Goal: Task Accomplishment & Management: Complete application form

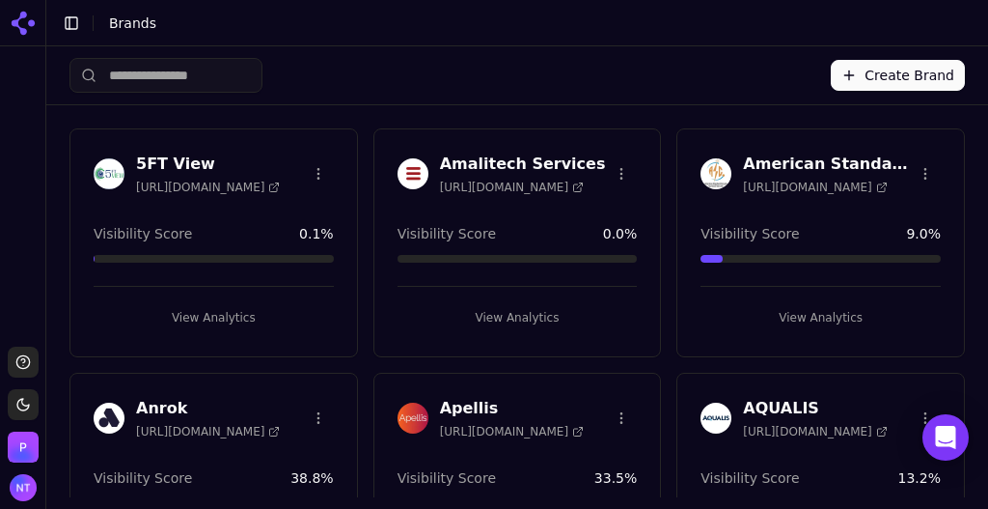
click at [897, 85] on button "Create Brand" at bounding box center [898, 75] width 134 height 31
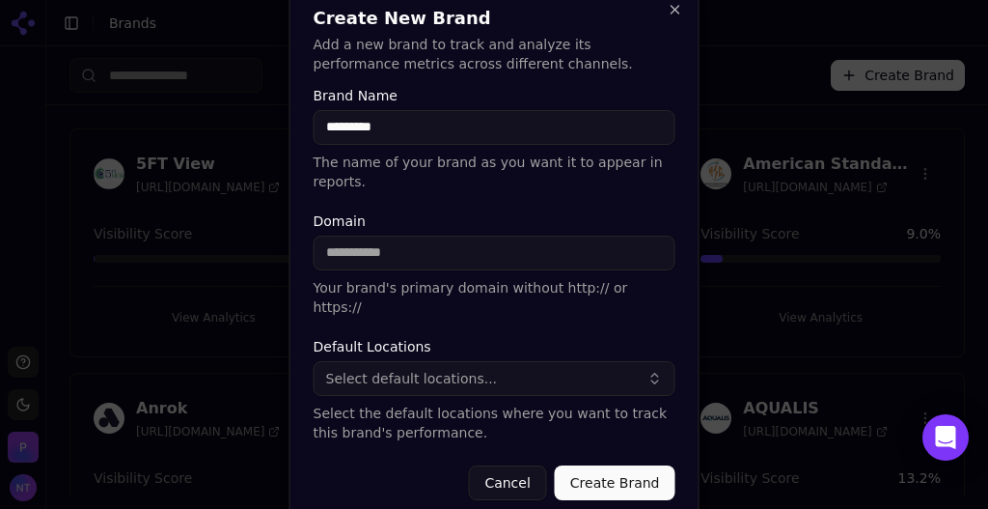
type input "*********"
type input "**********"
click at [454, 369] on span "Select default locations..." at bounding box center [412, 378] width 172 height 19
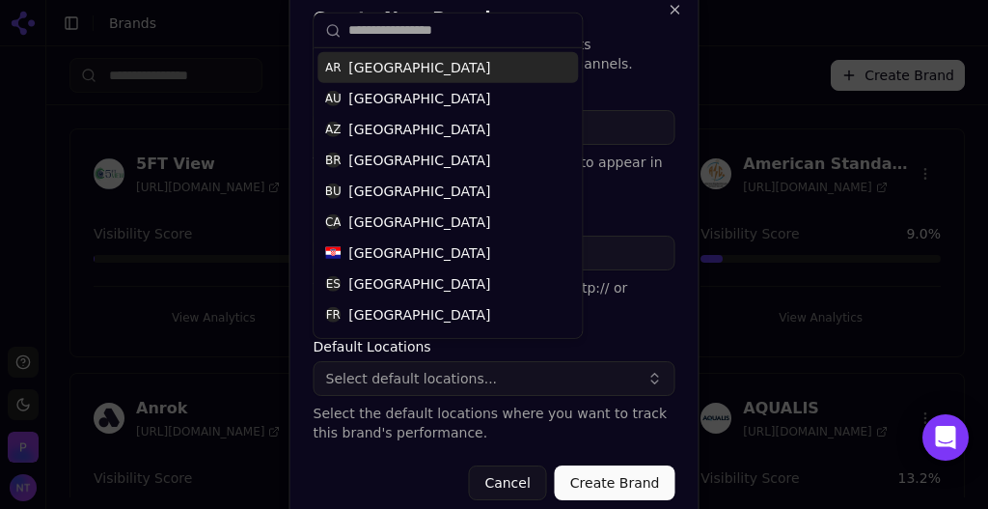
type input "*"
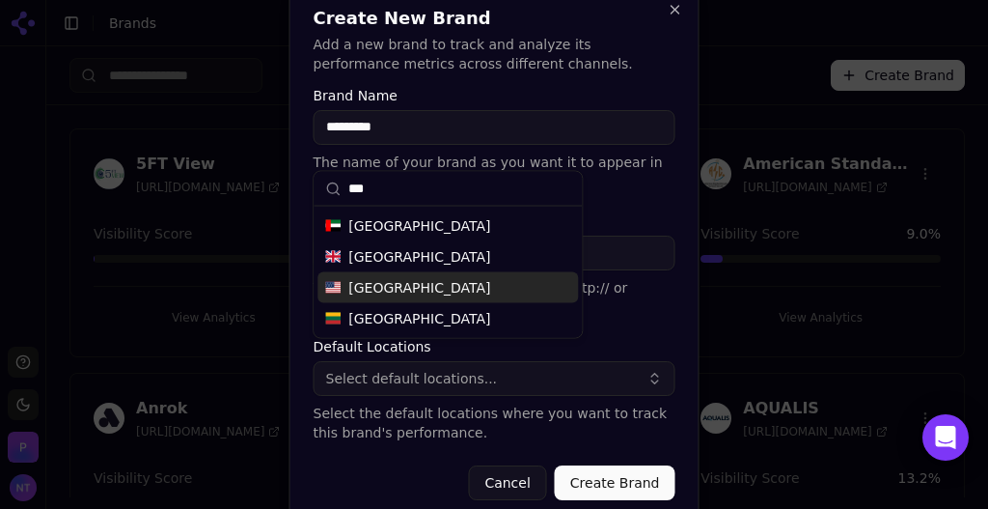
type input "***"
click at [445, 285] on div "United States" at bounding box center [448, 287] width 261 height 31
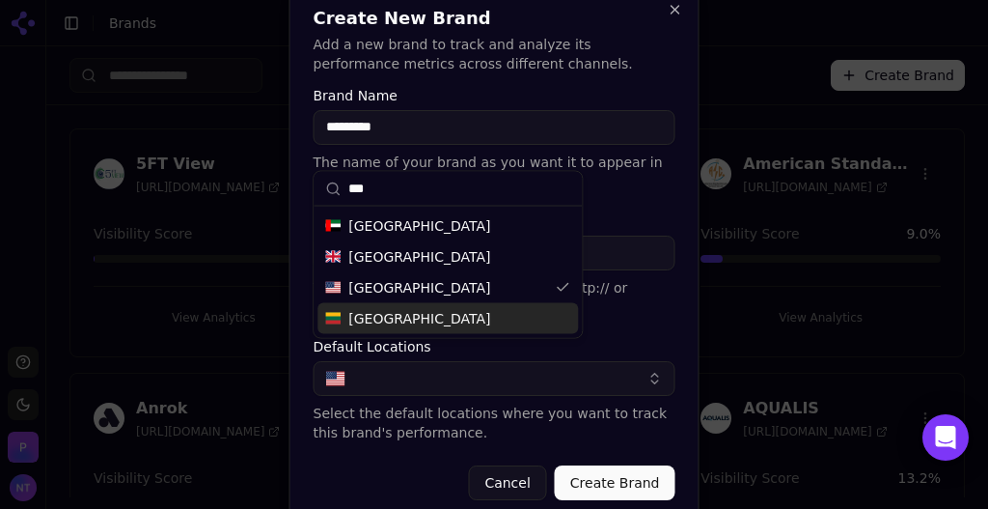
click at [615, 467] on button "Create Brand" at bounding box center [615, 482] width 121 height 35
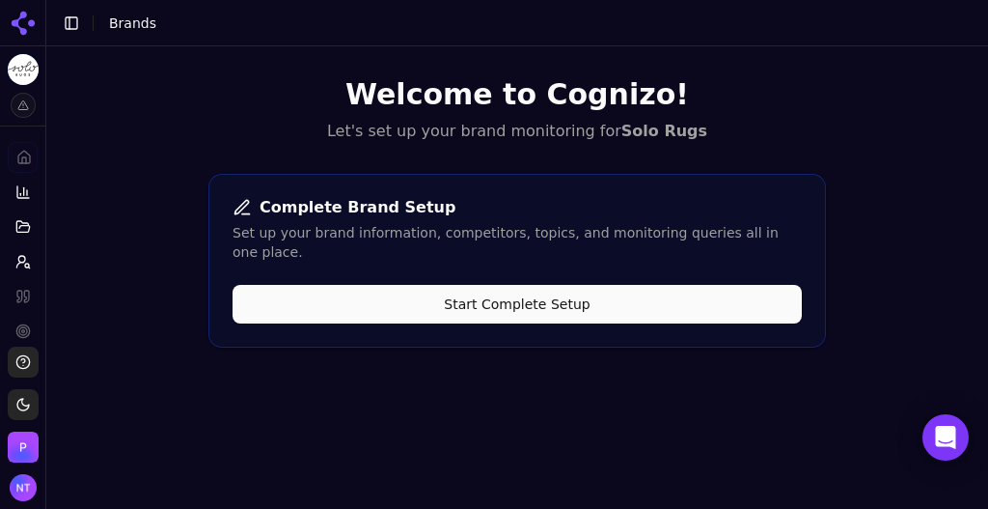
click at [396, 285] on button "Start Complete Setup" at bounding box center [518, 304] width 570 height 39
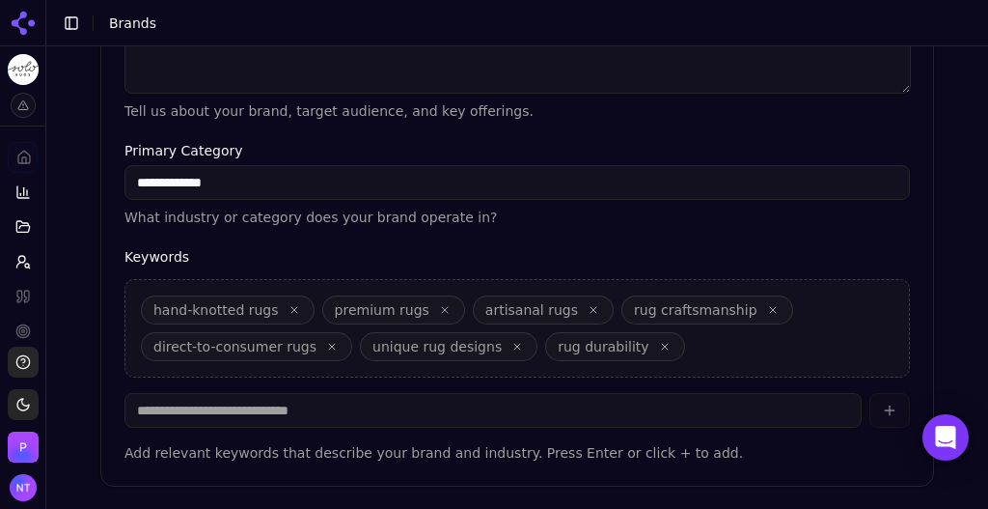
scroll to position [730, 0]
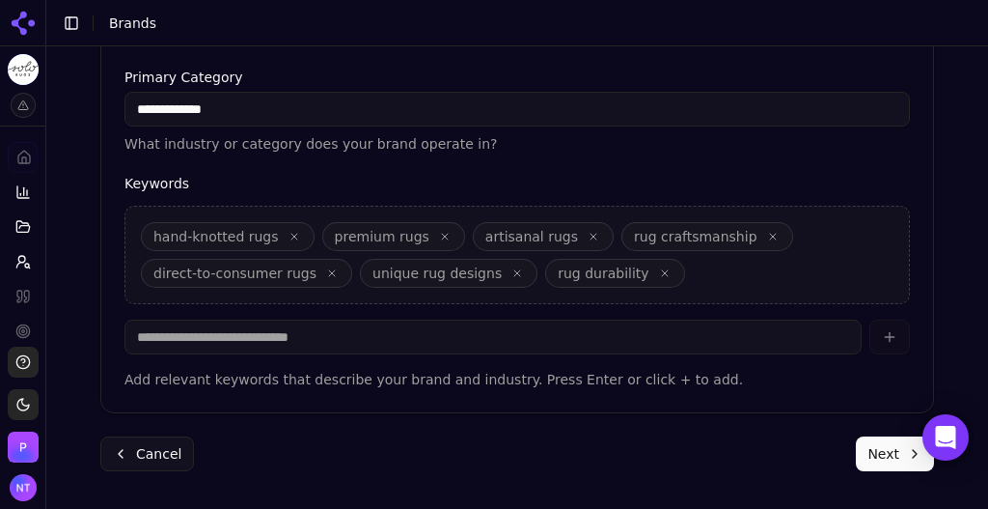
click at [880, 446] on button "Next" at bounding box center [895, 453] width 78 height 35
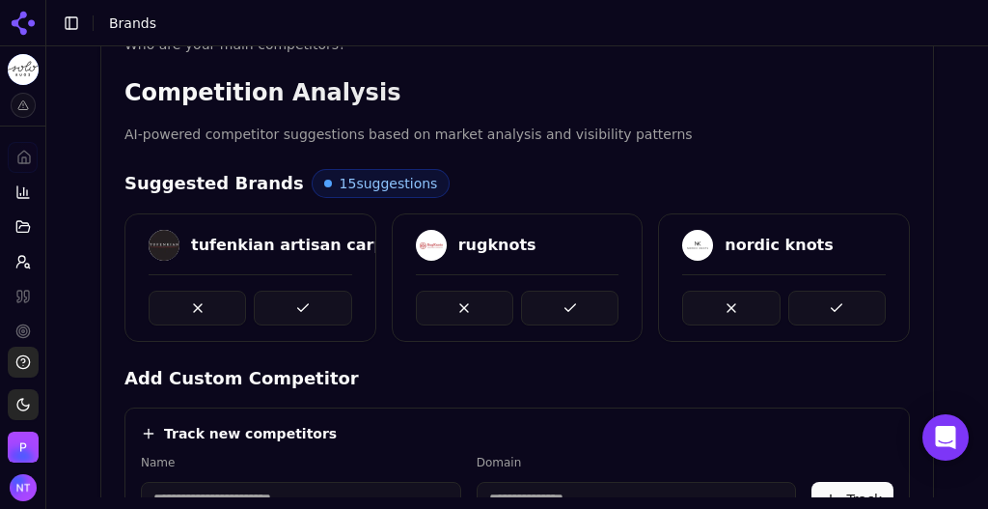
scroll to position [363, 0]
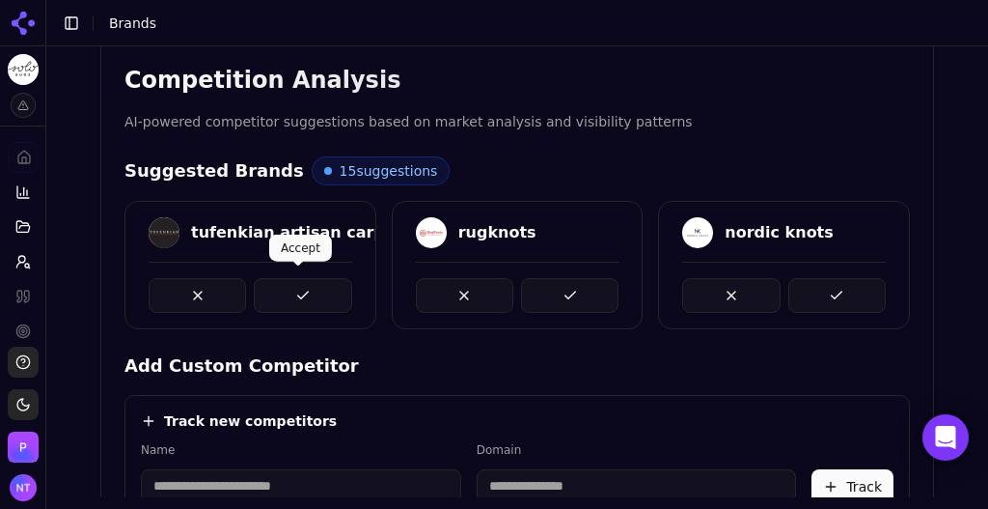
click at [278, 283] on button at bounding box center [302, 295] width 97 height 35
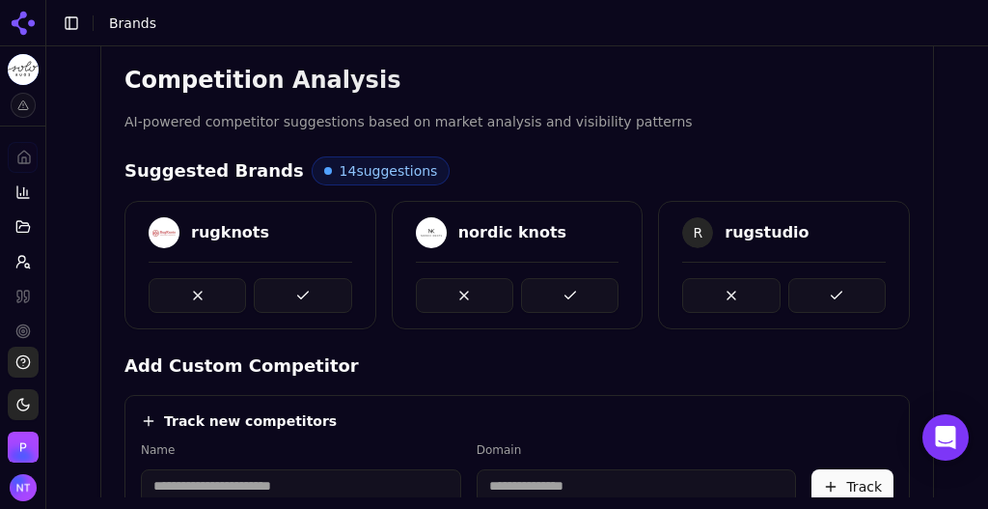
click at [278, 283] on button at bounding box center [302, 295] width 97 height 35
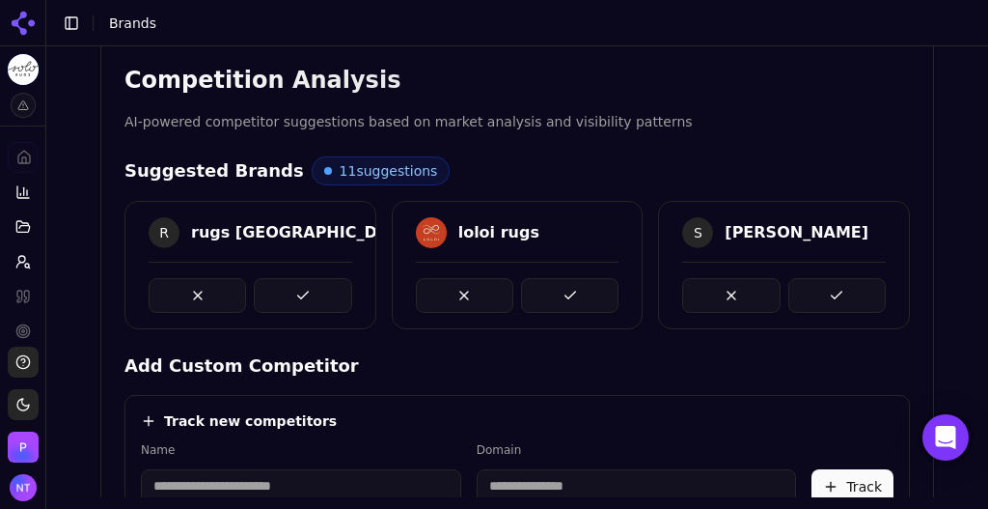
click at [278, 283] on button at bounding box center [302, 295] width 97 height 35
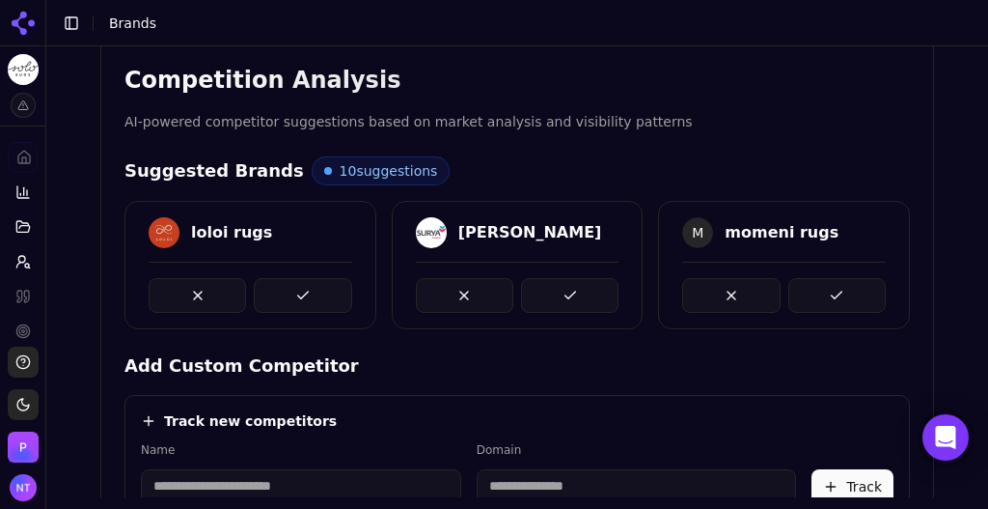
click at [278, 283] on button at bounding box center [302, 295] width 97 height 35
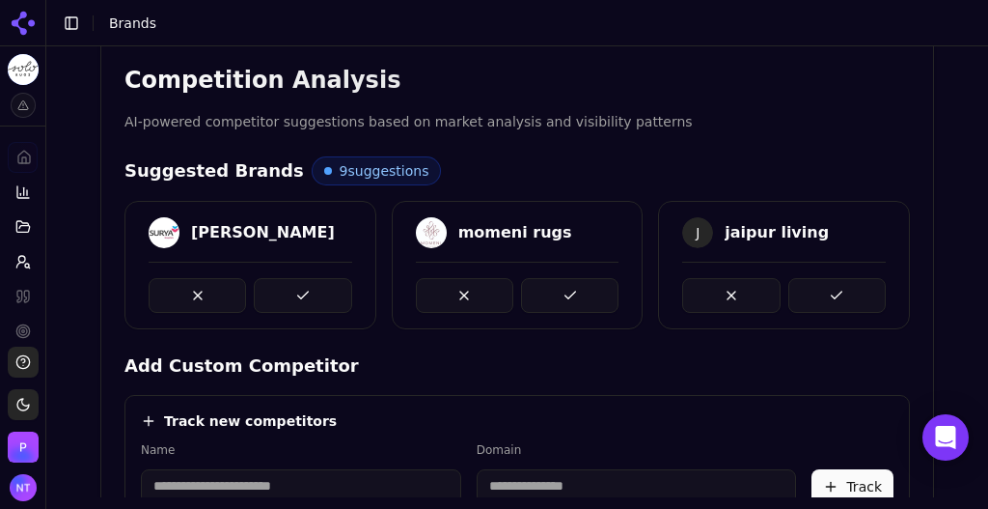
click at [278, 283] on button at bounding box center [302, 295] width 97 height 35
click at [521, 283] on button at bounding box center [569, 295] width 97 height 35
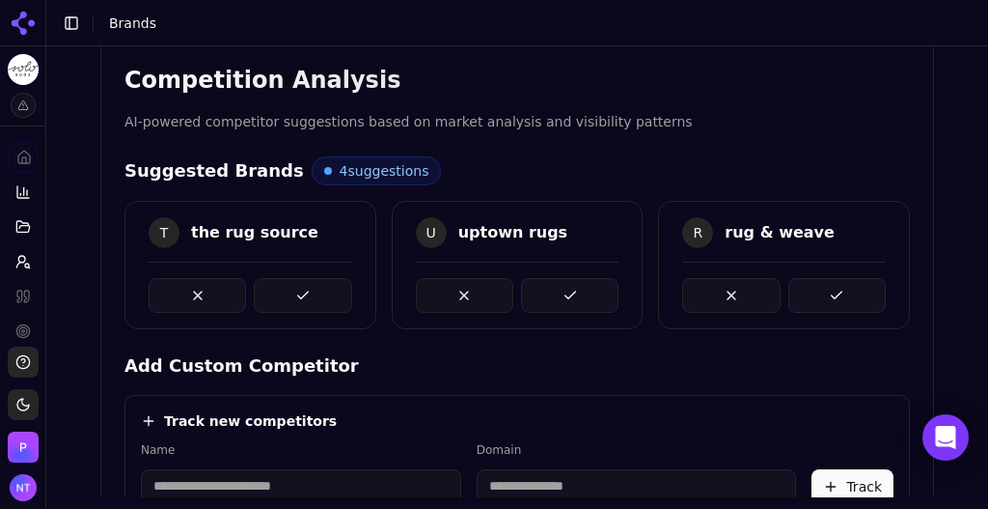
click at [278, 283] on button at bounding box center [302, 295] width 97 height 35
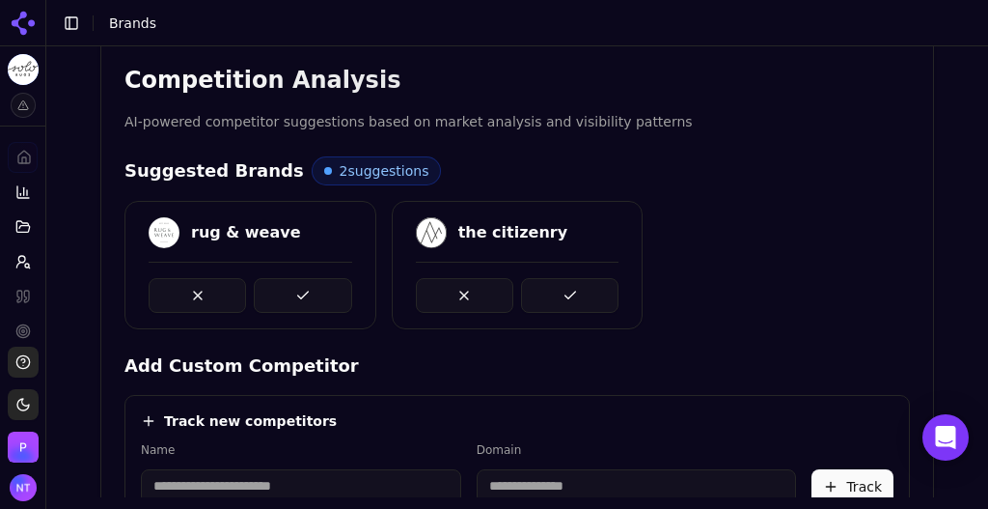
click at [278, 283] on button at bounding box center [302, 295] width 97 height 35
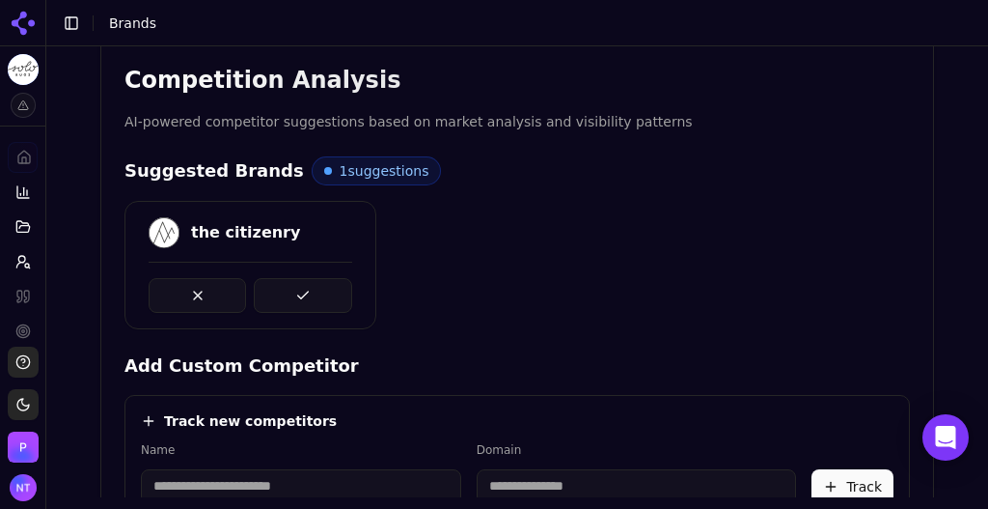
click at [278, 283] on button at bounding box center [302, 295] width 97 height 35
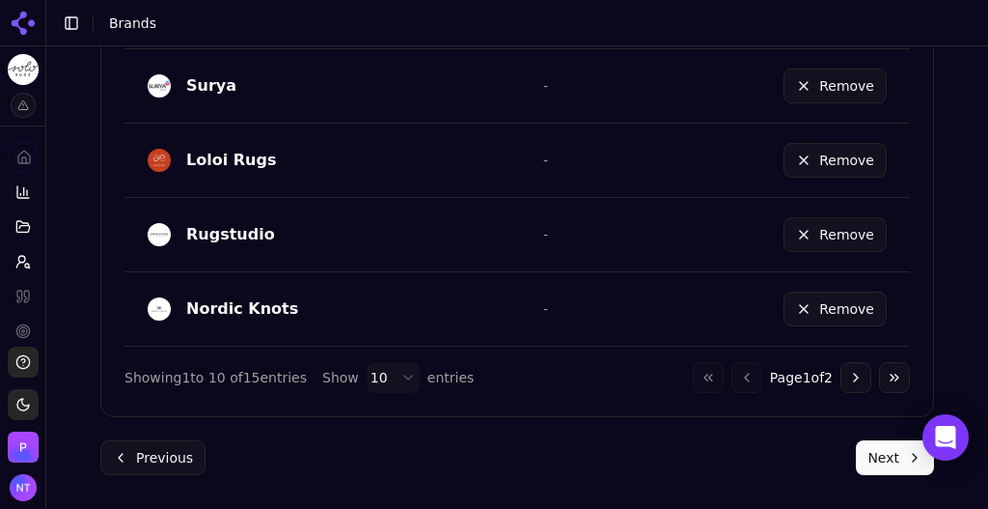
click at [870, 457] on button "Next" at bounding box center [895, 457] width 78 height 35
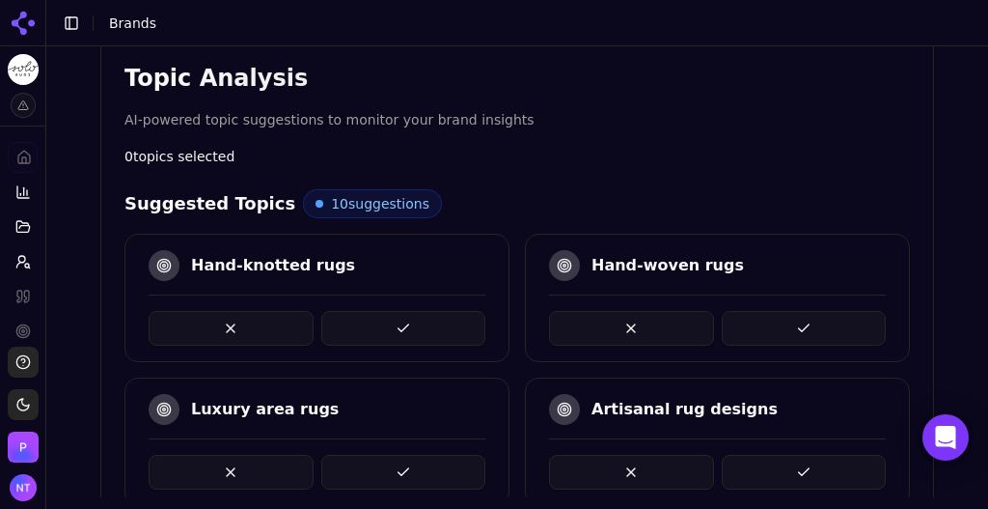
scroll to position [394, 0]
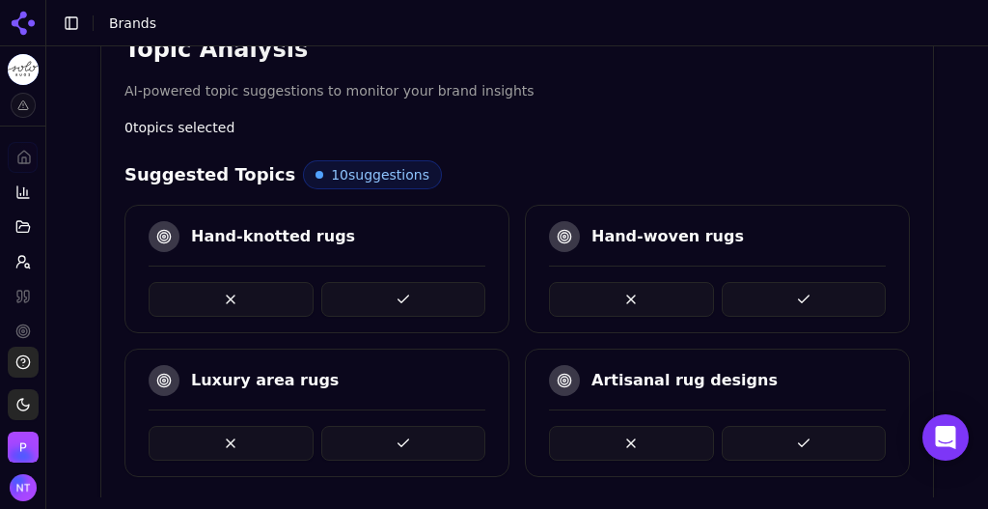
click at [388, 439] on button at bounding box center [403, 443] width 165 height 35
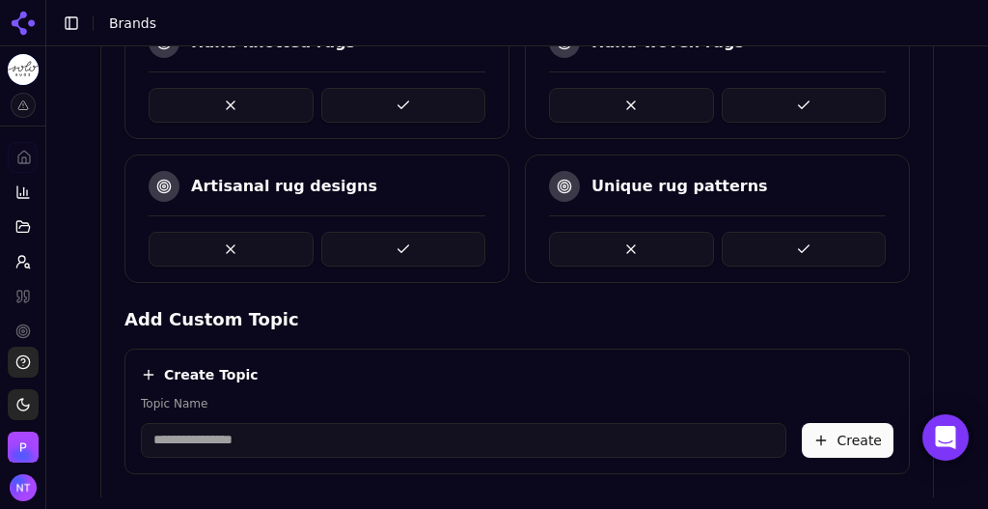
scroll to position [595, 0]
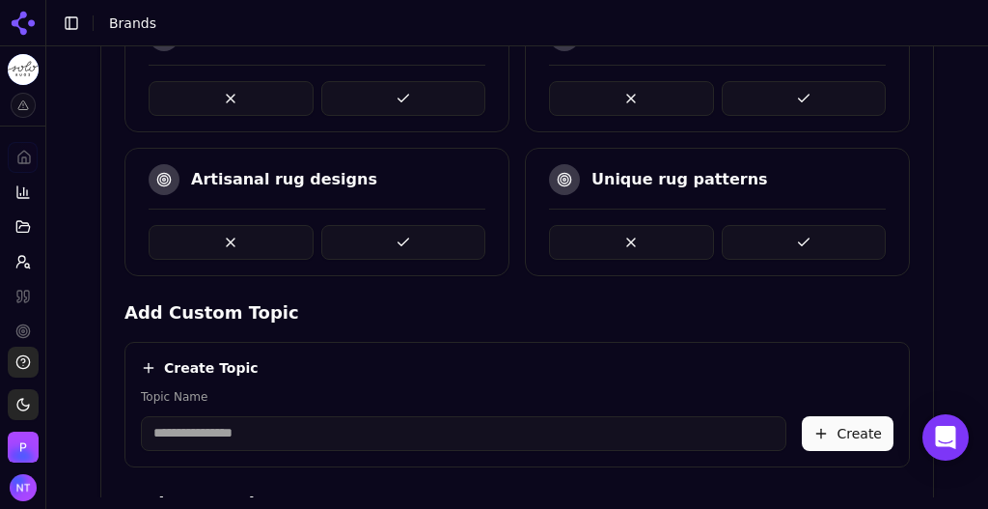
click at [303, 432] on input "Topic Name" at bounding box center [464, 433] width 646 height 35
type input "*"
type input "**********"
click at [827, 439] on button "Create" at bounding box center [848, 433] width 92 height 35
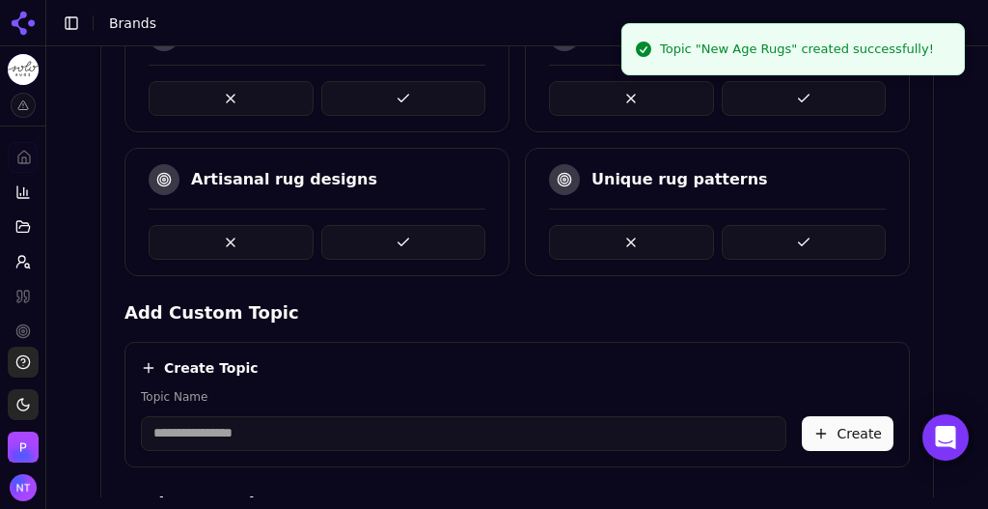
click at [399, 438] on input "Topic Name" at bounding box center [464, 433] width 646 height 35
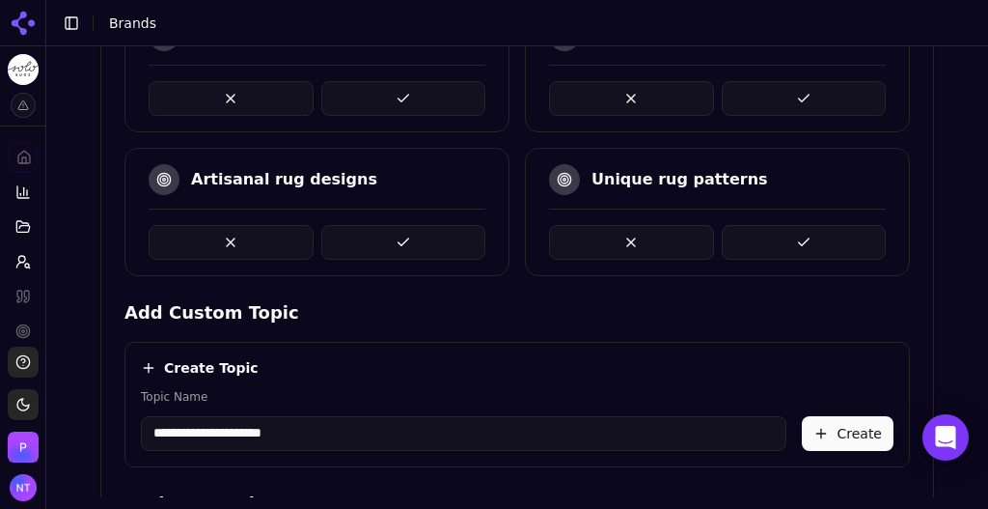
type input "**********"
click at [836, 432] on button "Create" at bounding box center [848, 433] width 92 height 35
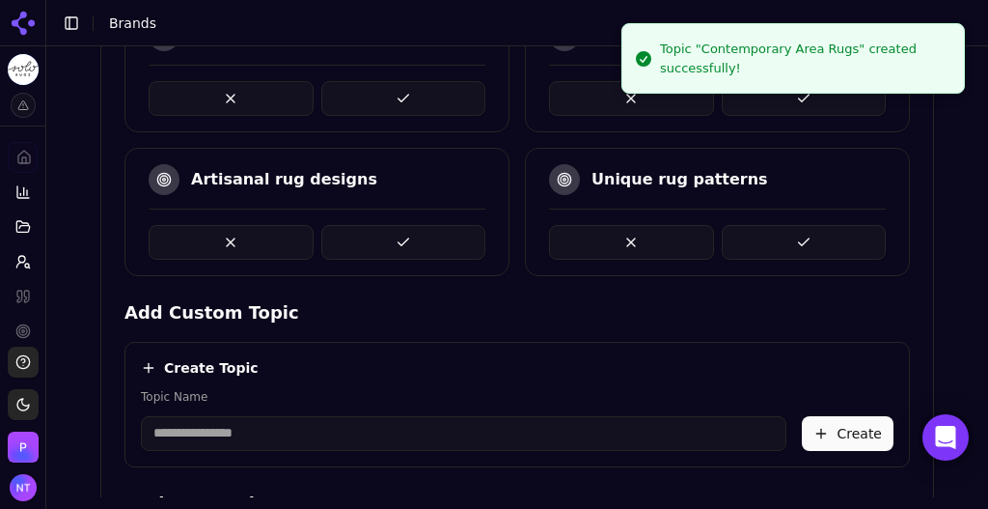
click at [408, 435] on input "Topic Name" at bounding box center [464, 433] width 646 height 35
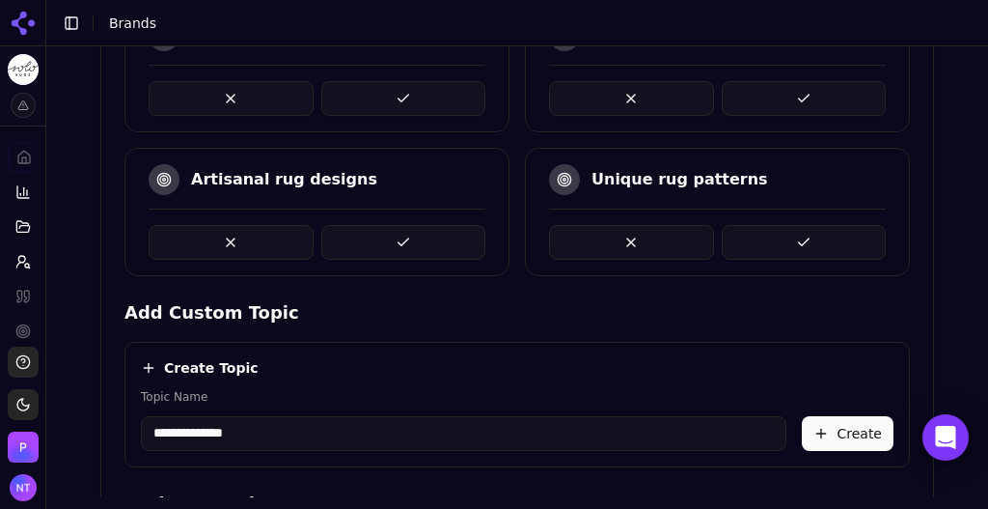
type input "**********"
click at [821, 425] on button "Create" at bounding box center [848, 433] width 92 height 35
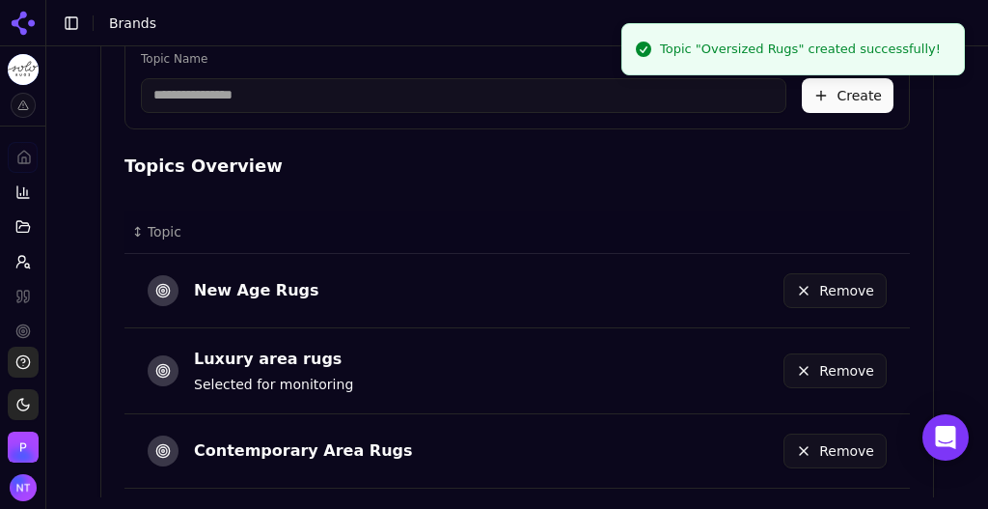
scroll to position [1076, 0]
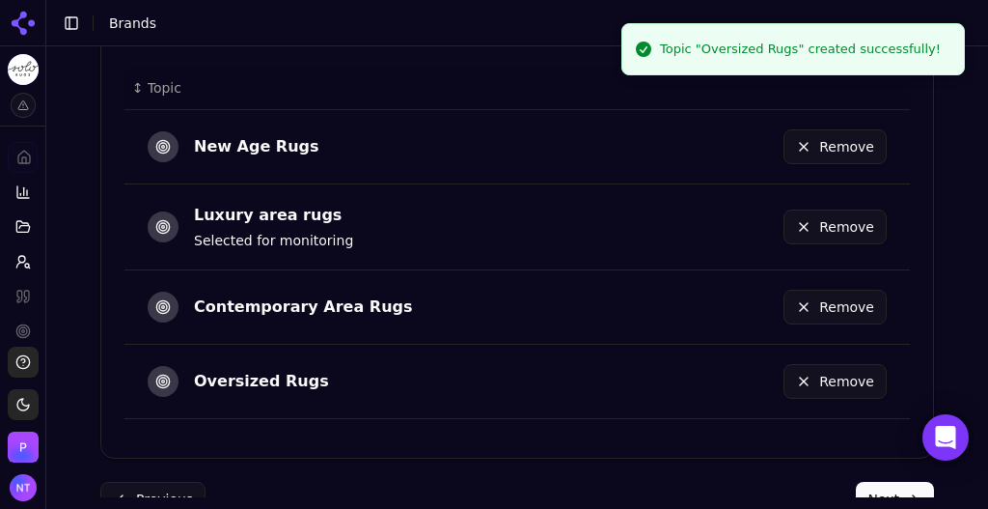
click at [890, 492] on button "Next" at bounding box center [895, 499] width 78 height 35
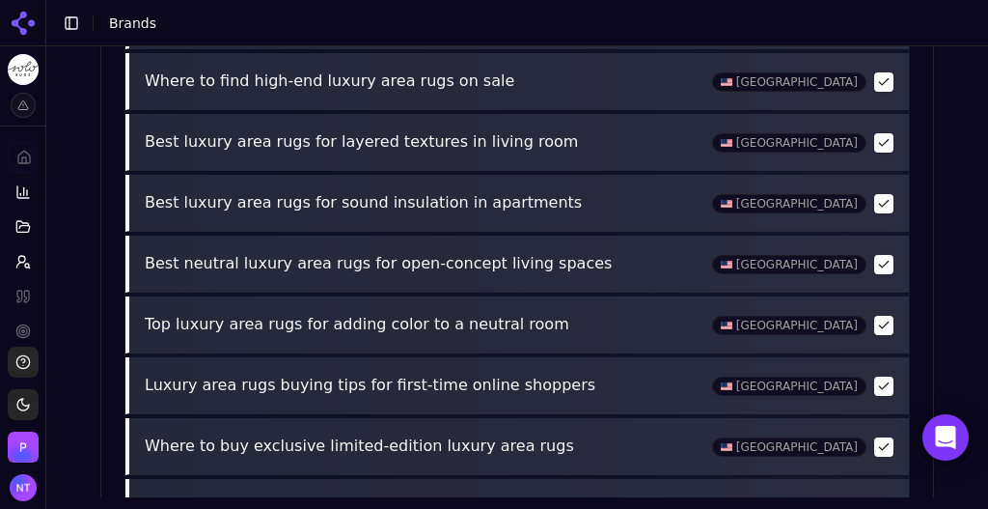
scroll to position [1046, 0]
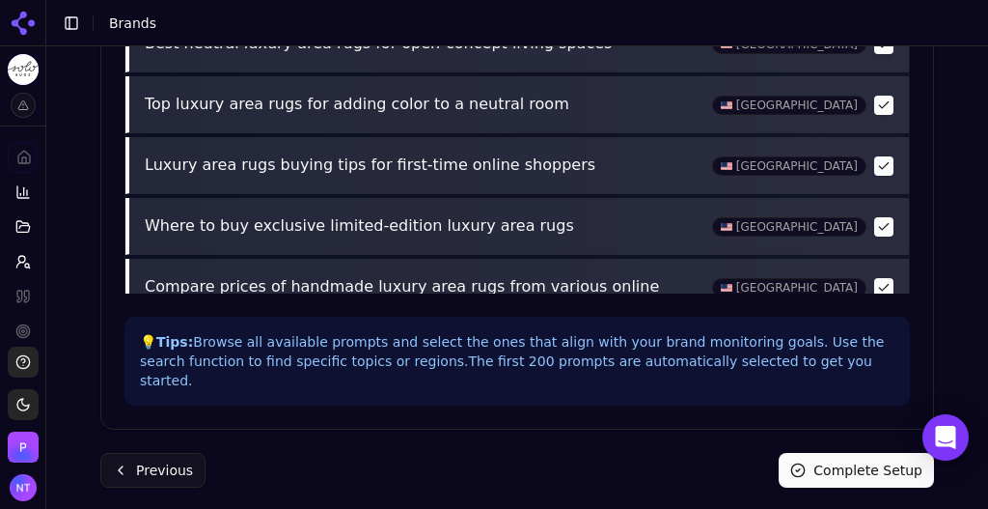
click at [837, 453] on button "Complete Setup" at bounding box center [856, 470] width 155 height 35
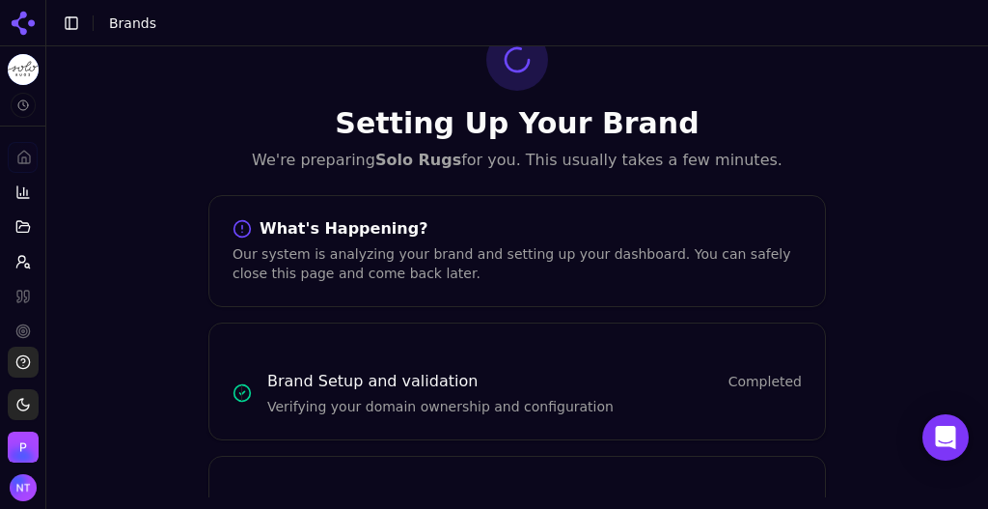
scroll to position [73, 0]
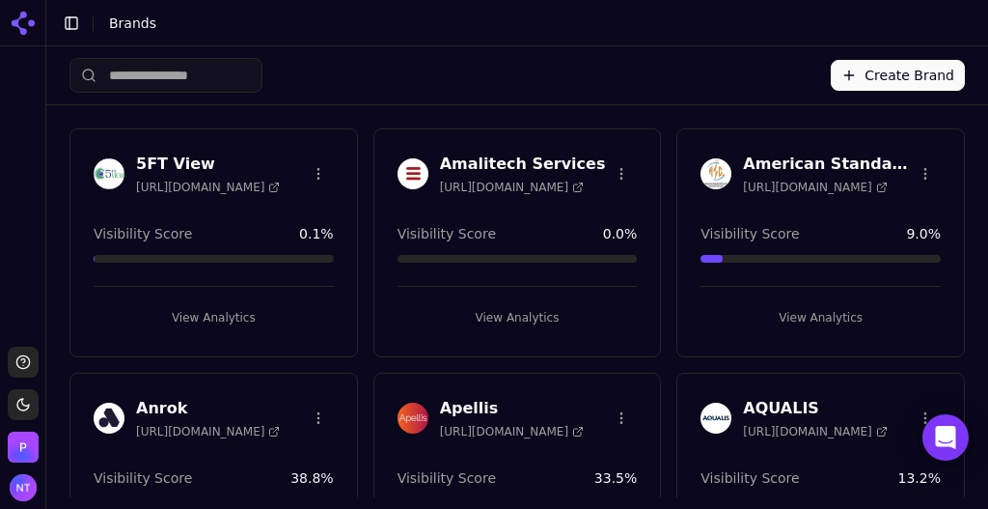
click at [707, 98] on div "Create Brand" at bounding box center [518, 75] width 896 height 58
click at [233, 64] on input "search" at bounding box center [166, 75] width 193 height 35
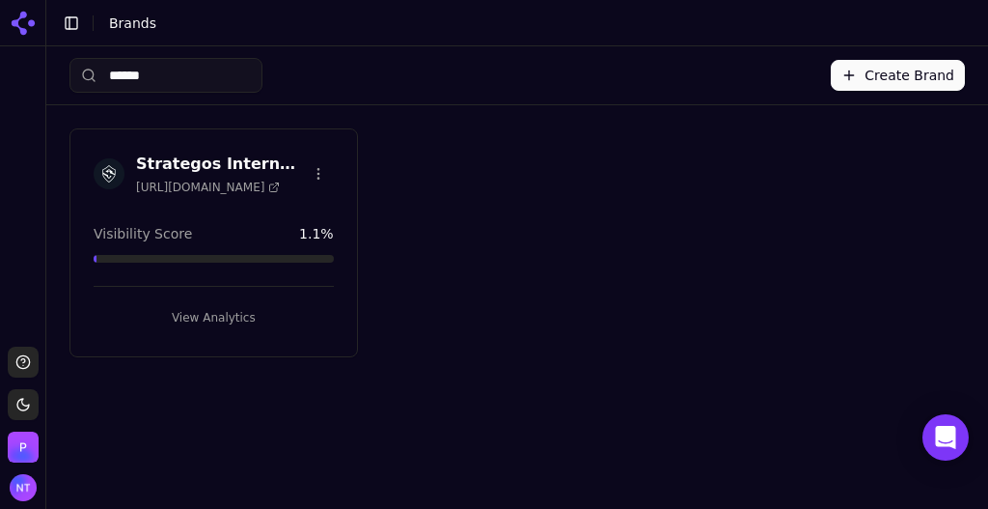
type input "******"
click at [232, 307] on button "View Analytics" at bounding box center [214, 317] width 240 height 31
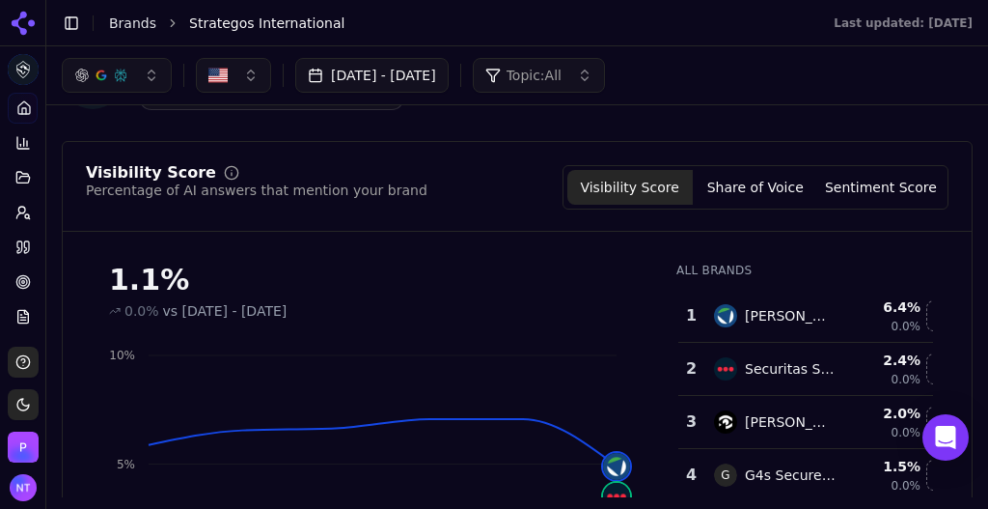
scroll to position [80, 0]
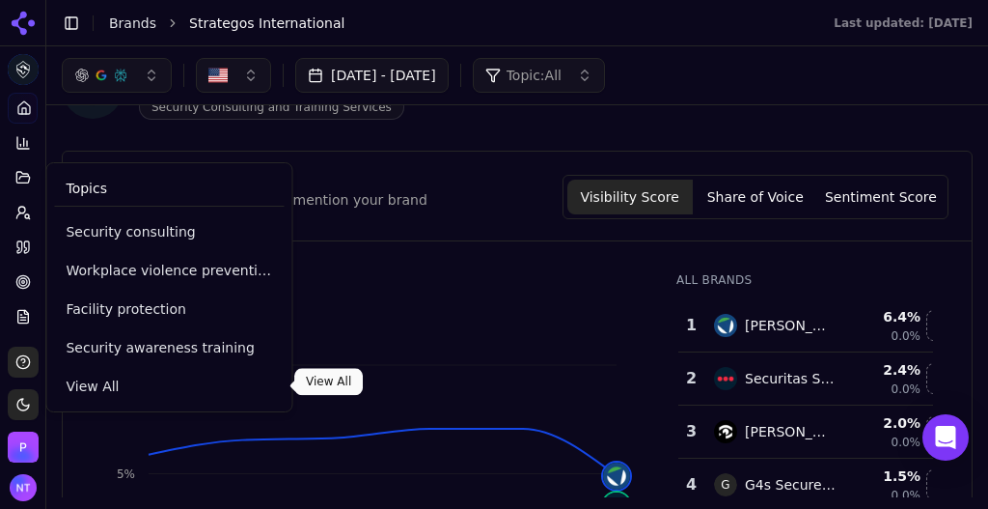
click at [94, 384] on span "View All" at bounding box center [169, 385] width 207 height 19
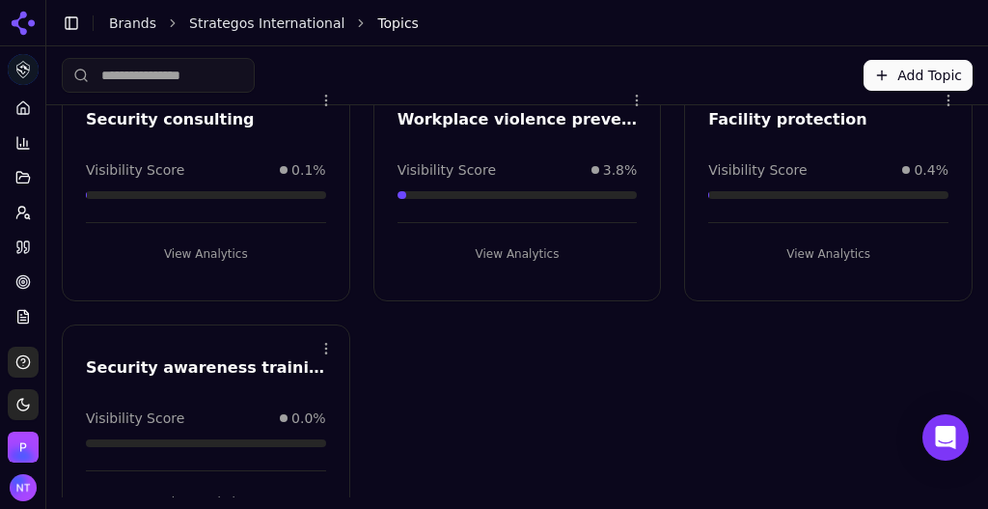
scroll to position [121, 0]
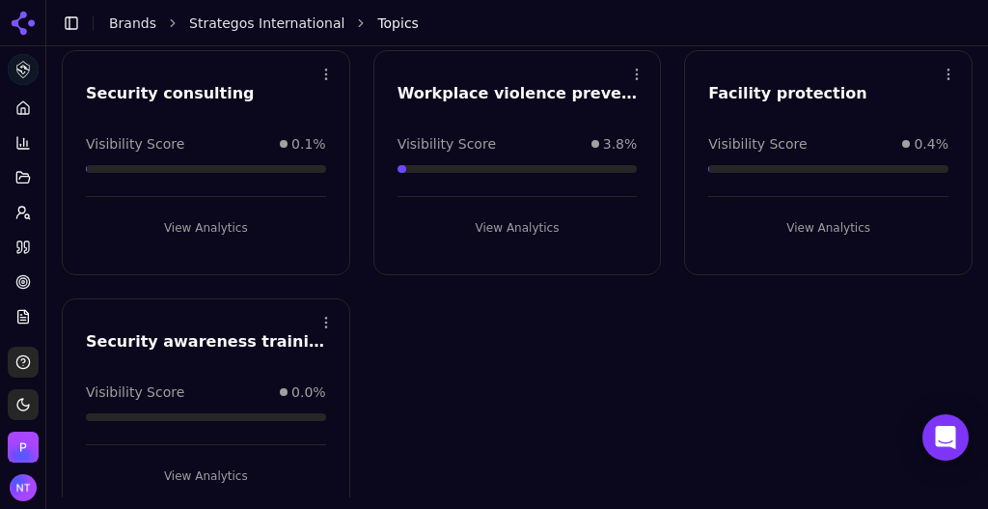
click at [320, 314] on html "Strategos International Platform Home Competition Topics Prompts Citations Opti…" at bounding box center [494, 254] width 988 height 509
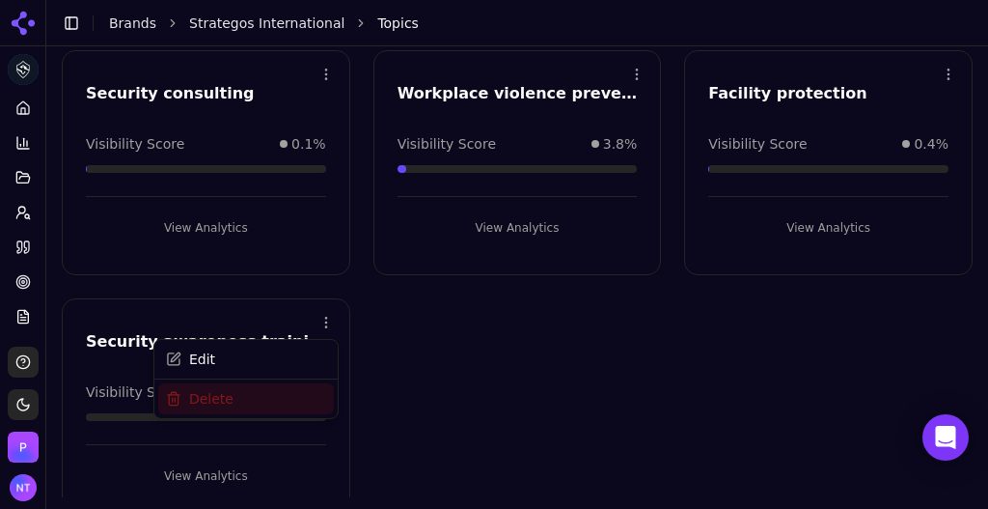
click at [268, 397] on div "Delete" at bounding box center [246, 398] width 176 height 31
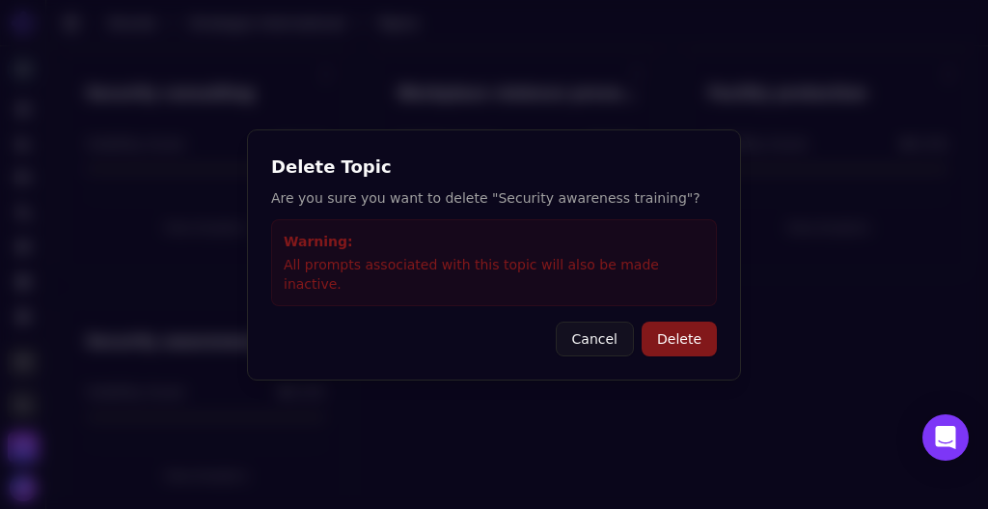
click at [690, 344] on button "Delete" at bounding box center [679, 338] width 75 height 35
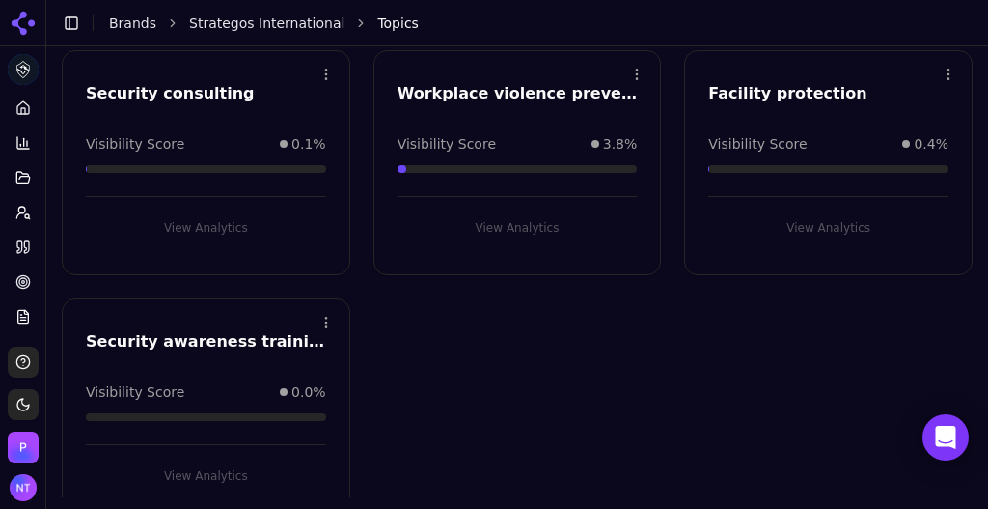
scroll to position [0, 0]
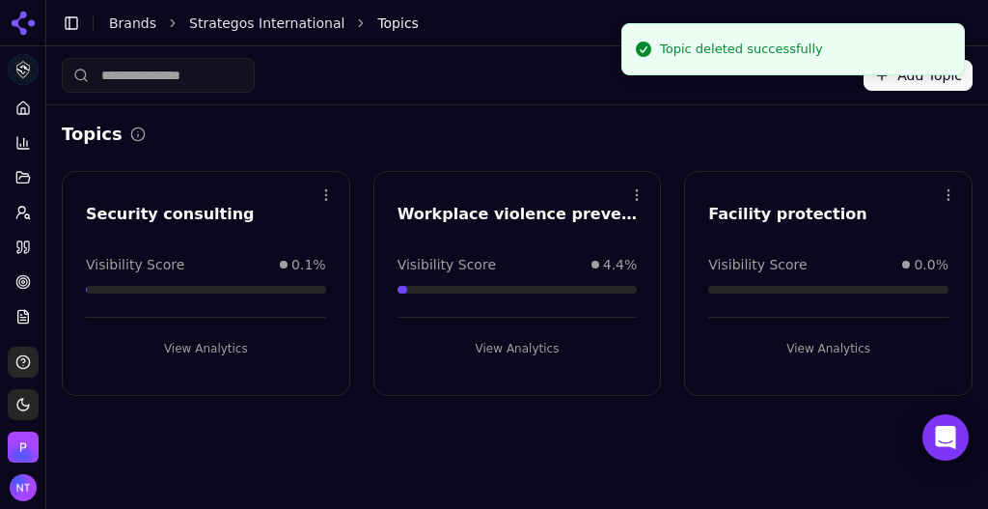
click at [948, 193] on html "Strategos International Platform Home Competition Topics Prompts Citations Opti…" at bounding box center [494, 254] width 988 height 509
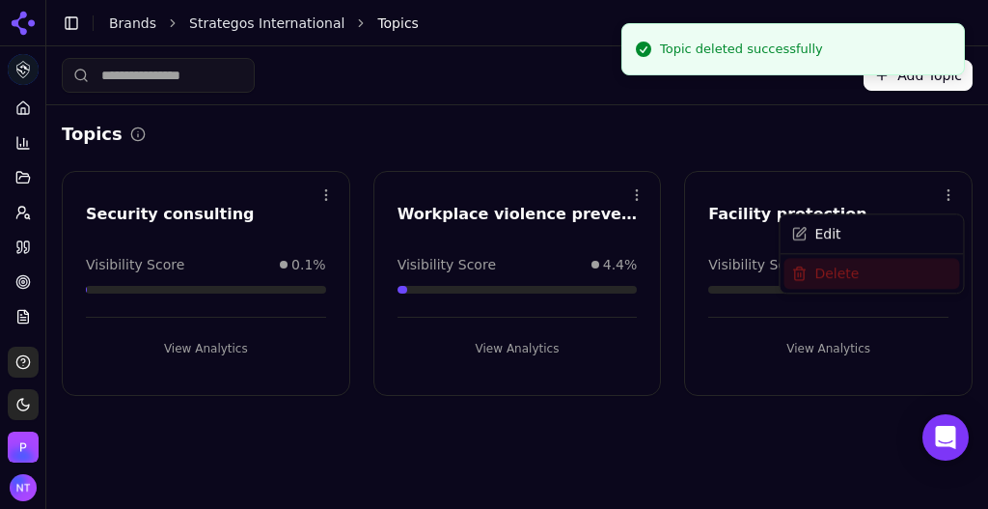
click at [857, 269] on div "Delete" at bounding box center [872, 273] width 176 height 31
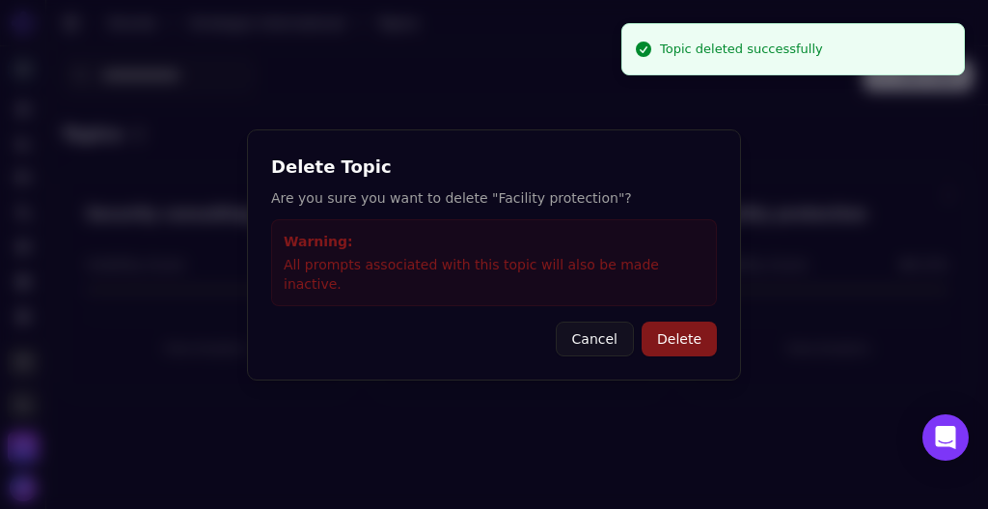
click at [667, 321] on button "Delete" at bounding box center [679, 338] width 75 height 35
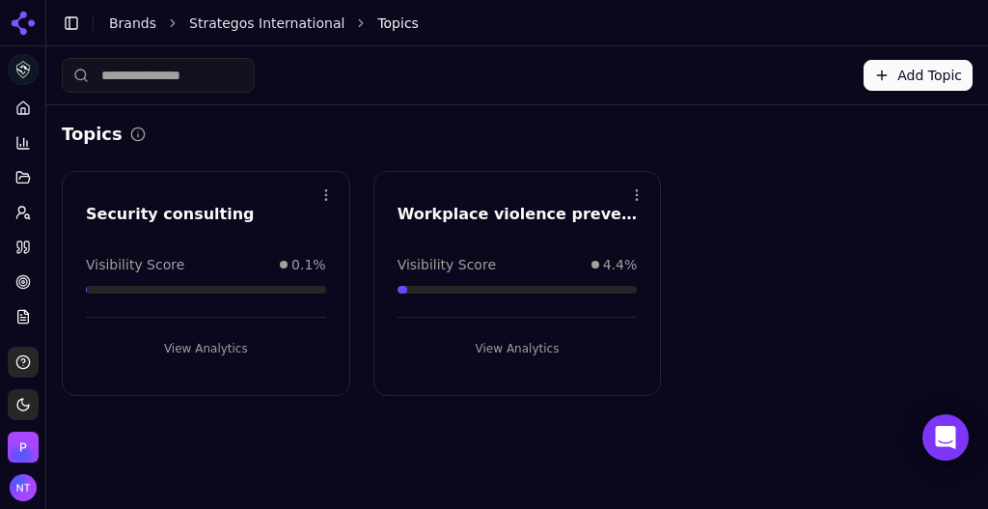
click at [880, 75] on button "Add Topic" at bounding box center [918, 75] width 109 height 31
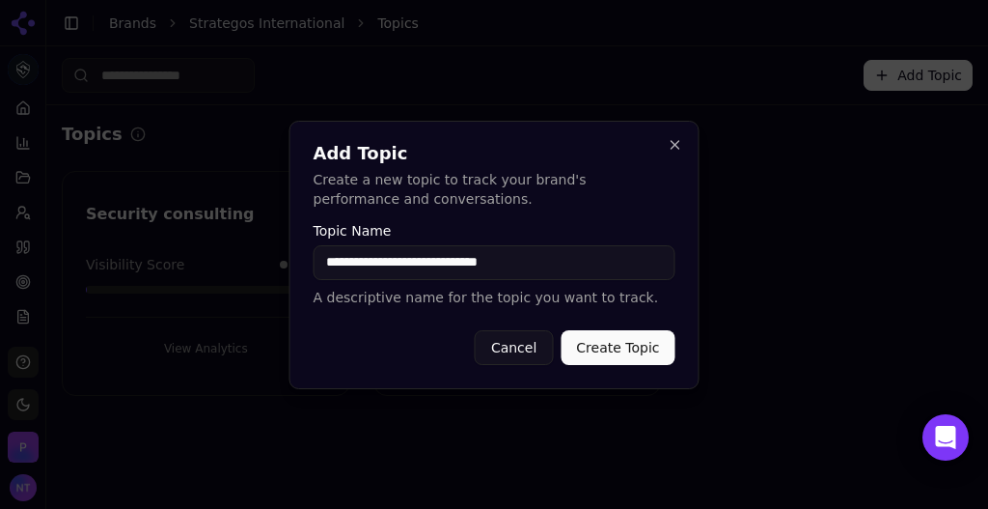
click at [442, 262] on input "**********" at bounding box center [495, 262] width 362 height 35
type input "**********"
click at [621, 346] on button "Create Topic" at bounding box center [618, 347] width 114 height 35
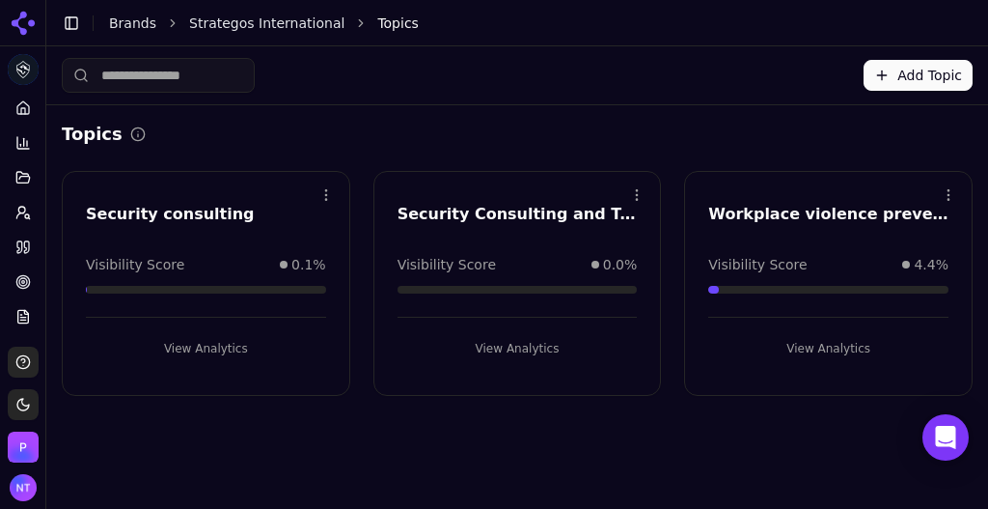
click at [965, 80] on button "Add Topic" at bounding box center [918, 75] width 109 height 31
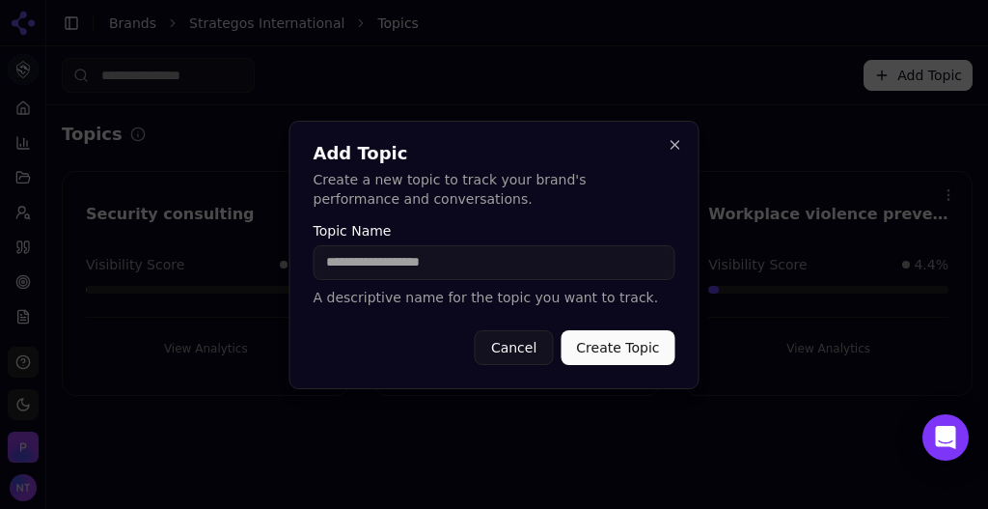
click at [487, 275] on input "Topic Name" at bounding box center [495, 262] width 362 height 35
type input "**********"
click at [610, 355] on button "Create Topic" at bounding box center [618, 347] width 114 height 35
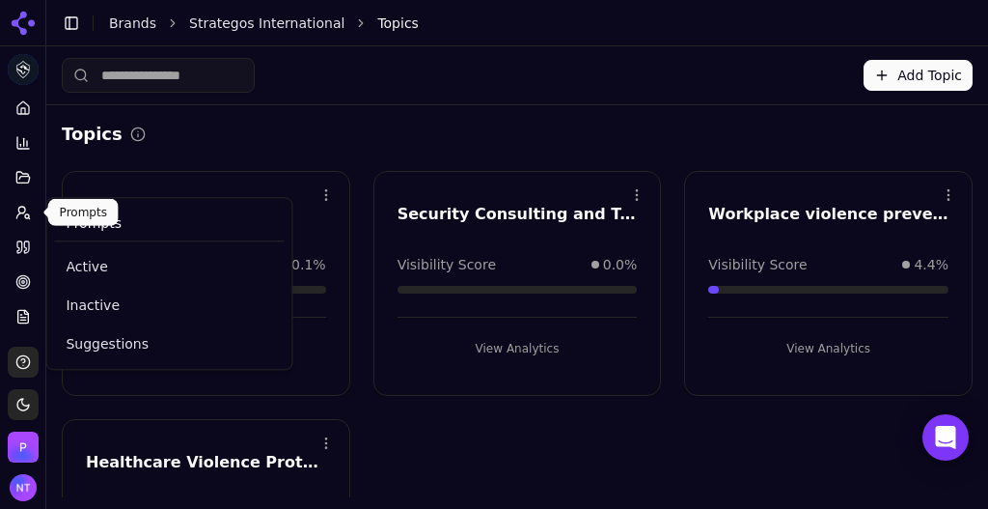
click at [23, 215] on icon at bounding box center [22, 212] width 15 height 15
click at [98, 345] on span "Suggestions" at bounding box center [169, 343] width 207 height 19
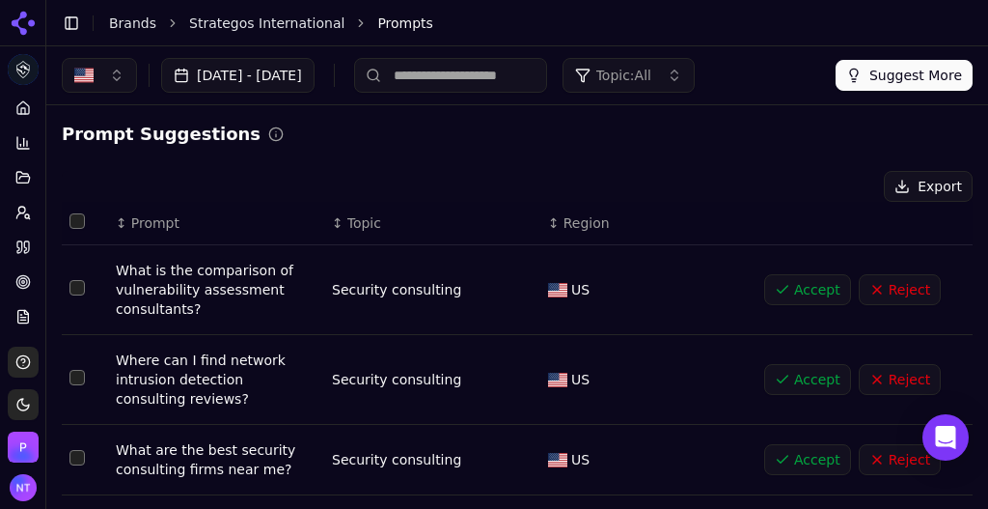
click at [522, 75] on input at bounding box center [450, 75] width 193 height 35
click at [522, 75] on input "**********" at bounding box center [450, 75] width 193 height 35
type input "******"
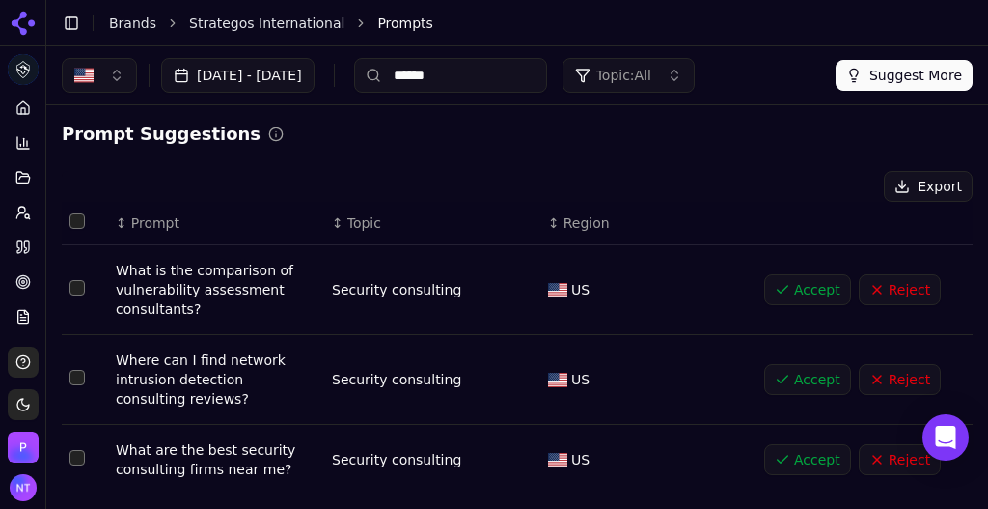
click at [861, 72] on button "Suggest More" at bounding box center [904, 75] width 137 height 31
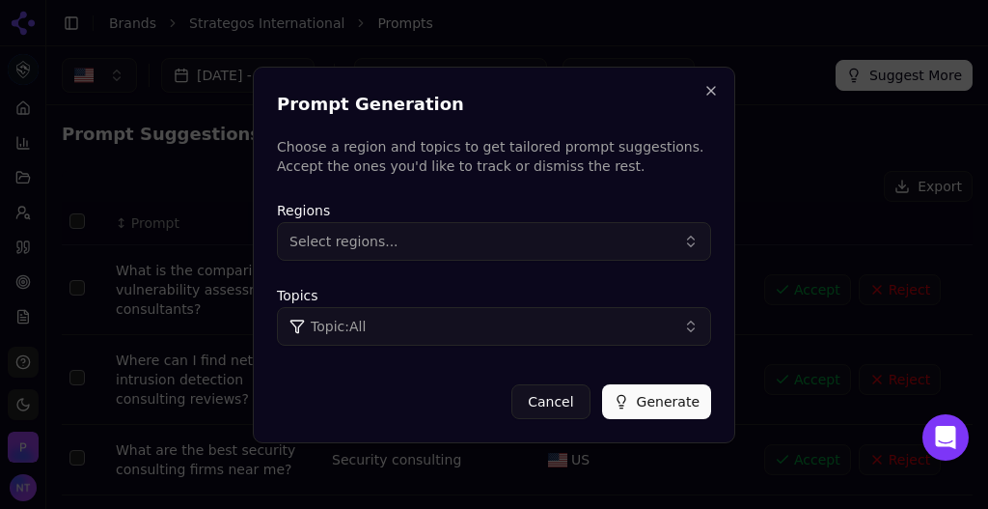
click at [587, 246] on button "Select regions..." at bounding box center [494, 241] width 434 height 39
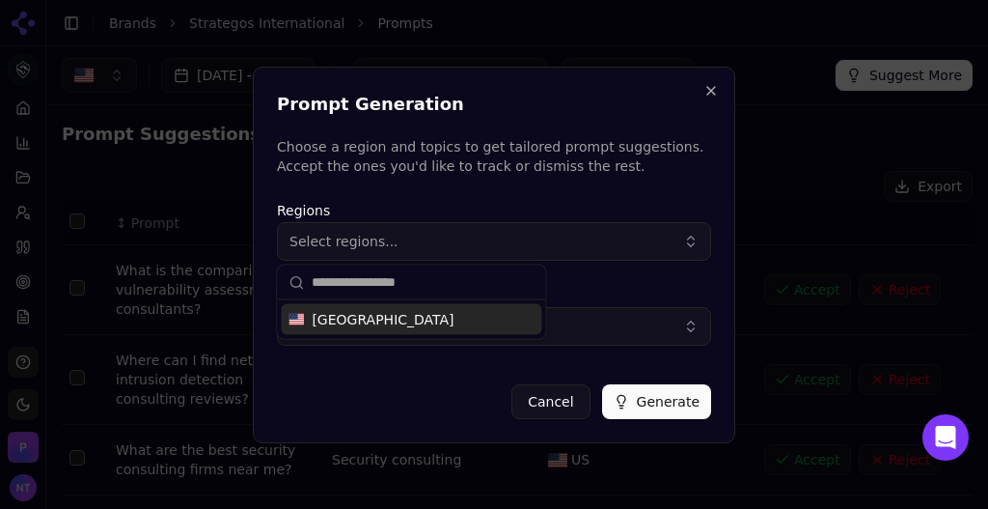
click at [448, 320] on div "[GEOGRAPHIC_DATA]" at bounding box center [411, 319] width 261 height 31
click at [604, 327] on button "Topic: All" at bounding box center [494, 326] width 434 height 39
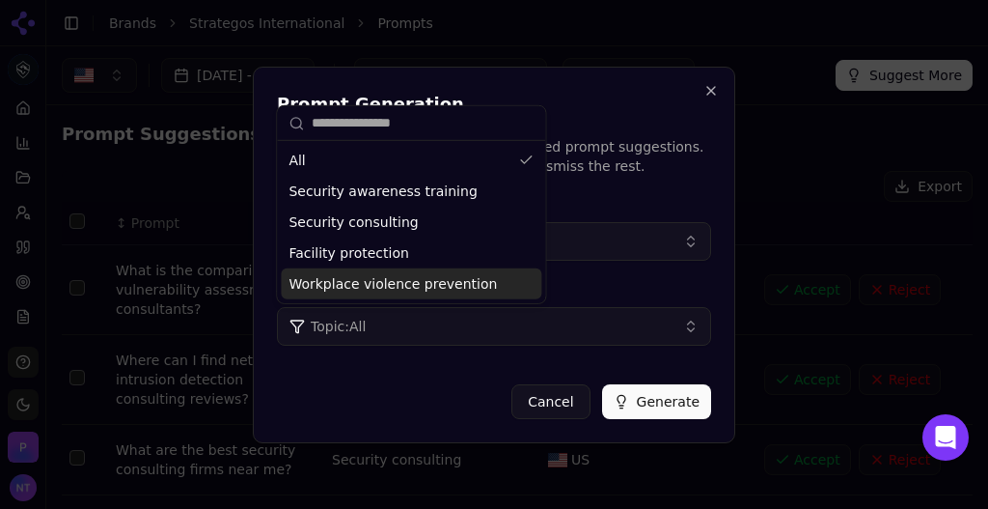
drag, startPoint x: 487, startPoint y: 264, endPoint x: 540, endPoint y: 392, distance: 138.0
click at [540, 392] on body "Strategos International Platform Home Competition Topics Prompts Citations Opti…" at bounding box center [494, 254] width 988 height 509
click at [602, 69] on div "Prompt Generation Choose a region and topics to get tailored prompt suggestions…" at bounding box center [494, 255] width 483 height 376
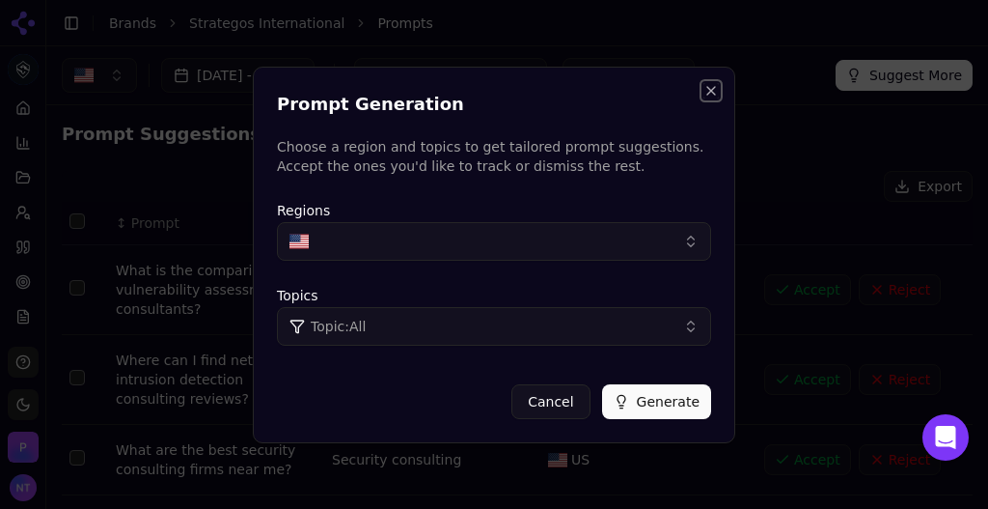
click at [711, 95] on button "Close" at bounding box center [711, 90] width 15 height 15
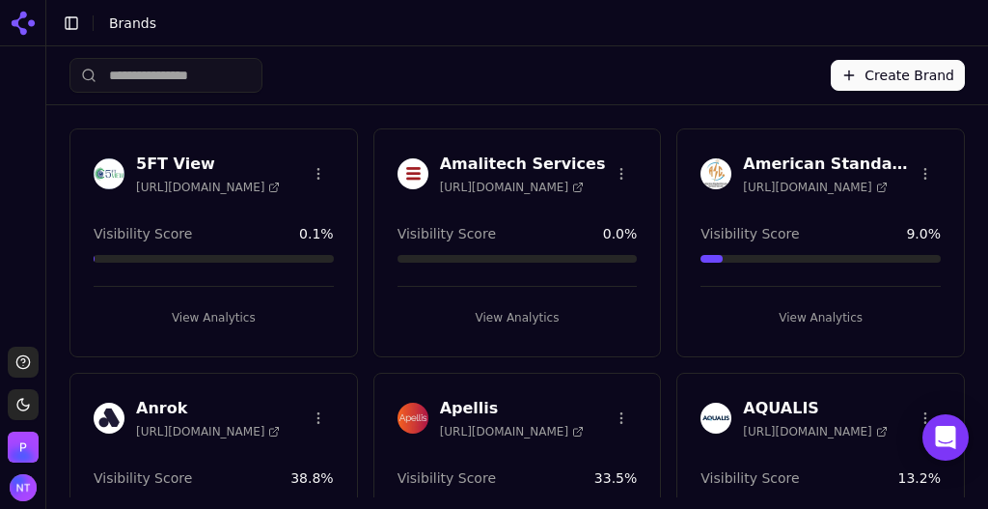
click at [209, 79] on input "search" at bounding box center [166, 75] width 193 height 35
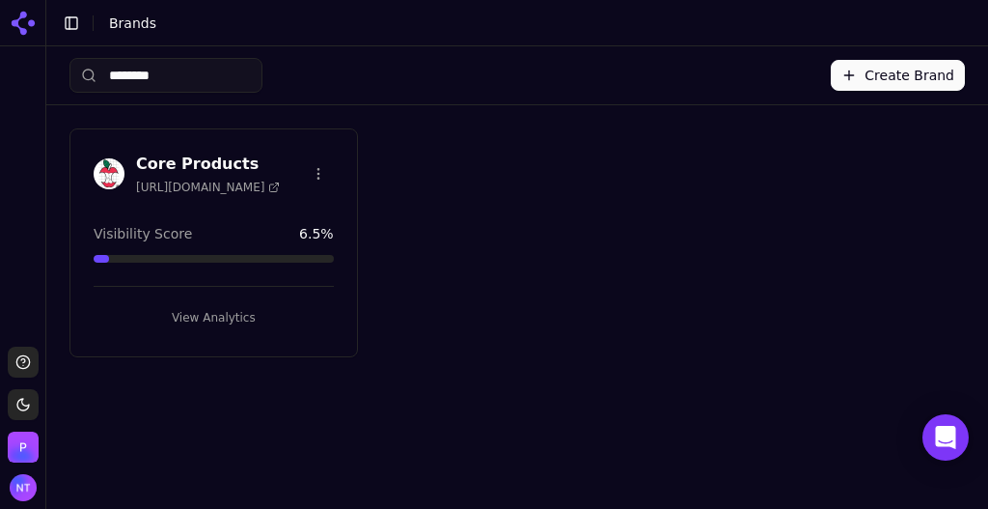
type input "********"
click at [236, 317] on button "View Analytics" at bounding box center [214, 317] width 240 height 31
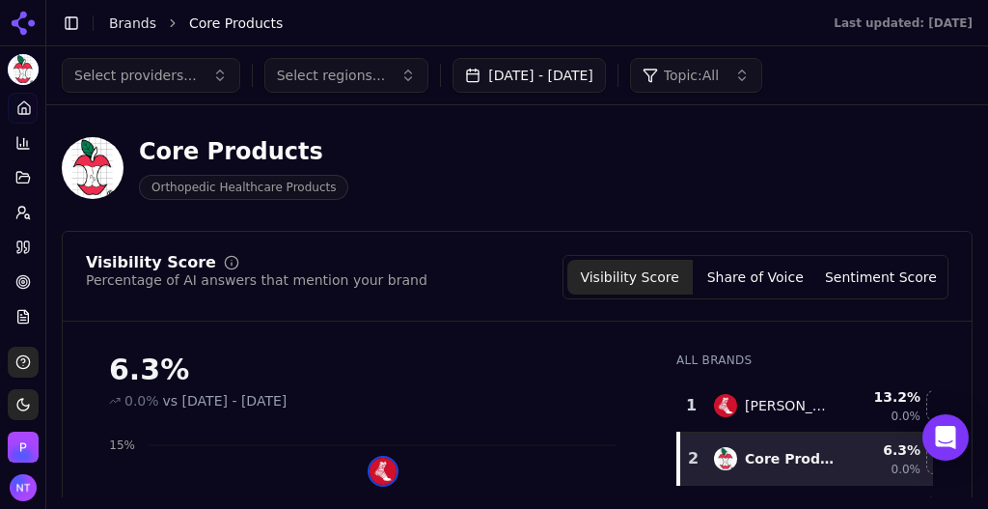
click at [500, 81] on button "Sep 03, 2025 - Oct 03, 2025" at bounding box center [529, 75] width 153 height 35
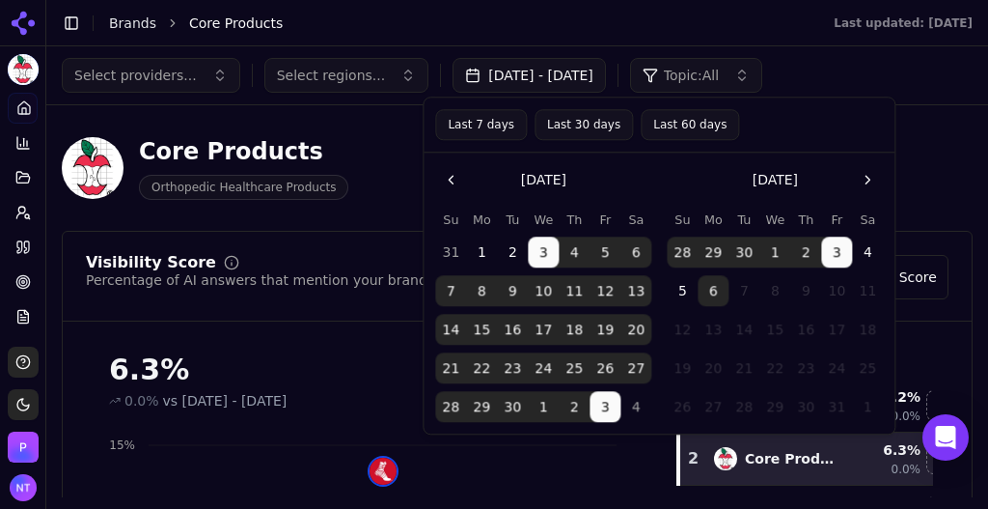
click at [563, 125] on button "Last 30 days" at bounding box center [584, 124] width 98 height 31
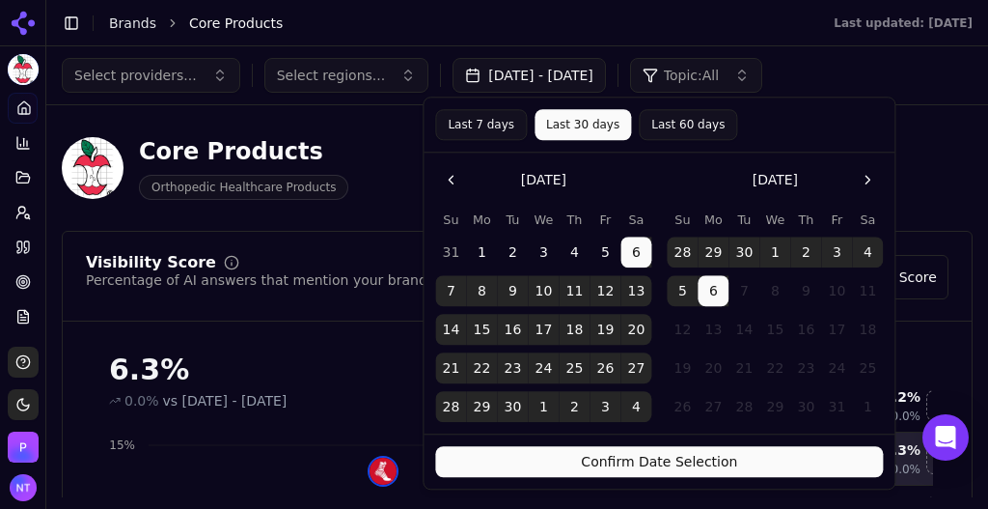
click at [682, 454] on button "Confirm Date Selection" at bounding box center [659, 461] width 448 height 31
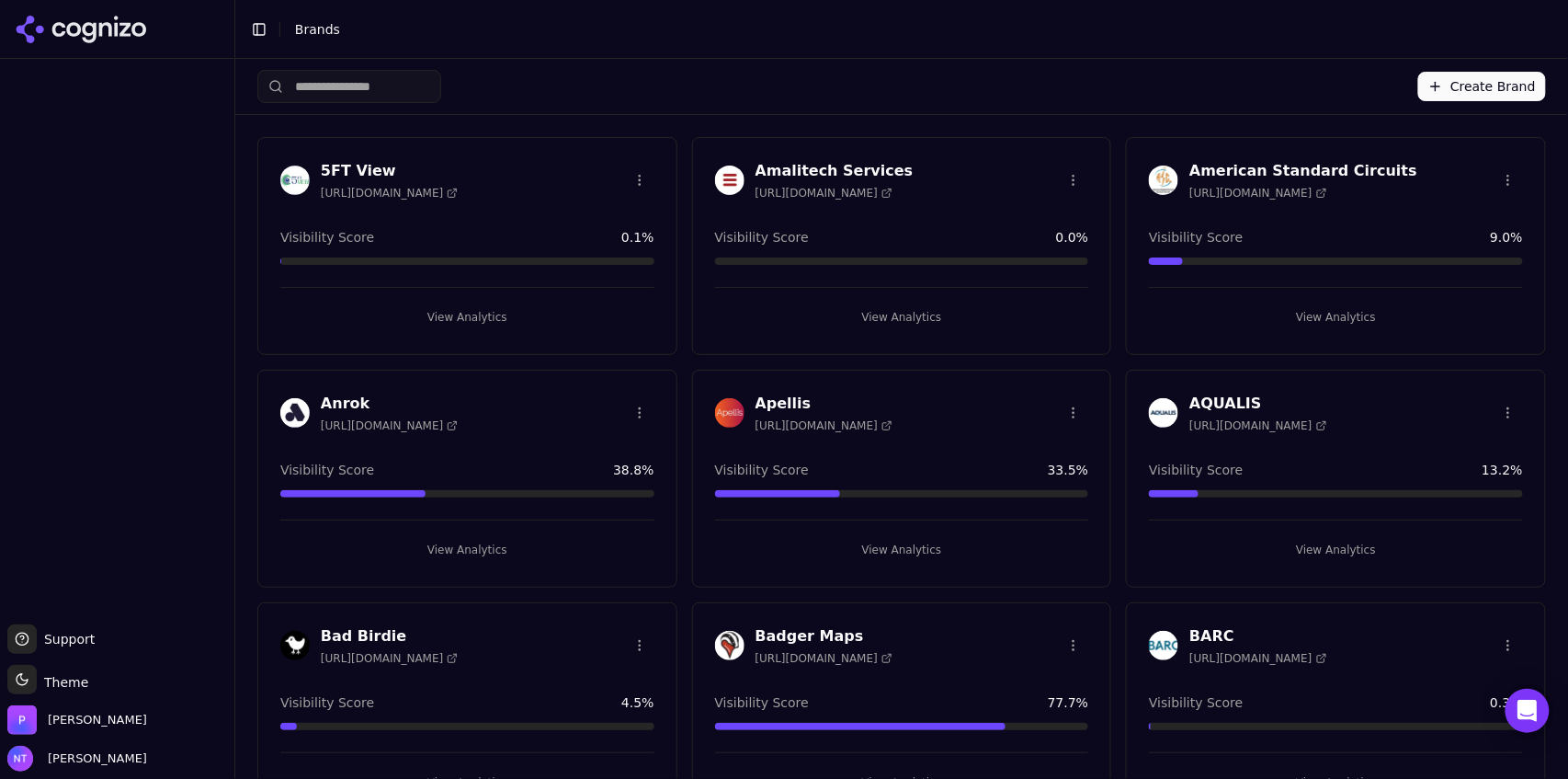
click at [1481, 82] on button "Create Brand" at bounding box center [1482, 86] width 128 height 30
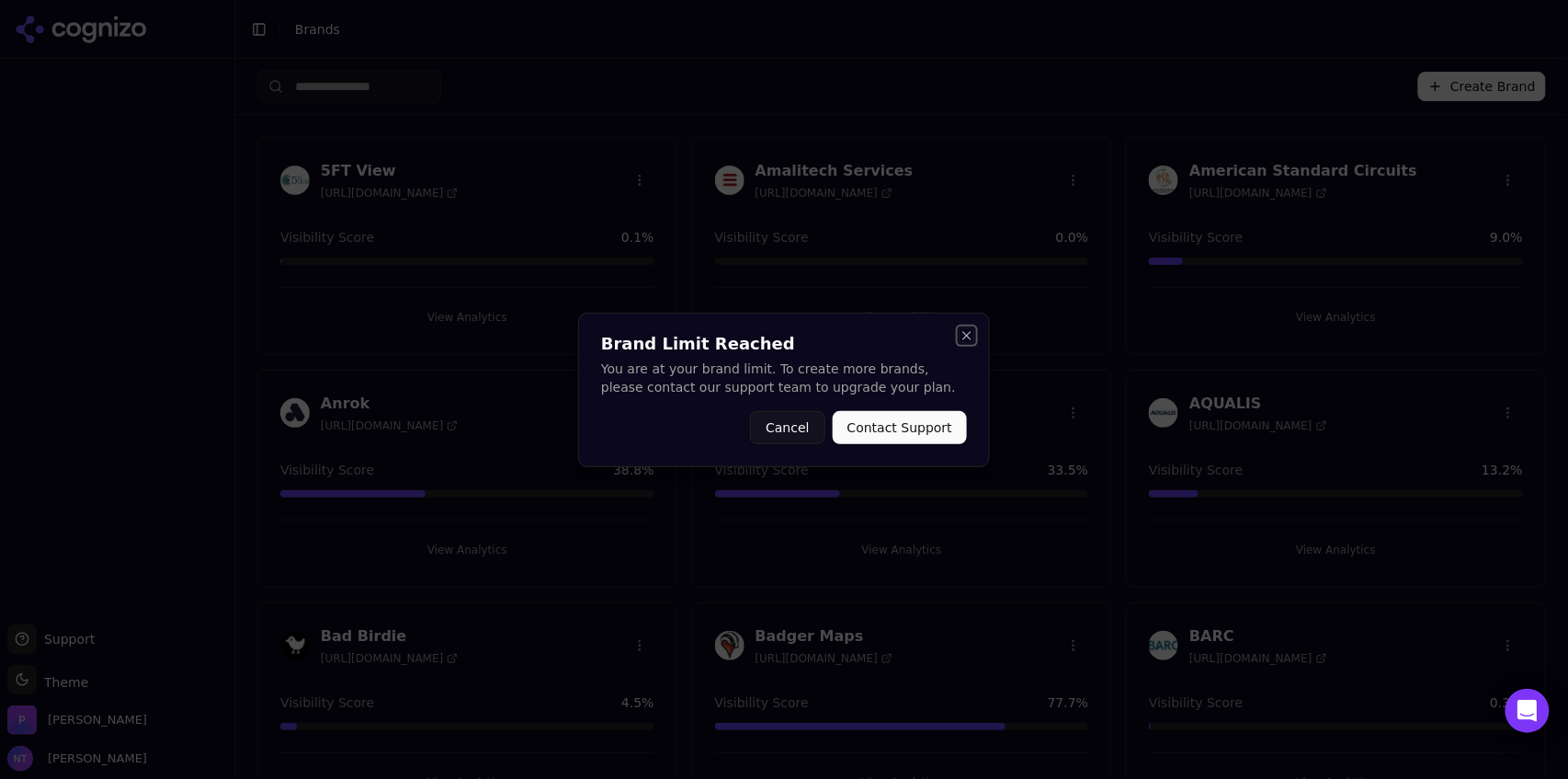
click at [964, 335] on button "Close" at bounding box center [966, 335] width 14 height 14
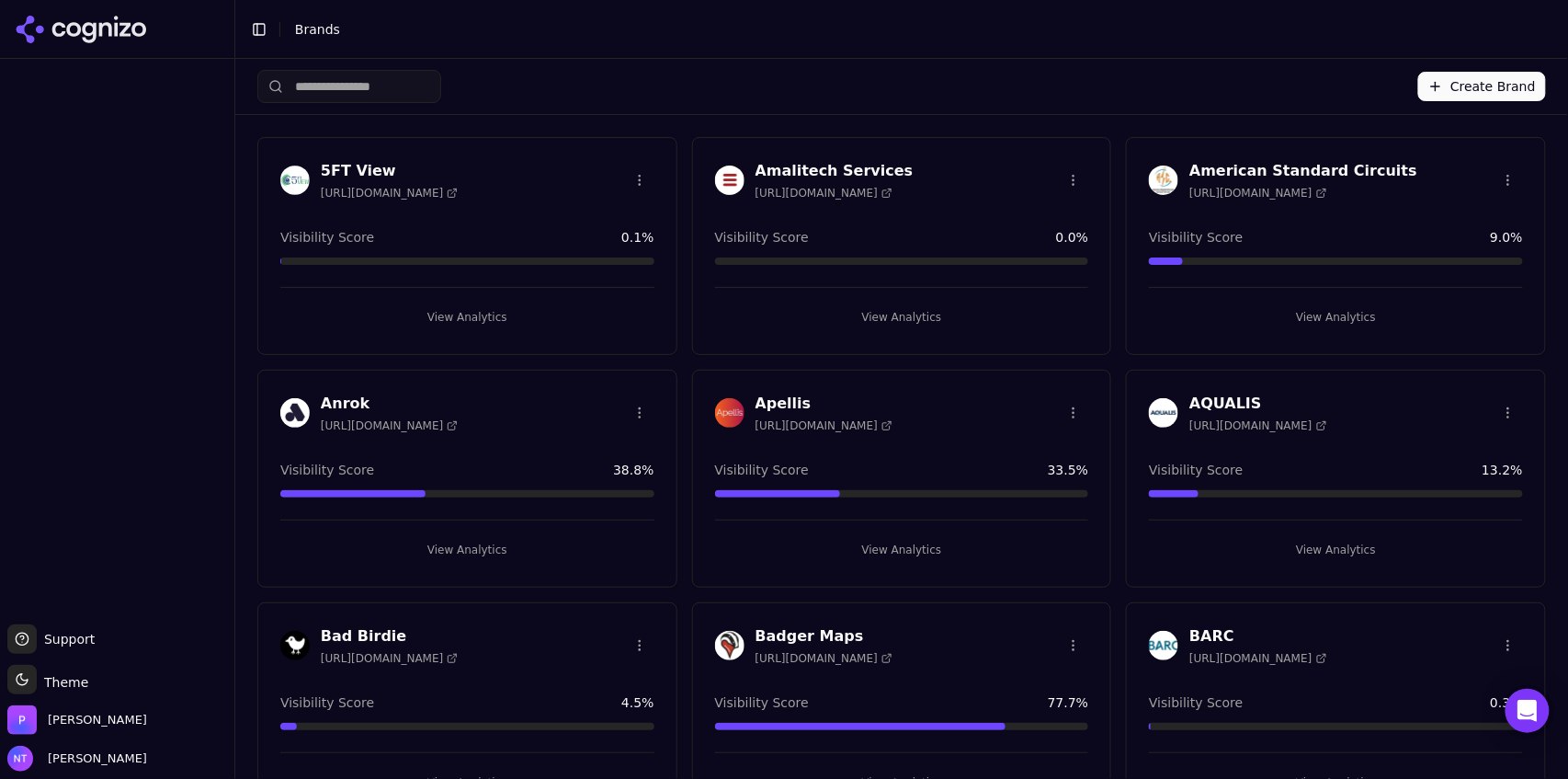
click at [1456, 86] on button "Create Brand" at bounding box center [1482, 86] width 128 height 30
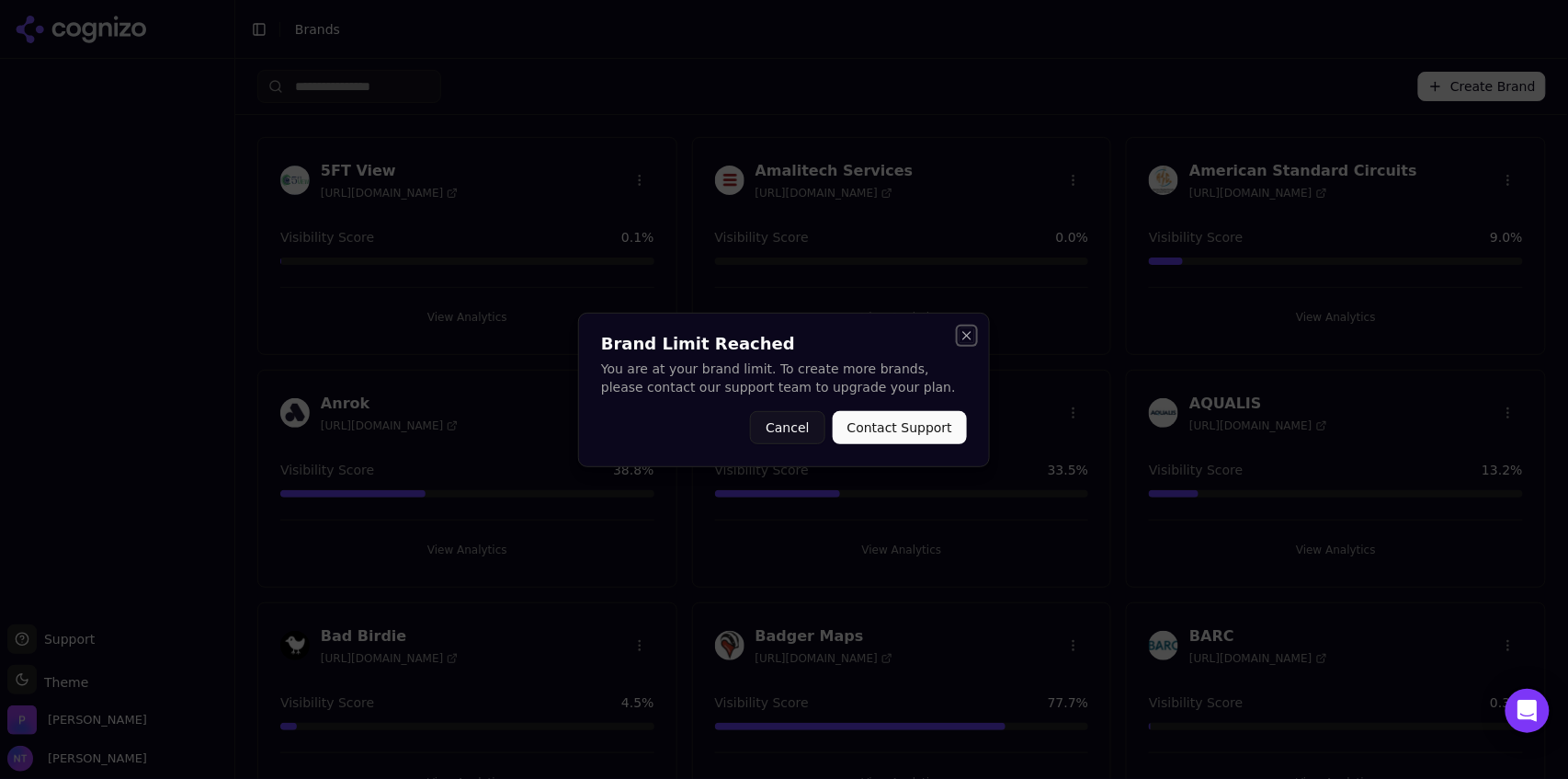
click at [966, 339] on button "Close" at bounding box center [966, 335] width 14 height 14
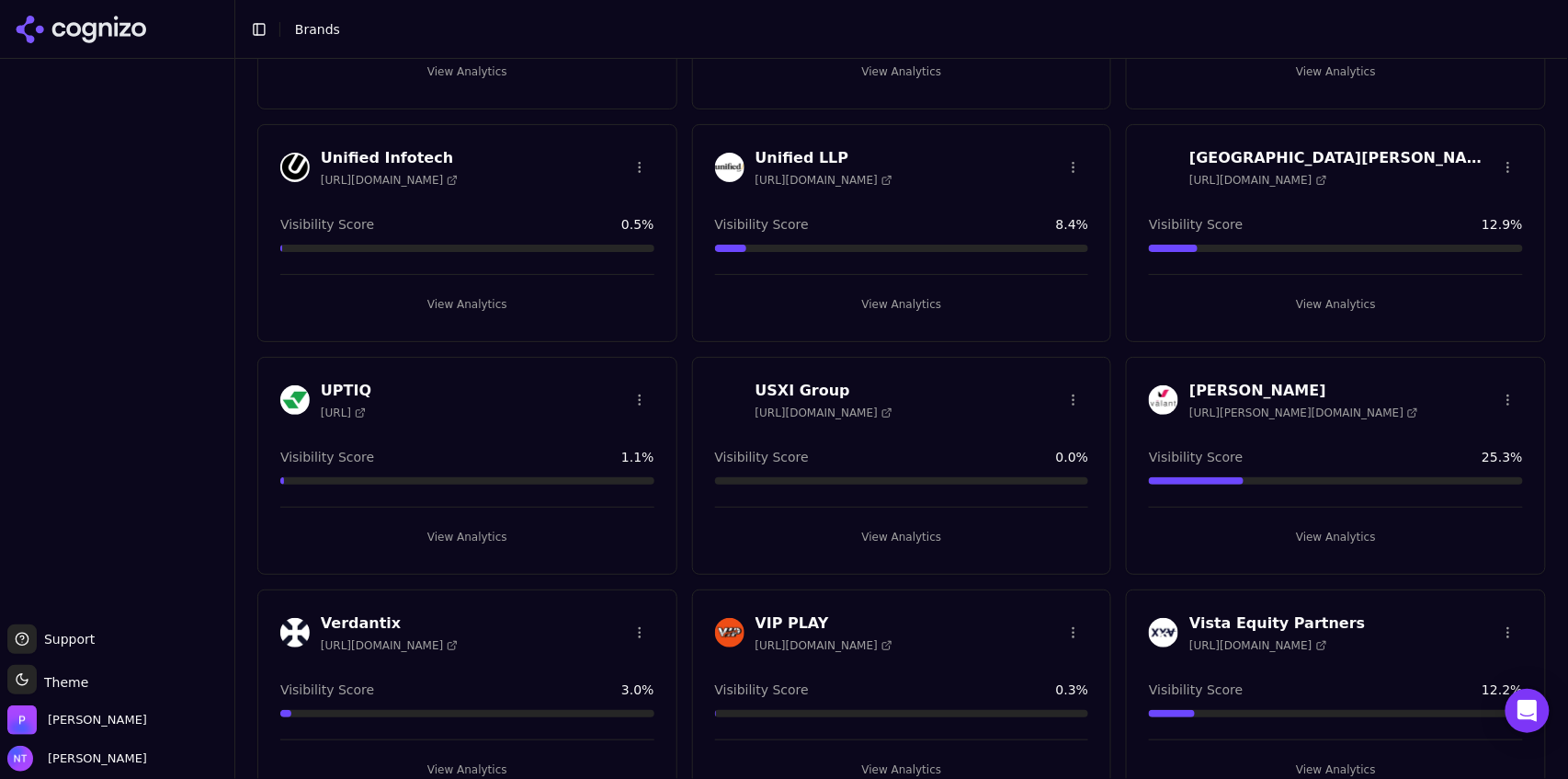
scroll to position [6688, 0]
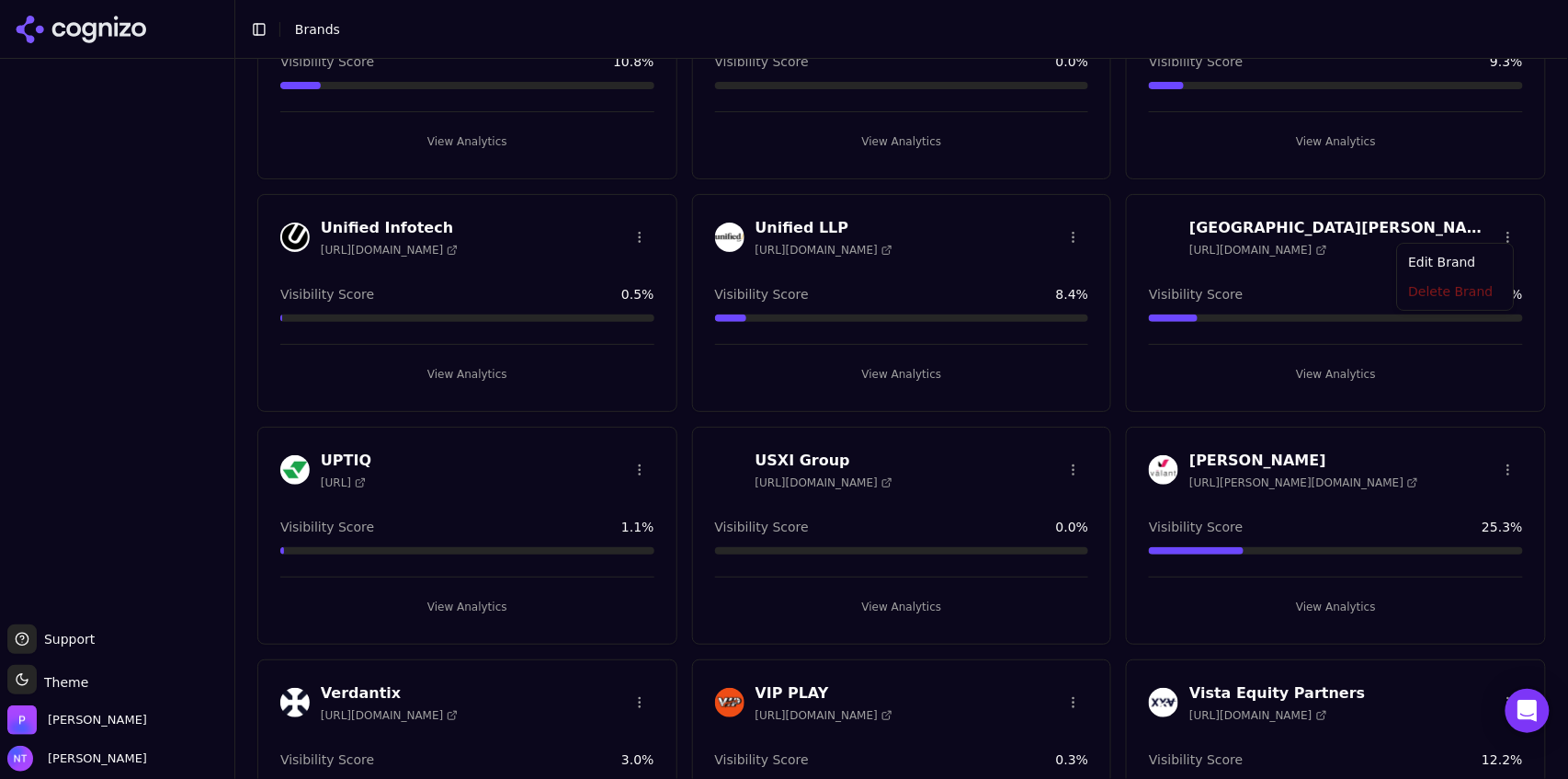
click at [1495, 226] on html "Support Support Toggle theme Theme [PERSON_NAME] Tower Toggle Sidebar Brands Cr…" at bounding box center [784, 390] width 1568 height 779
click at [1450, 296] on div "Delete Brand" at bounding box center [1456, 294] width 109 height 30
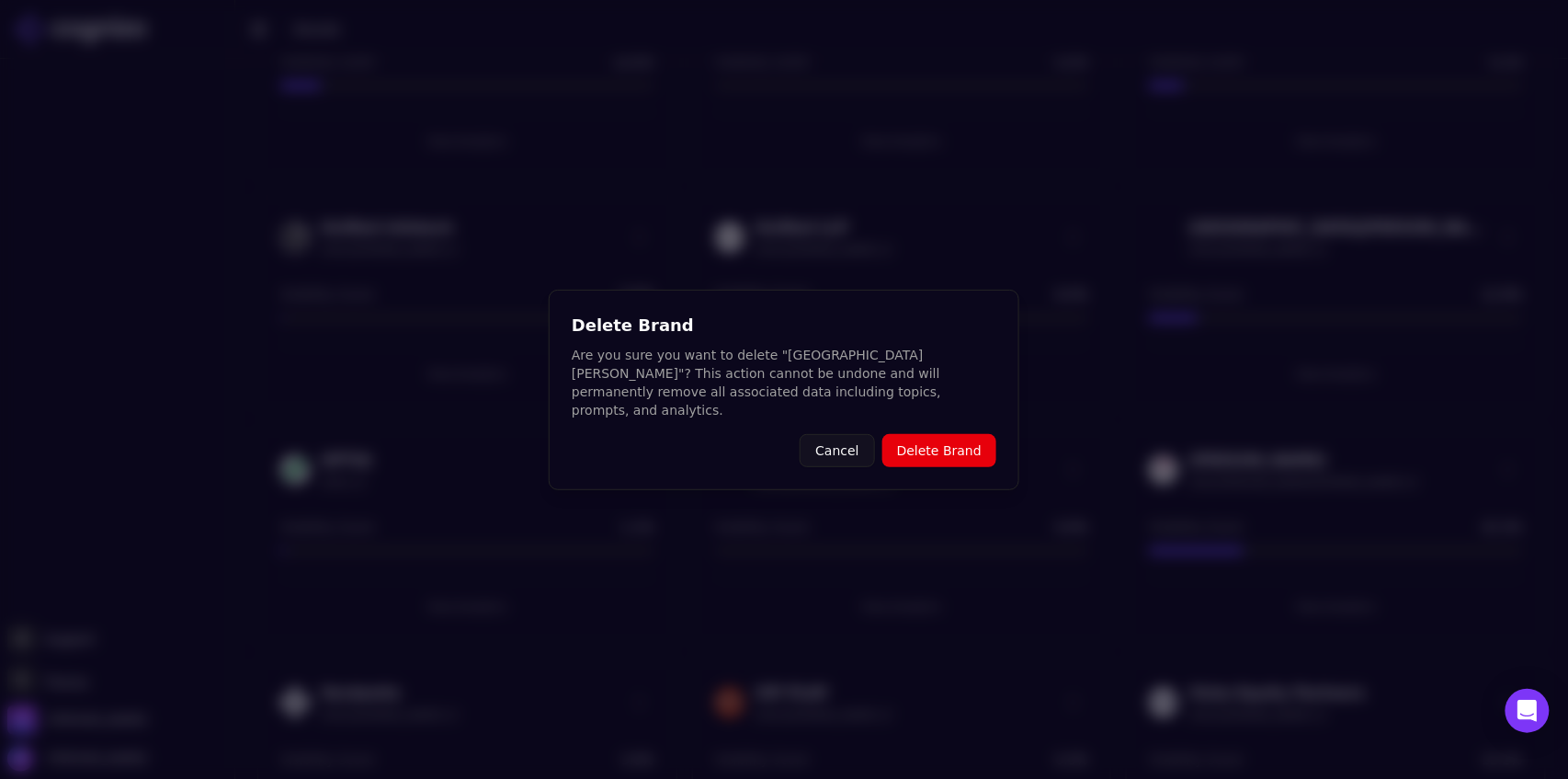
click at [978, 437] on button "Delete Brand" at bounding box center [940, 450] width 114 height 33
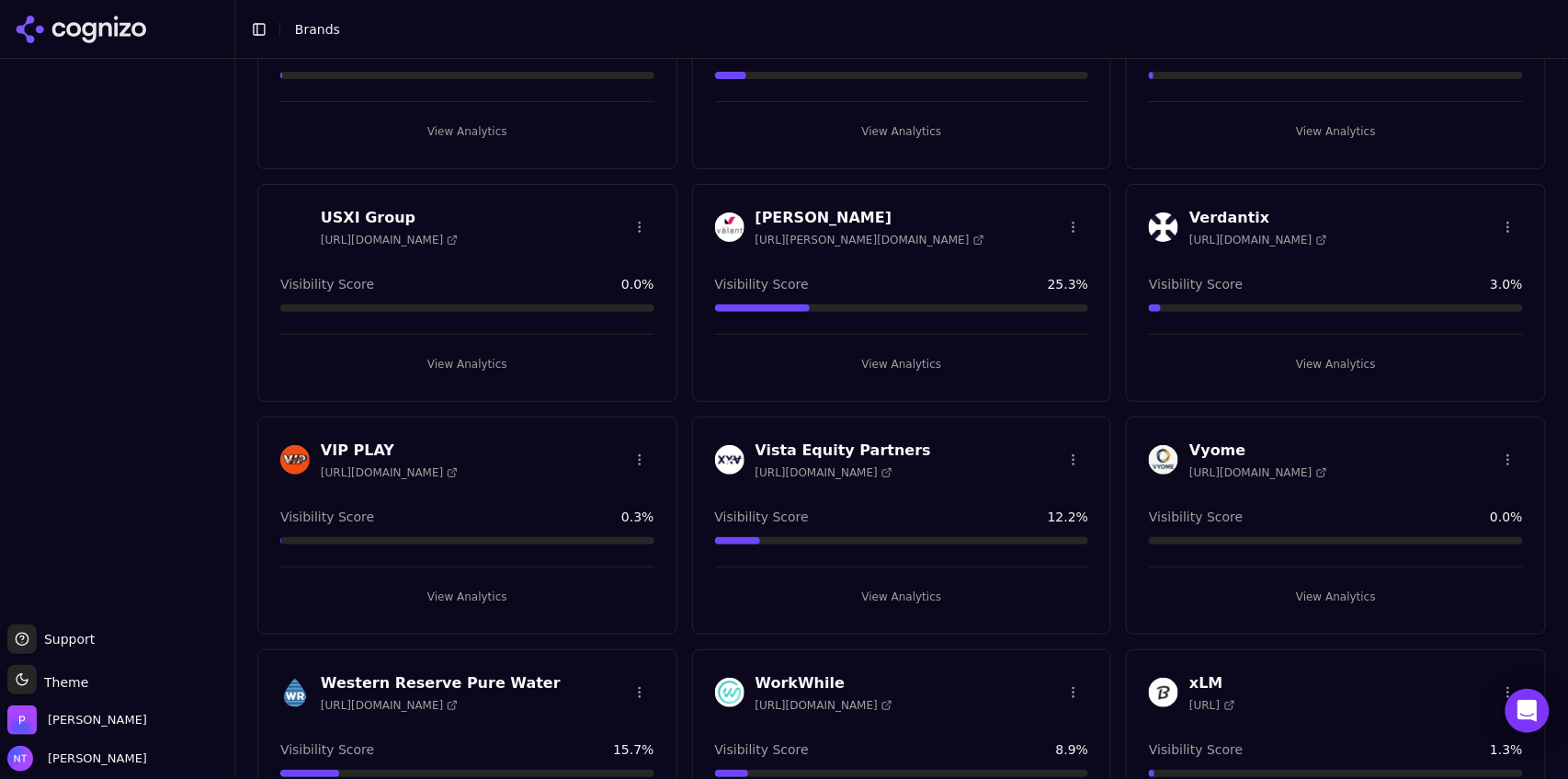
scroll to position [6858, 0]
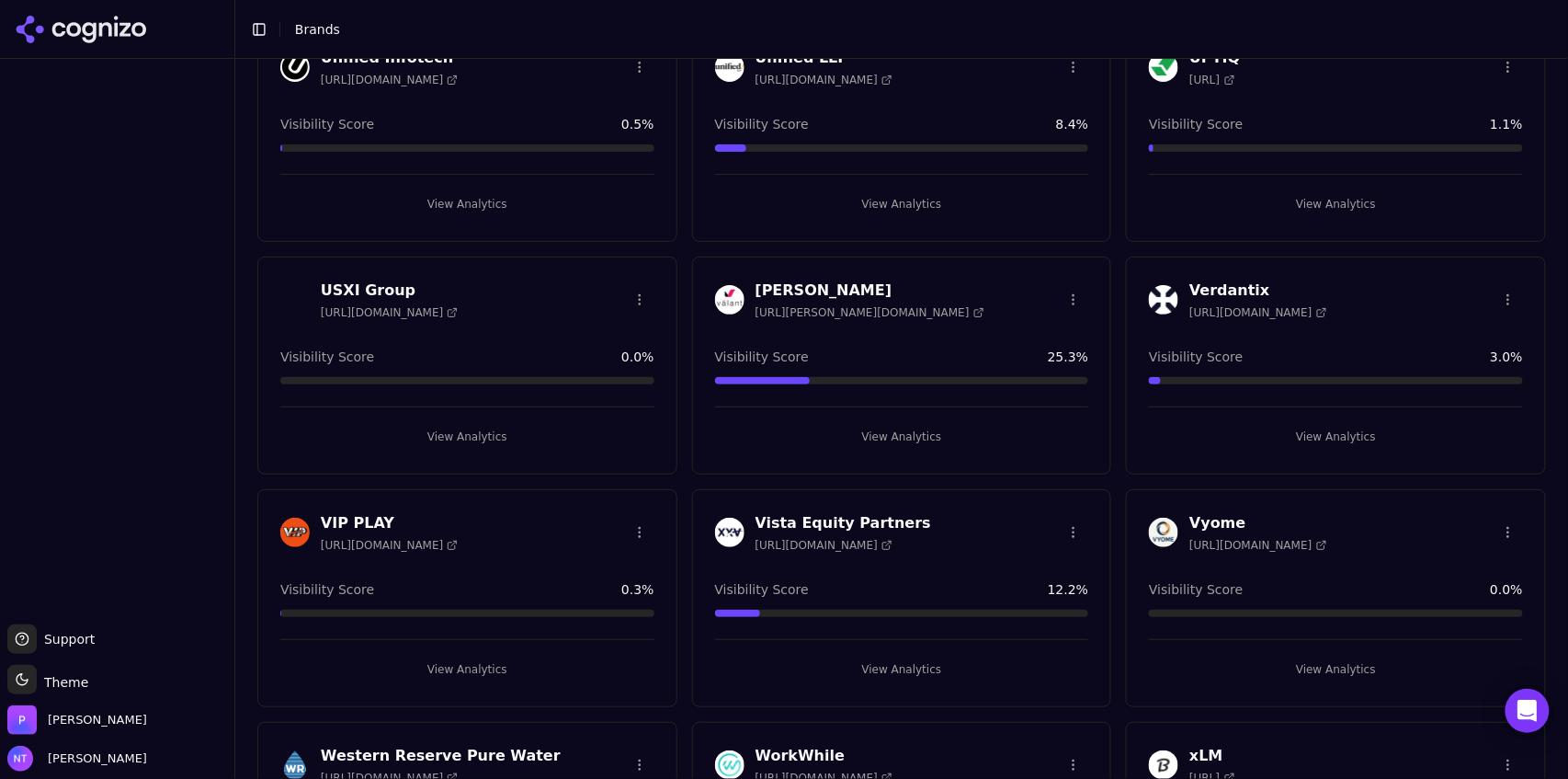
click at [638, 520] on html "Support Support Toggle theme Theme Perrill Nate Tower Toggle Sidebar Brands Cre…" at bounding box center [784, 390] width 1568 height 779
click at [596, 585] on div "Delete Brand" at bounding box center [592, 588] width 109 height 30
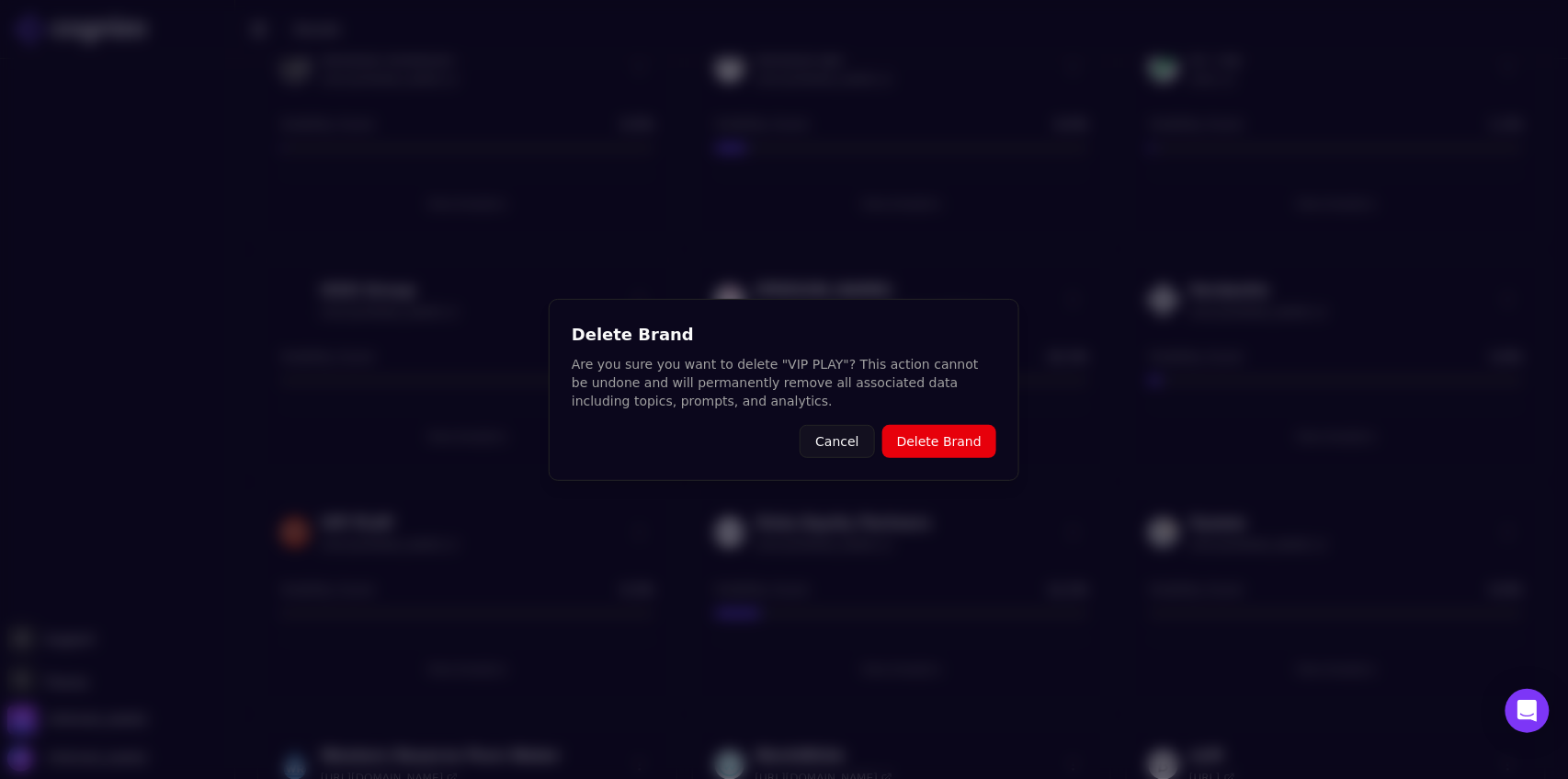
click at [948, 441] on button "Delete Brand" at bounding box center [940, 441] width 114 height 33
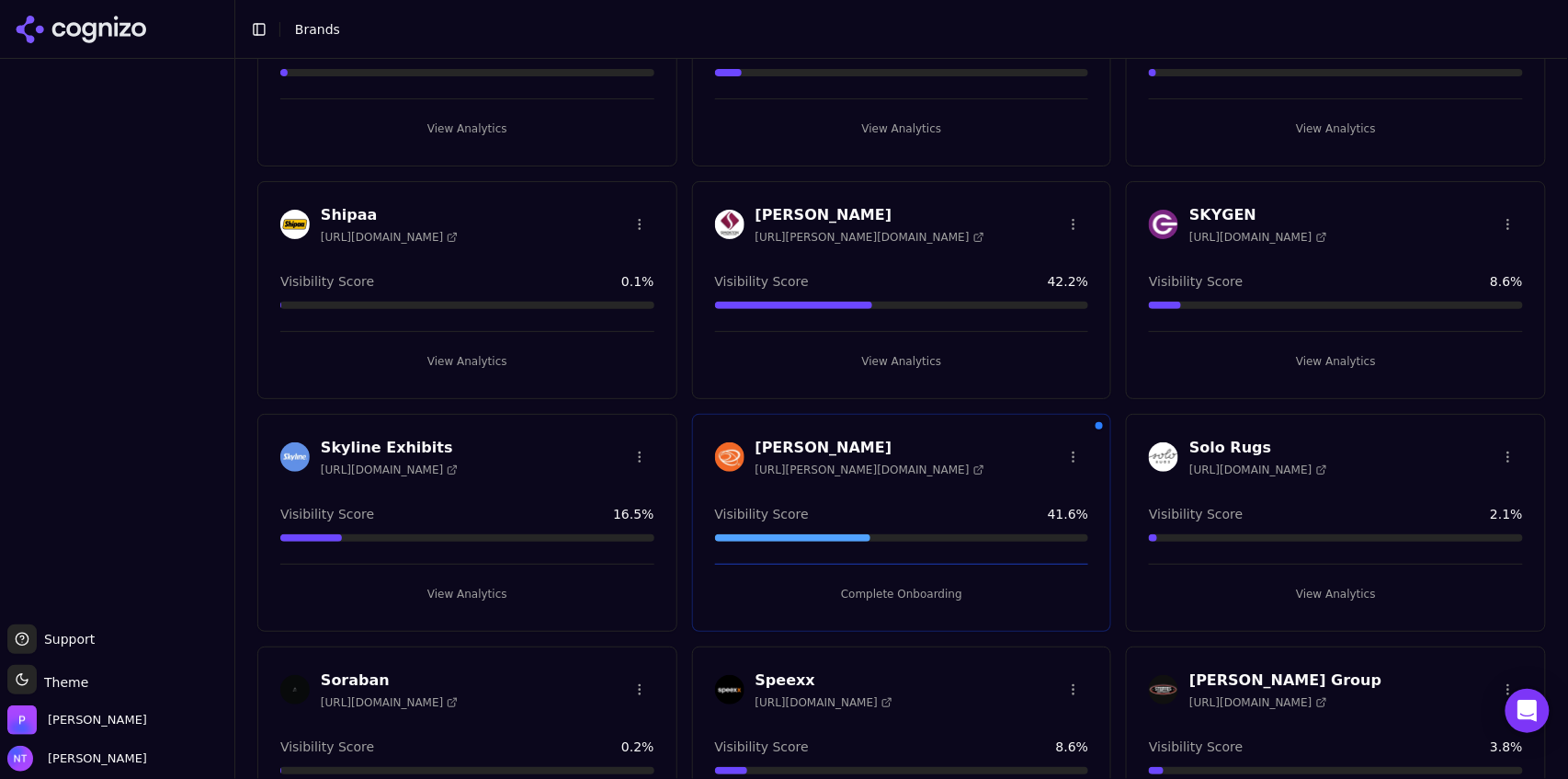
scroll to position [5346, 0]
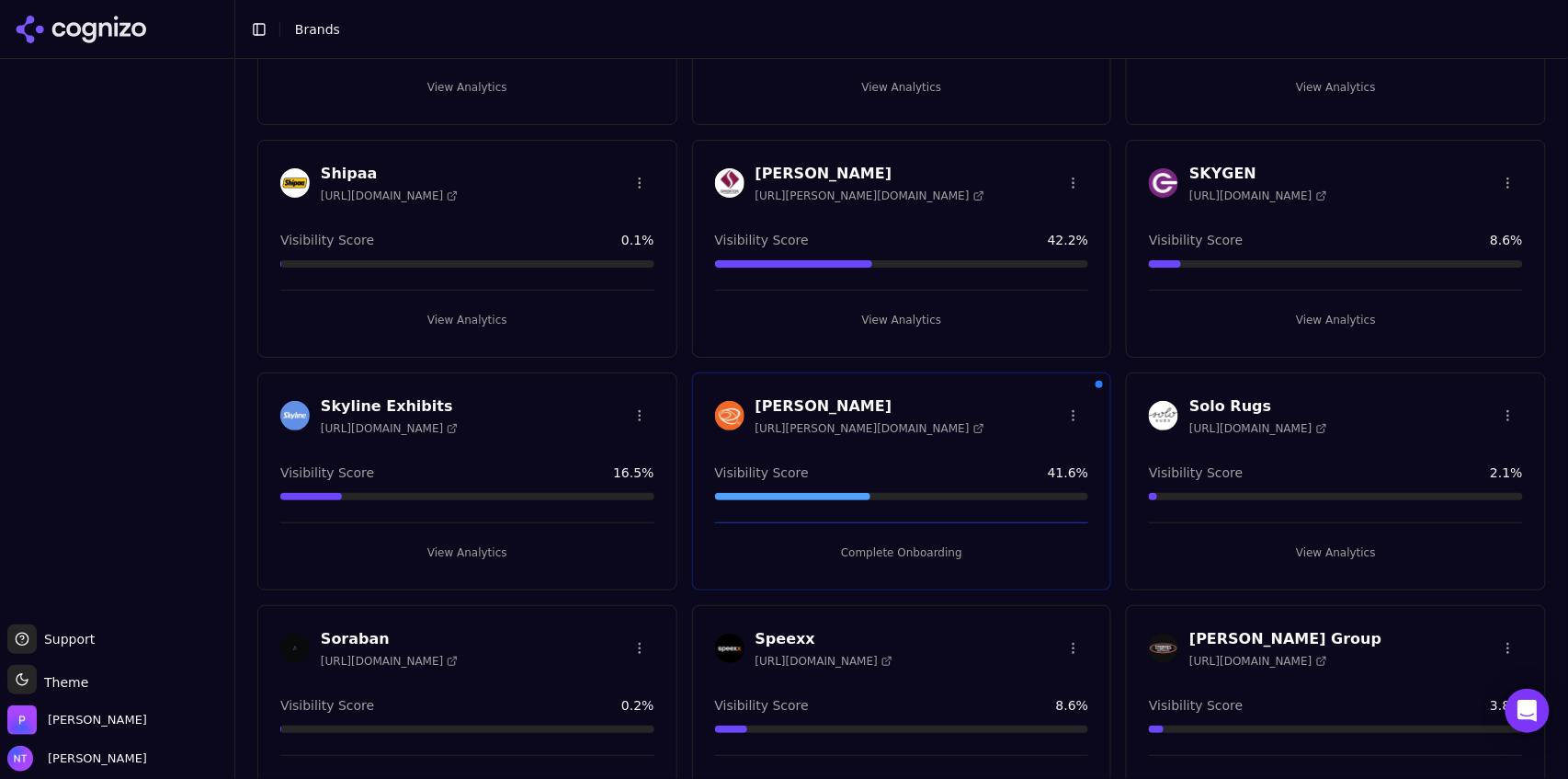
click at [1496, 633] on html "Support Support Toggle theme Theme Perrill Nate Tower Toggle Sidebar Brands Cre…" at bounding box center [784, 390] width 1568 height 779
click at [1449, 702] on div "Delete Brand" at bounding box center [1456, 707] width 109 height 30
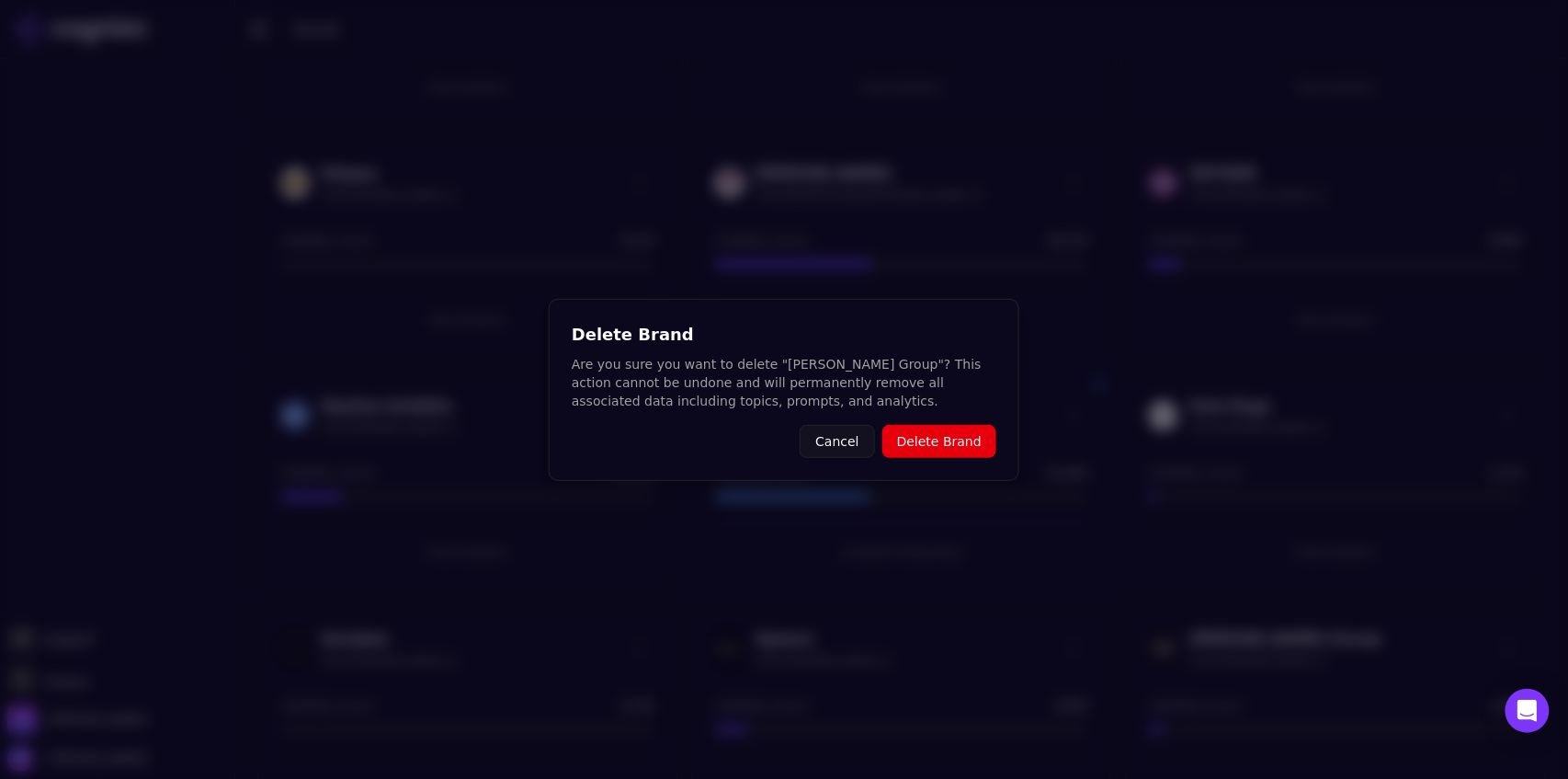
click at [935, 449] on button "Delete Brand" at bounding box center [940, 441] width 114 height 33
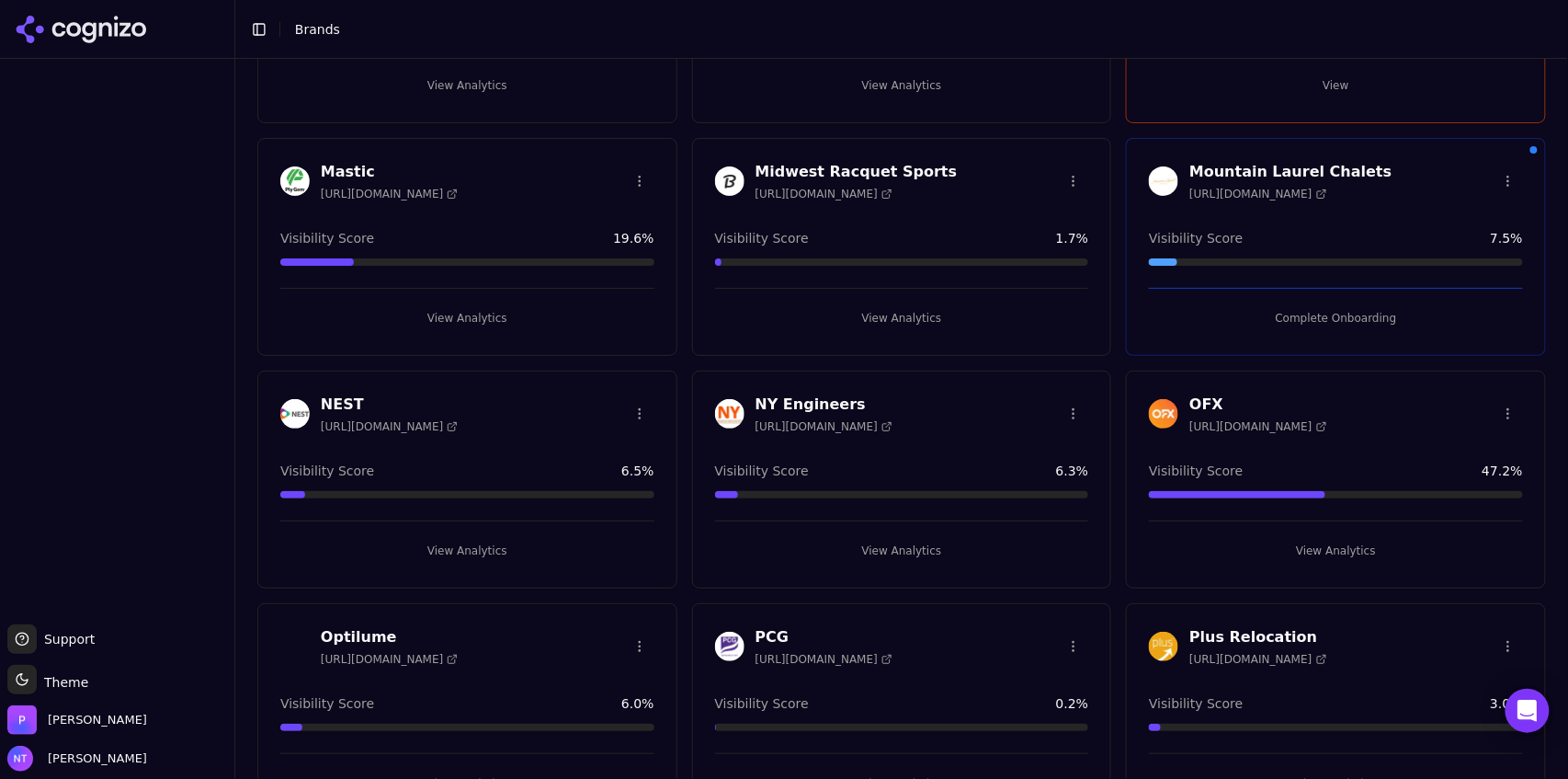
scroll to position [3905, 0]
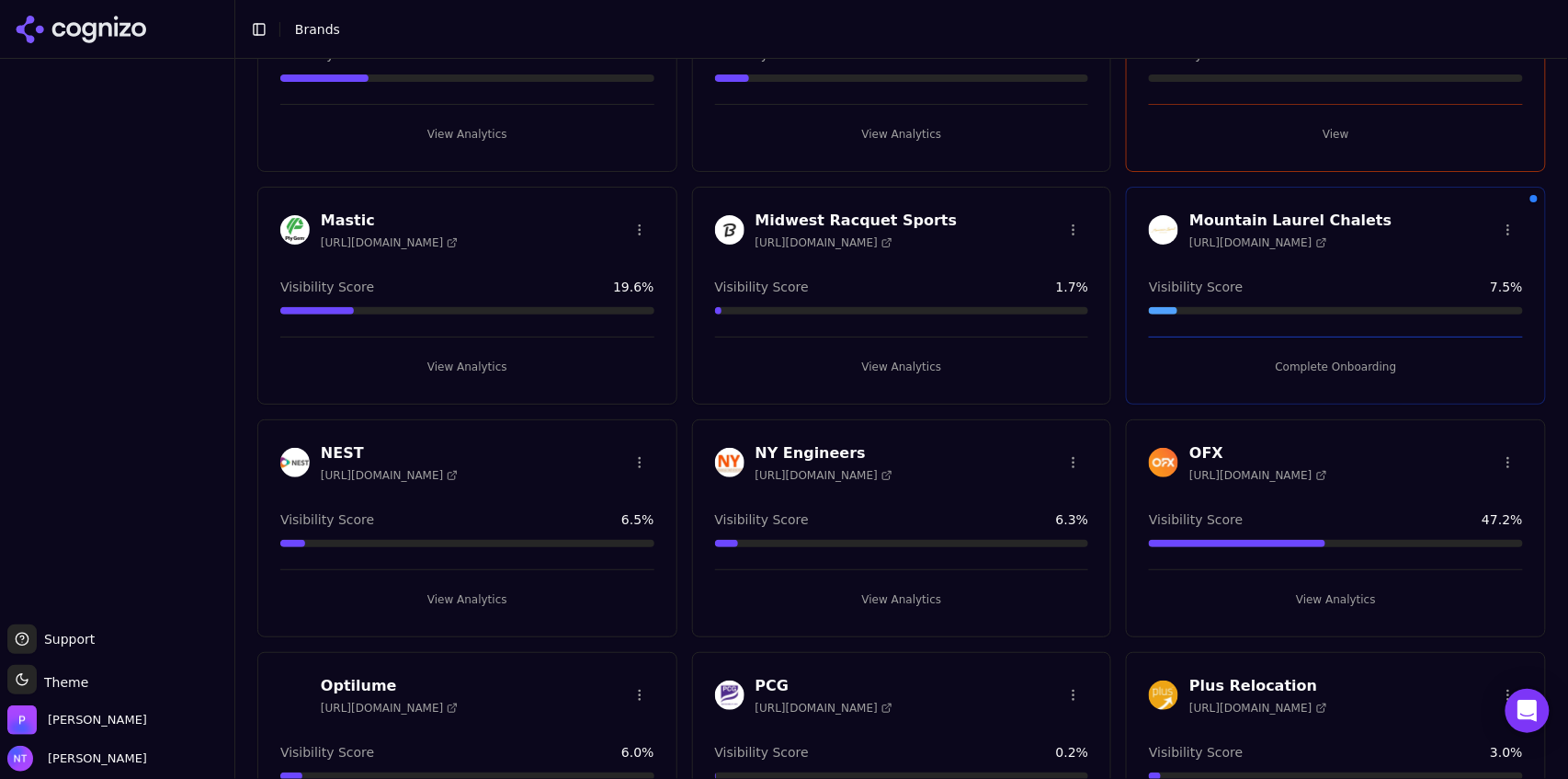
click at [1070, 458] on html "Support Support Toggle theme Theme Perrill Nate Tower Toggle Sidebar Brands Cre…" at bounding box center [784, 390] width 1568 height 779
click at [1019, 525] on div "Delete Brand" at bounding box center [1023, 523] width 109 height 30
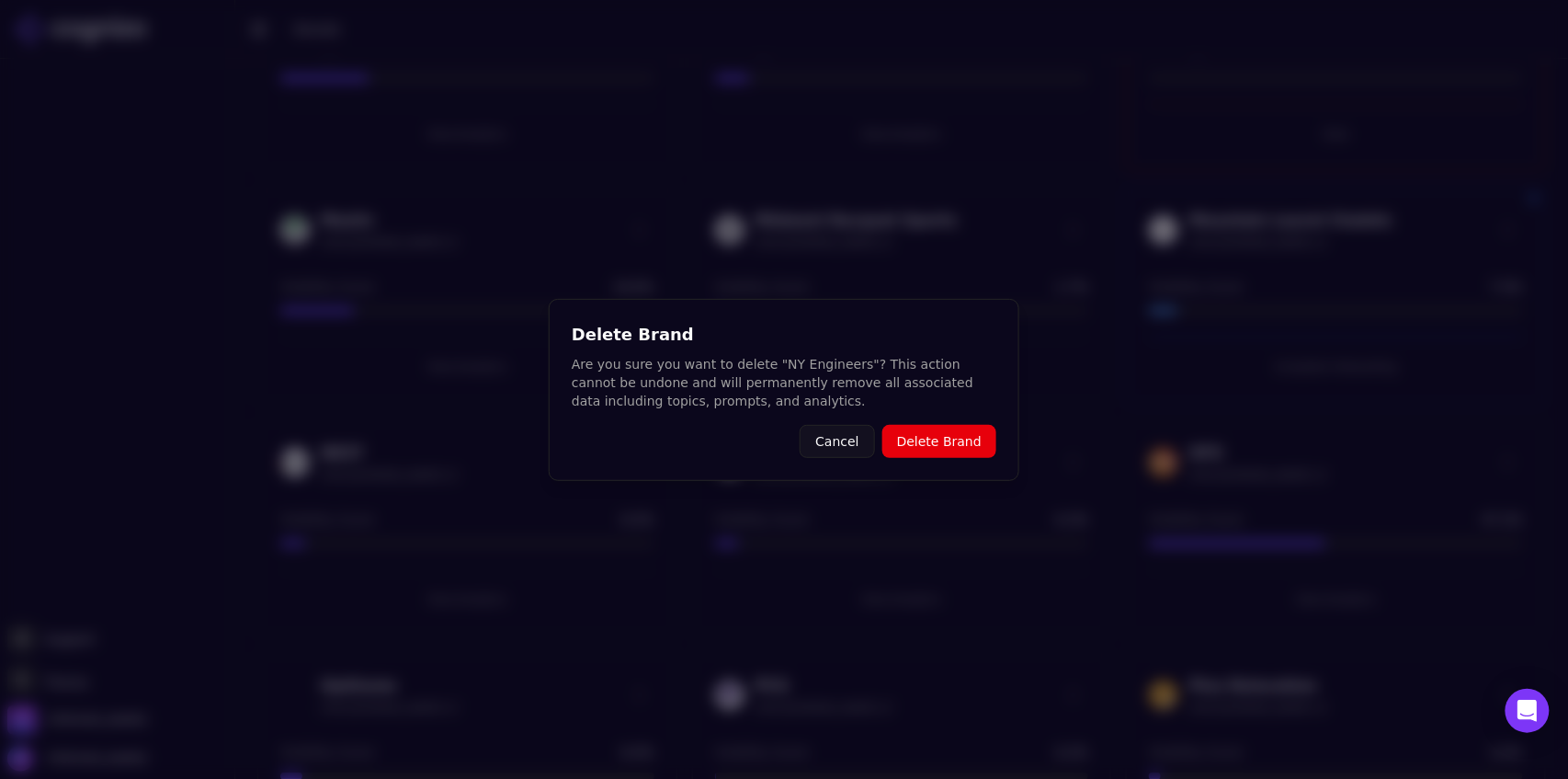
click at [963, 447] on button "Delete Brand" at bounding box center [940, 441] width 114 height 33
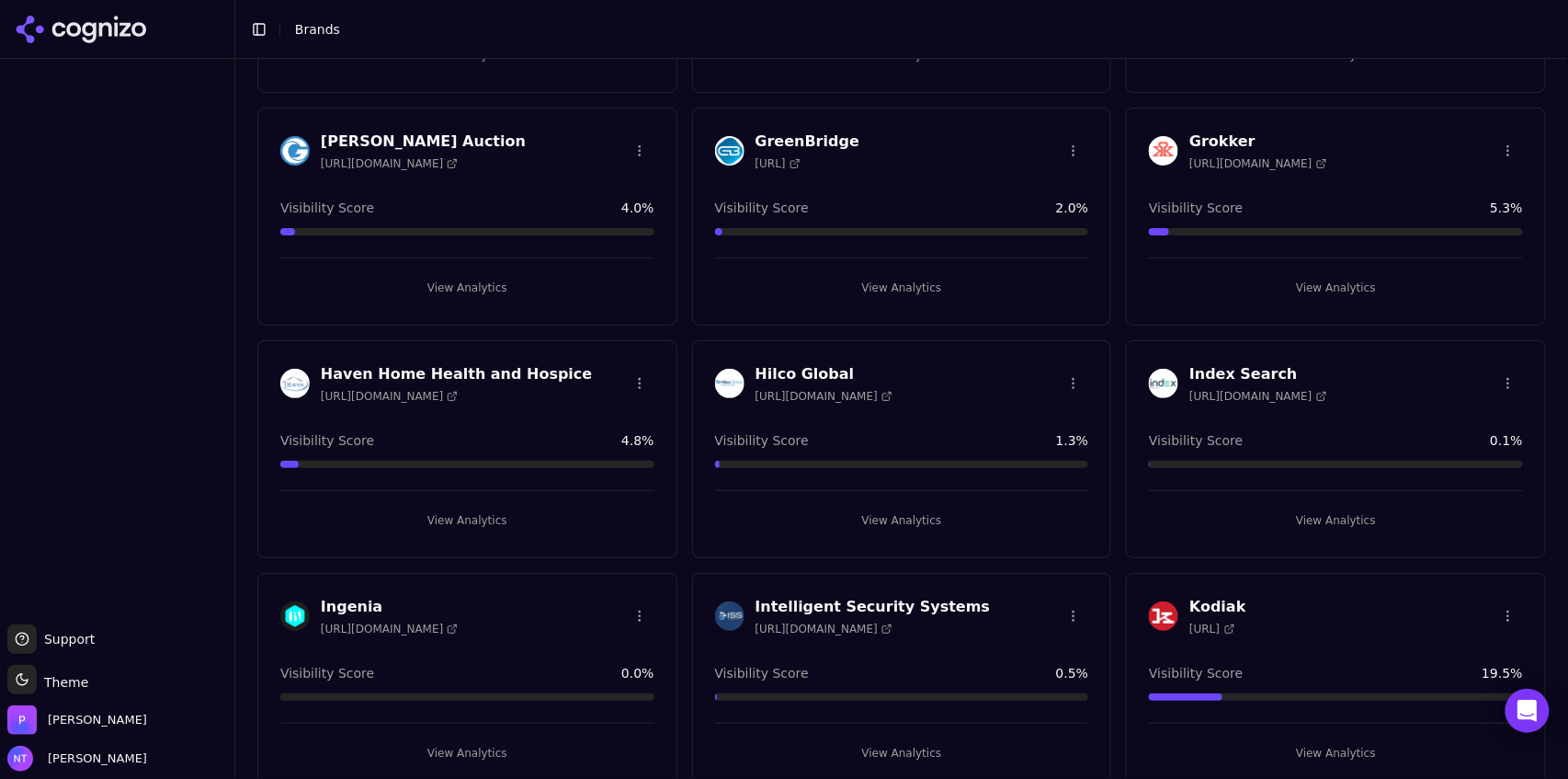
scroll to position [2817, 0]
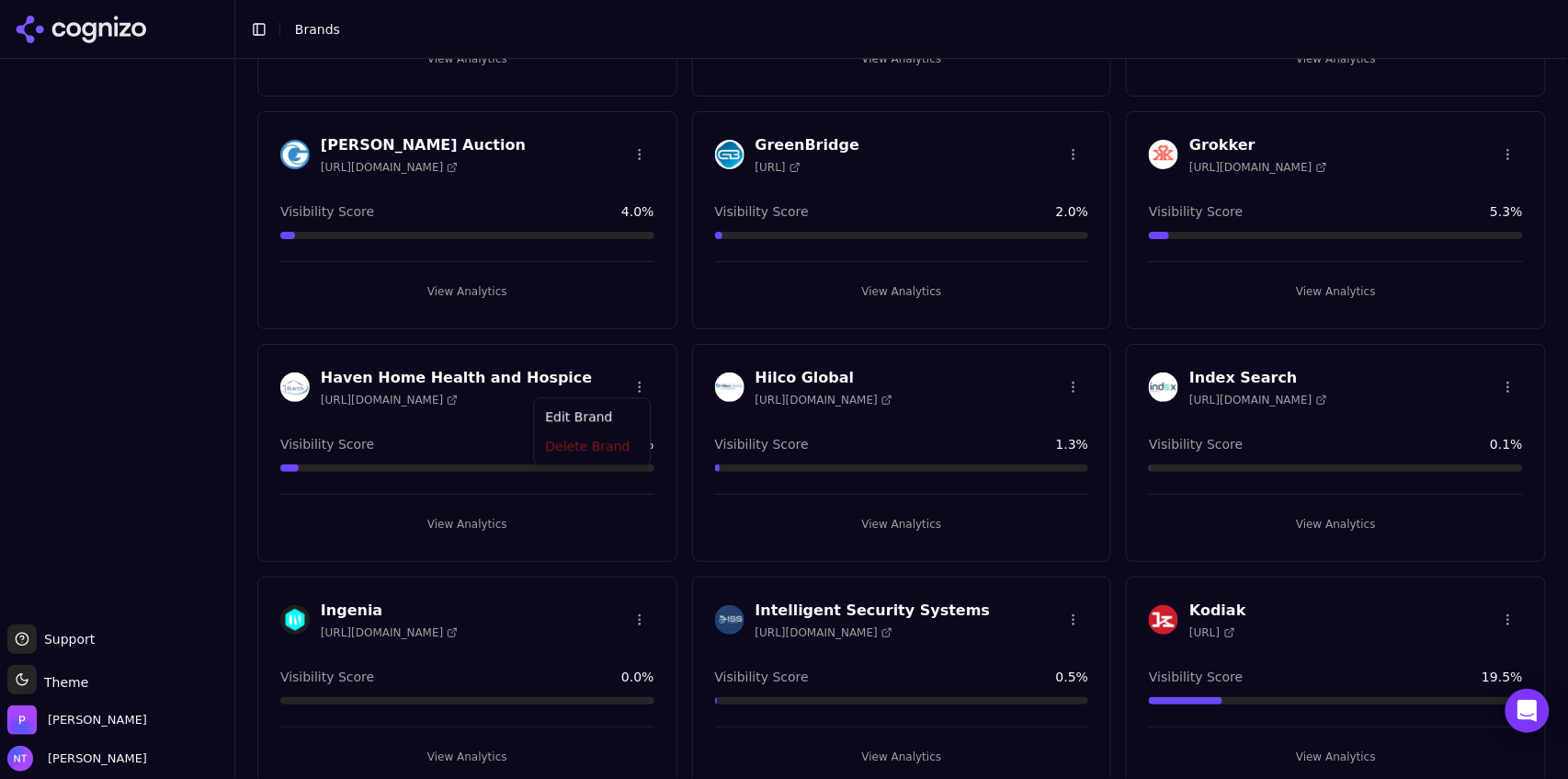
click at [637, 383] on html "Support Support Toggle theme Theme Perrill Nate Tower Toggle Sidebar Brands Cre…" at bounding box center [784, 390] width 1568 height 779
click at [615, 448] on div "Delete Brand" at bounding box center [592, 449] width 109 height 30
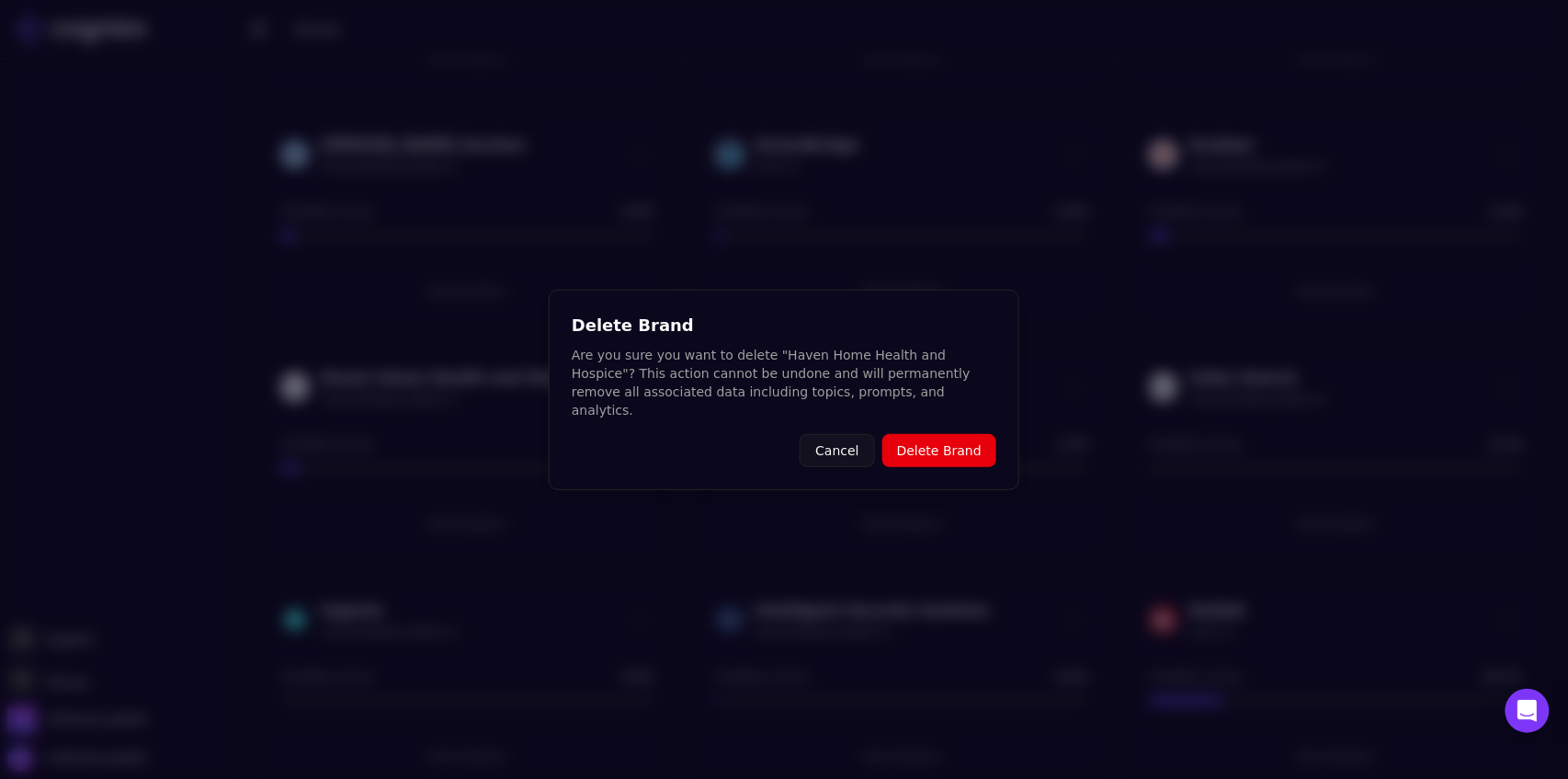
click at [911, 436] on button "Delete Brand" at bounding box center [940, 450] width 114 height 33
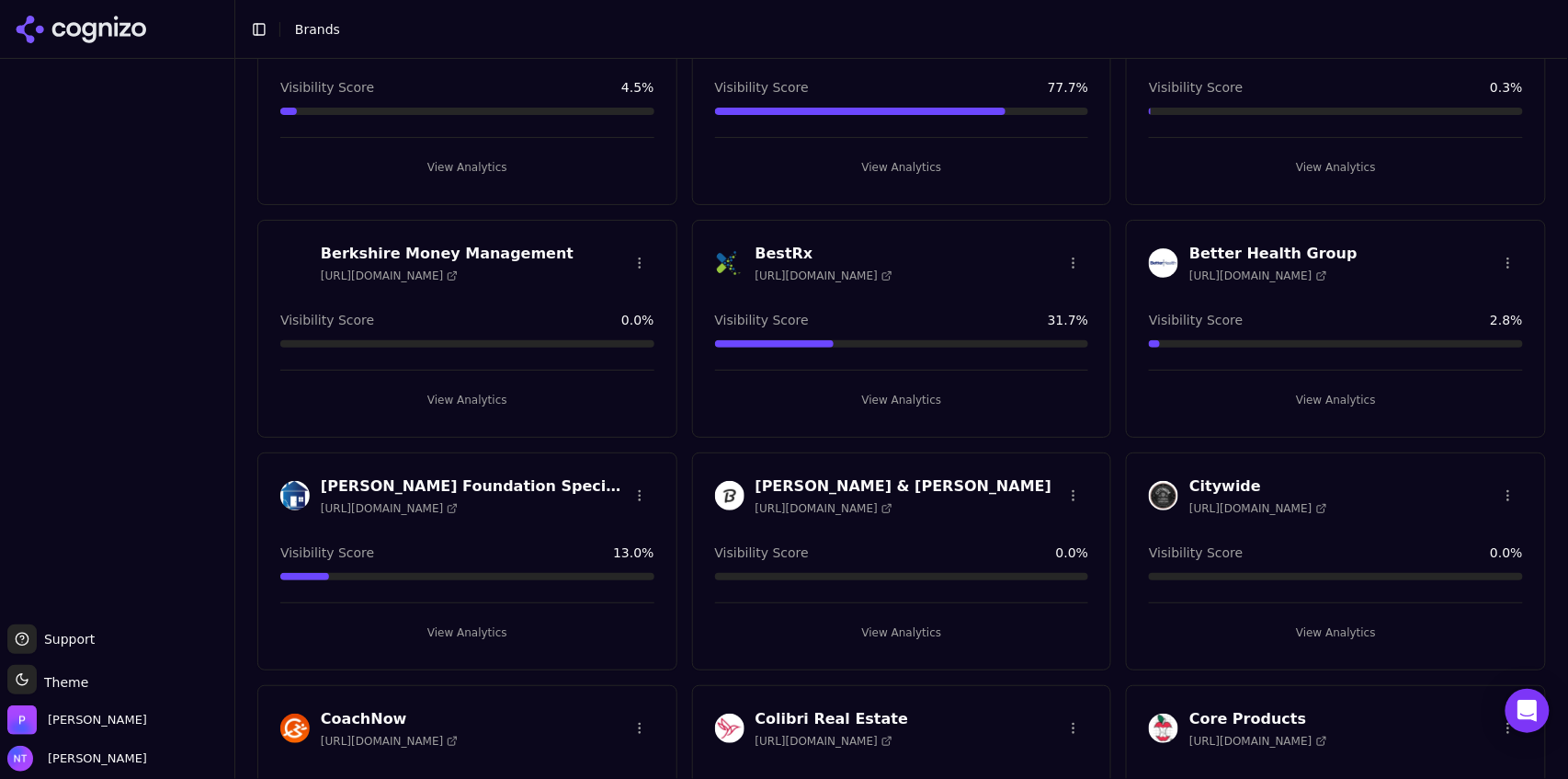
scroll to position [0, 0]
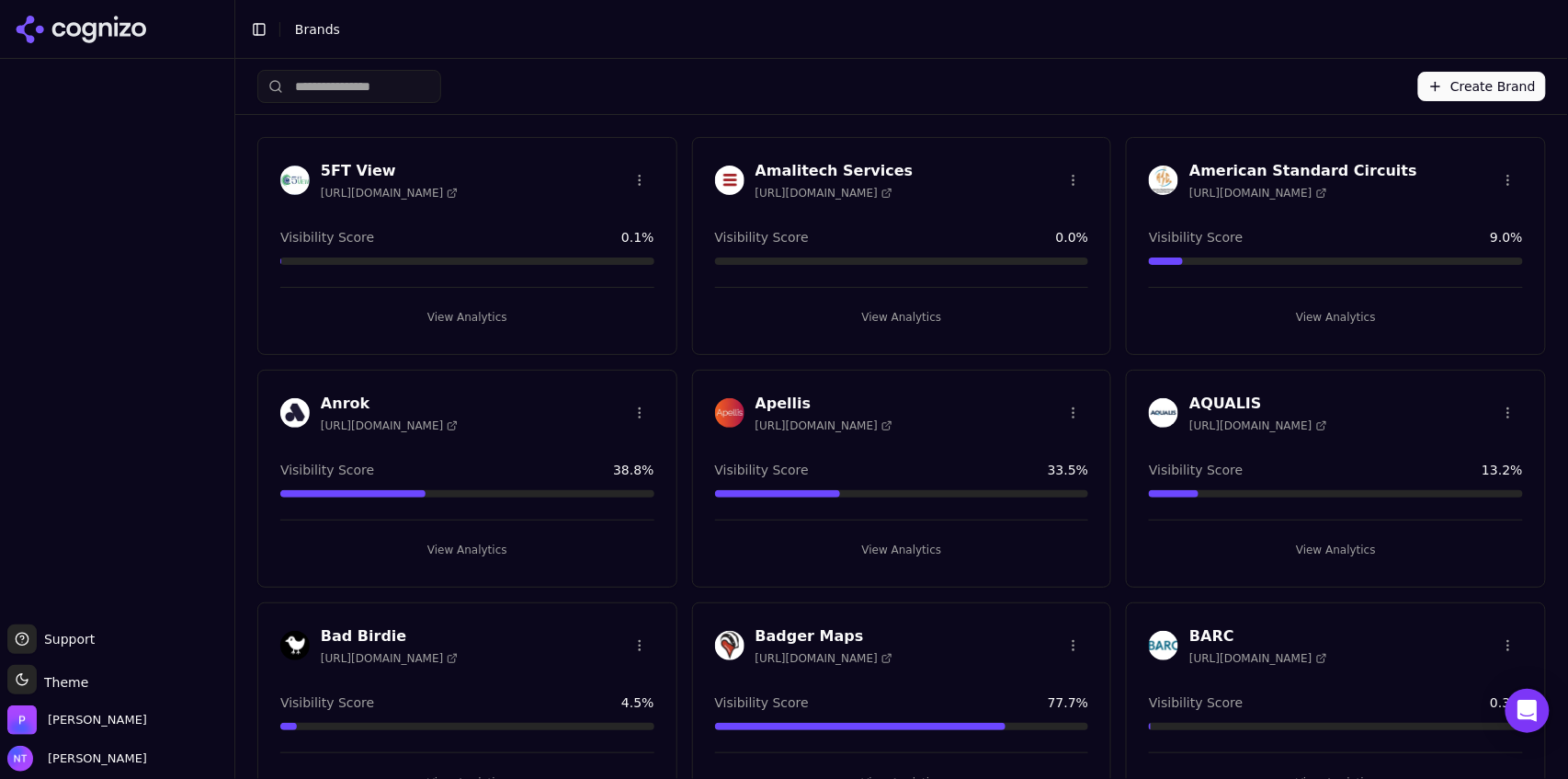
click at [1471, 93] on button "Create Brand" at bounding box center [1482, 86] width 128 height 30
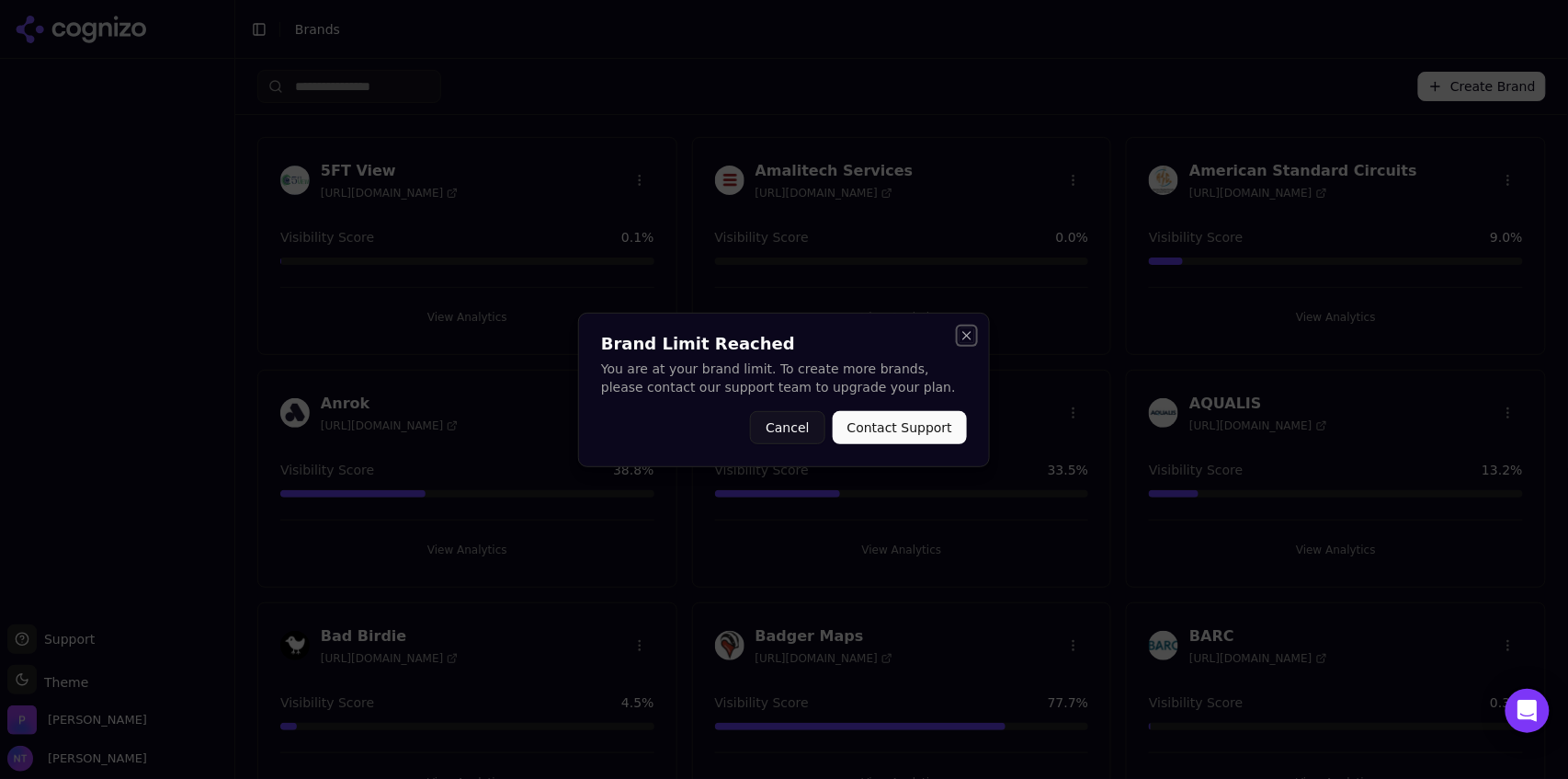
click at [967, 338] on button "Close" at bounding box center [966, 335] width 14 height 14
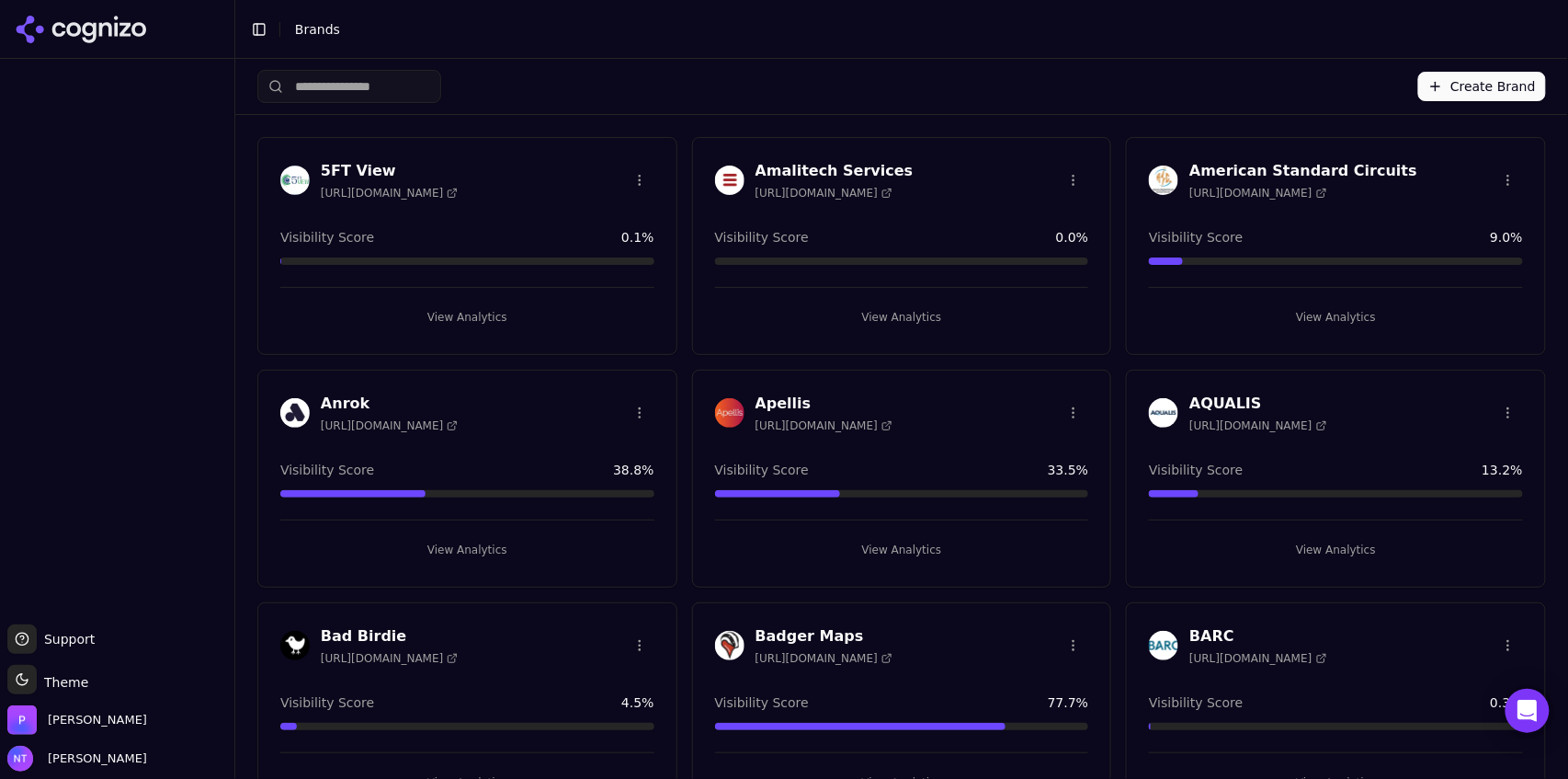
click at [1475, 88] on button "Create Brand" at bounding box center [1482, 86] width 128 height 30
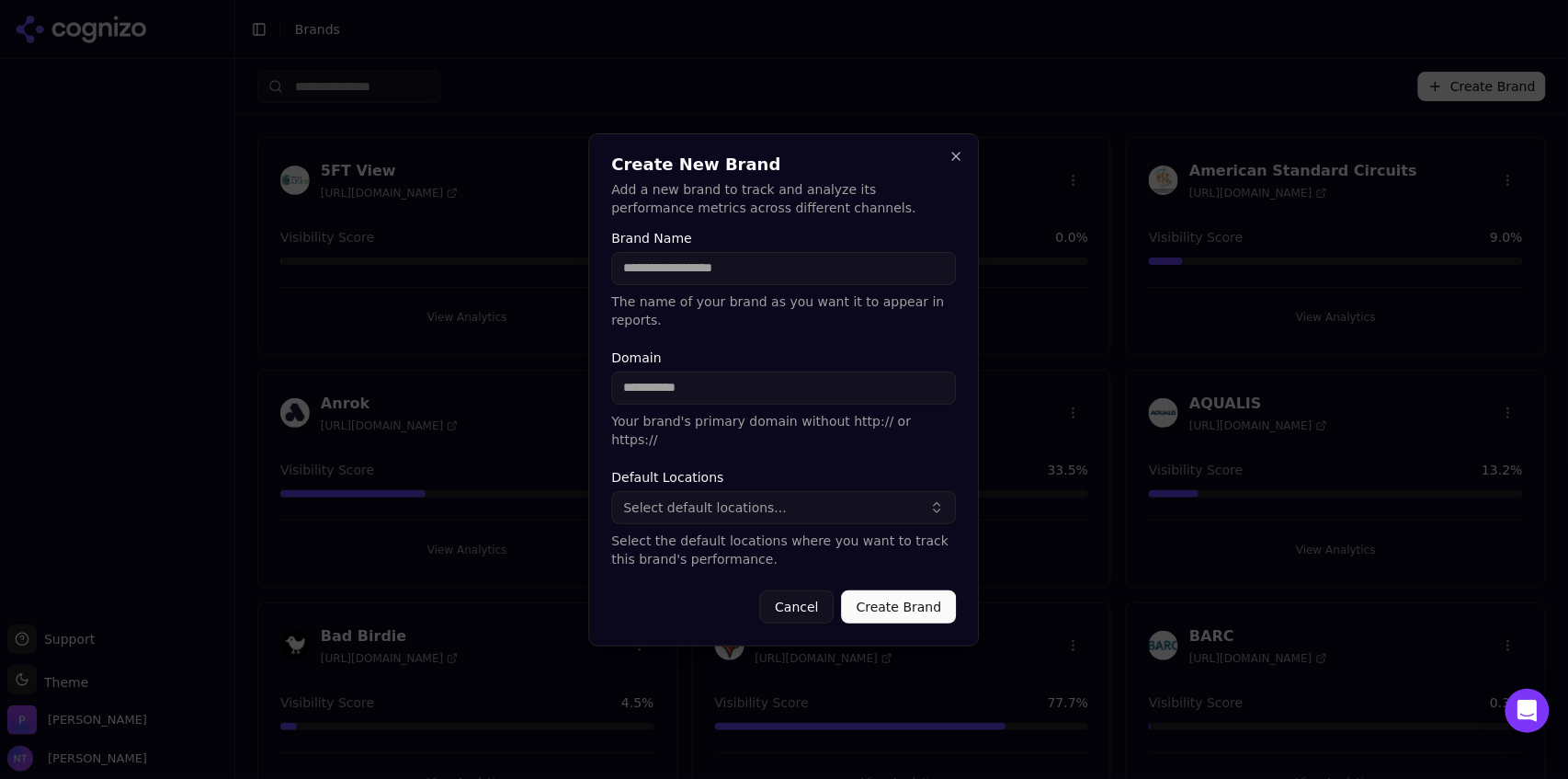
click at [700, 385] on input "Domain" at bounding box center [784, 388] width 345 height 33
paste input "**********"
drag, startPoint x: 697, startPoint y: 390, endPoint x: 438, endPoint y: 369, distance: 259.8
click at [438, 369] on body "Support Support Toggle theme Theme Perrill Nate Tower Toggle Sidebar Brands Cre…" at bounding box center [784, 390] width 1568 height 779
type input "**********"
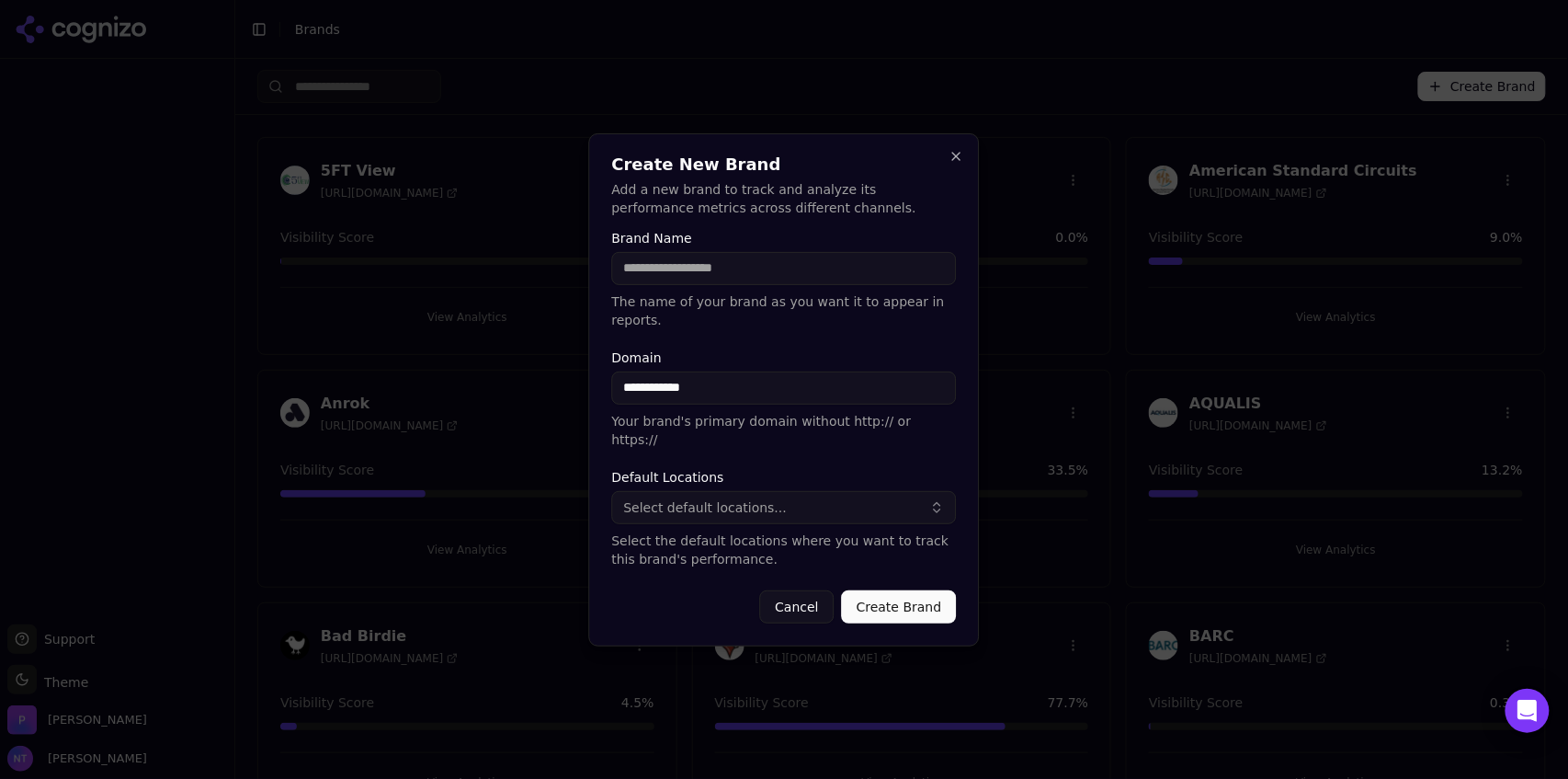
click at [676, 271] on input "Brand Name" at bounding box center [784, 268] width 345 height 33
type input "**********"
click at [858, 490] on button "Select default locations..." at bounding box center [784, 507] width 345 height 33
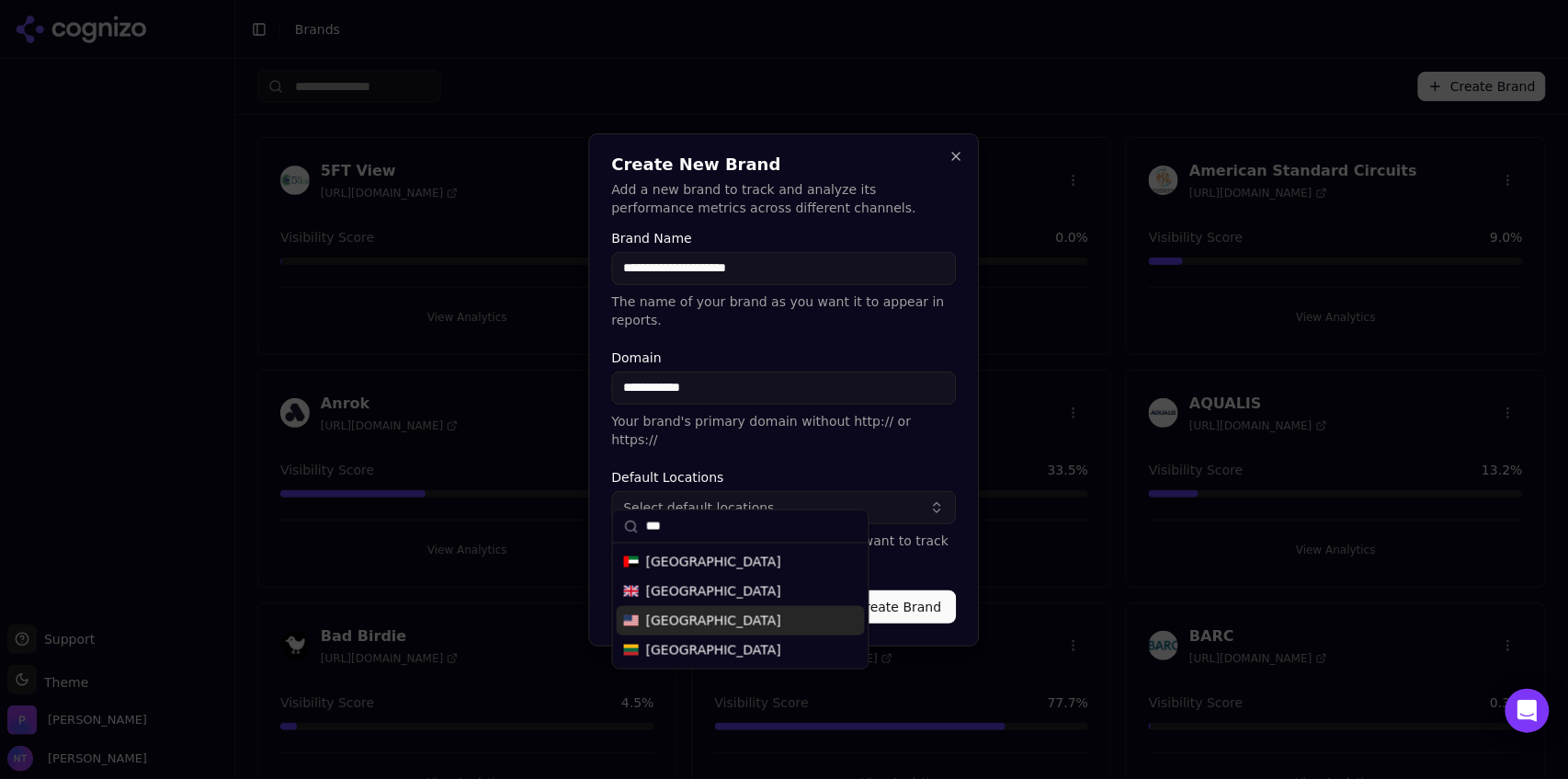
type input "***"
click at [733, 625] on div "United States" at bounding box center [741, 620] width 248 height 30
click at [925, 557] on form "**********" at bounding box center [784, 427] width 345 height 391
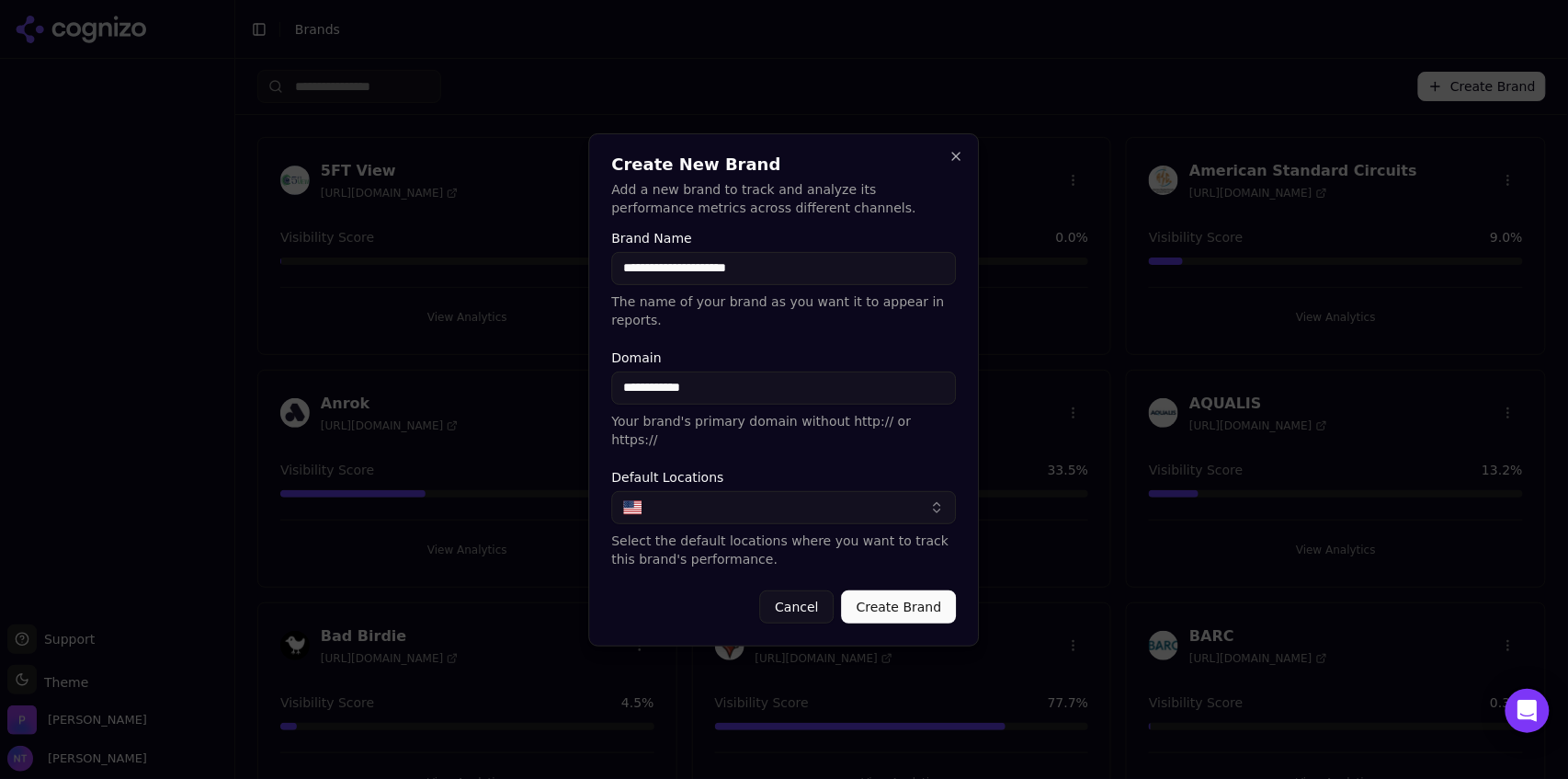
click at [912, 590] on button "Create Brand" at bounding box center [899, 607] width 115 height 33
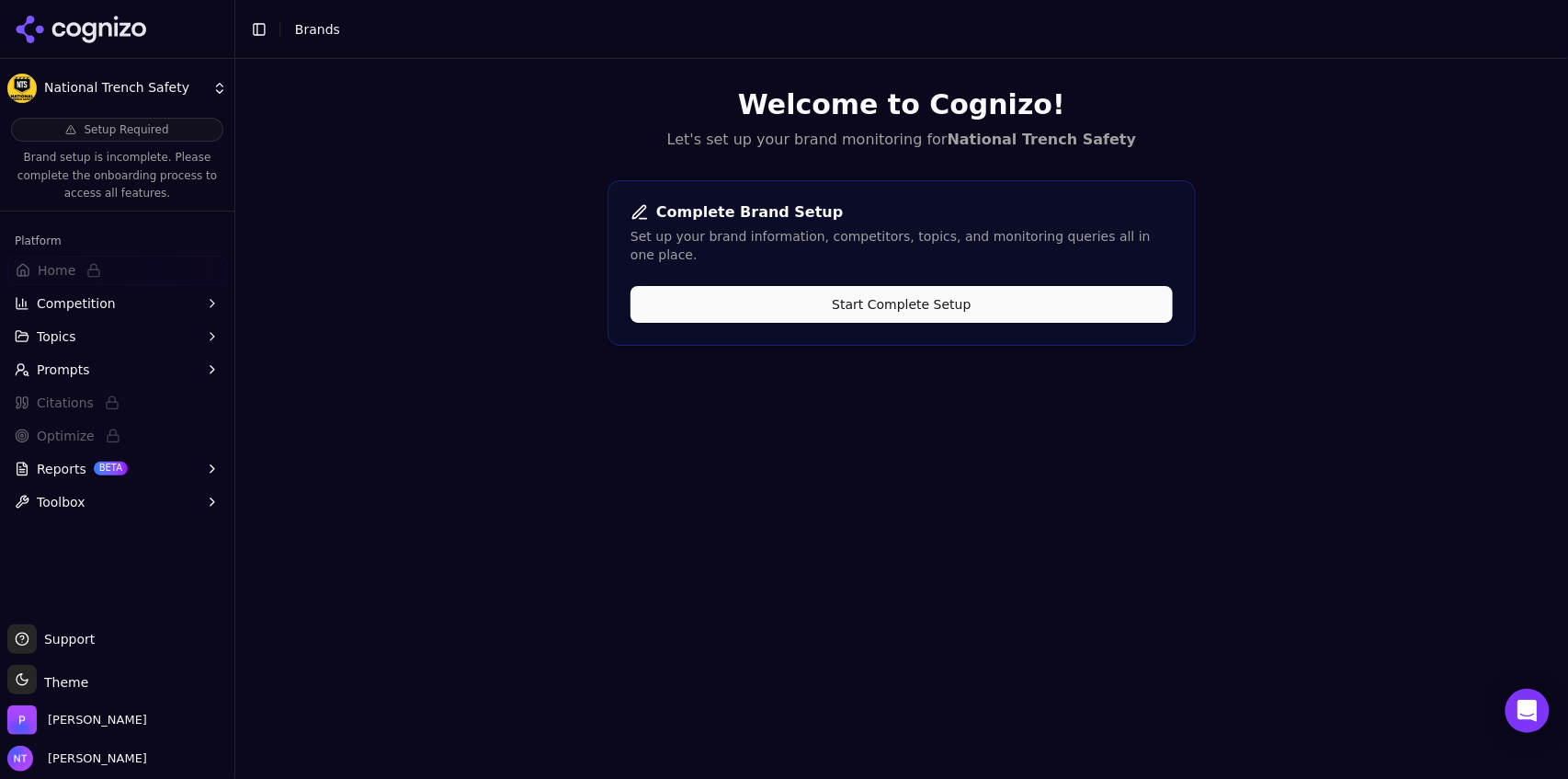
click at [783, 286] on button "Start Complete Setup" at bounding box center [902, 304] width 543 height 37
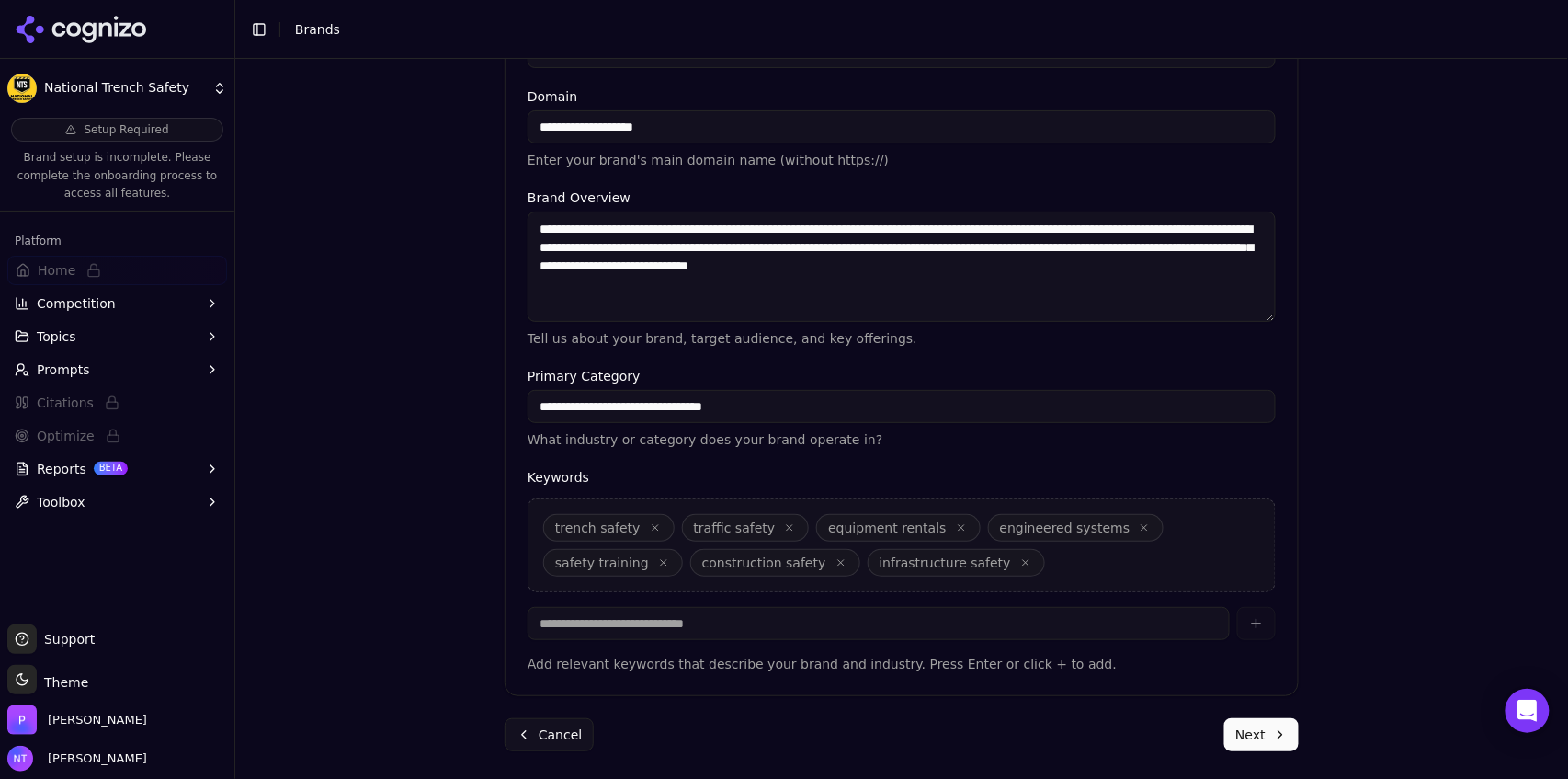
click at [1249, 739] on button "Next" at bounding box center [1261, 734] width 74 height 33
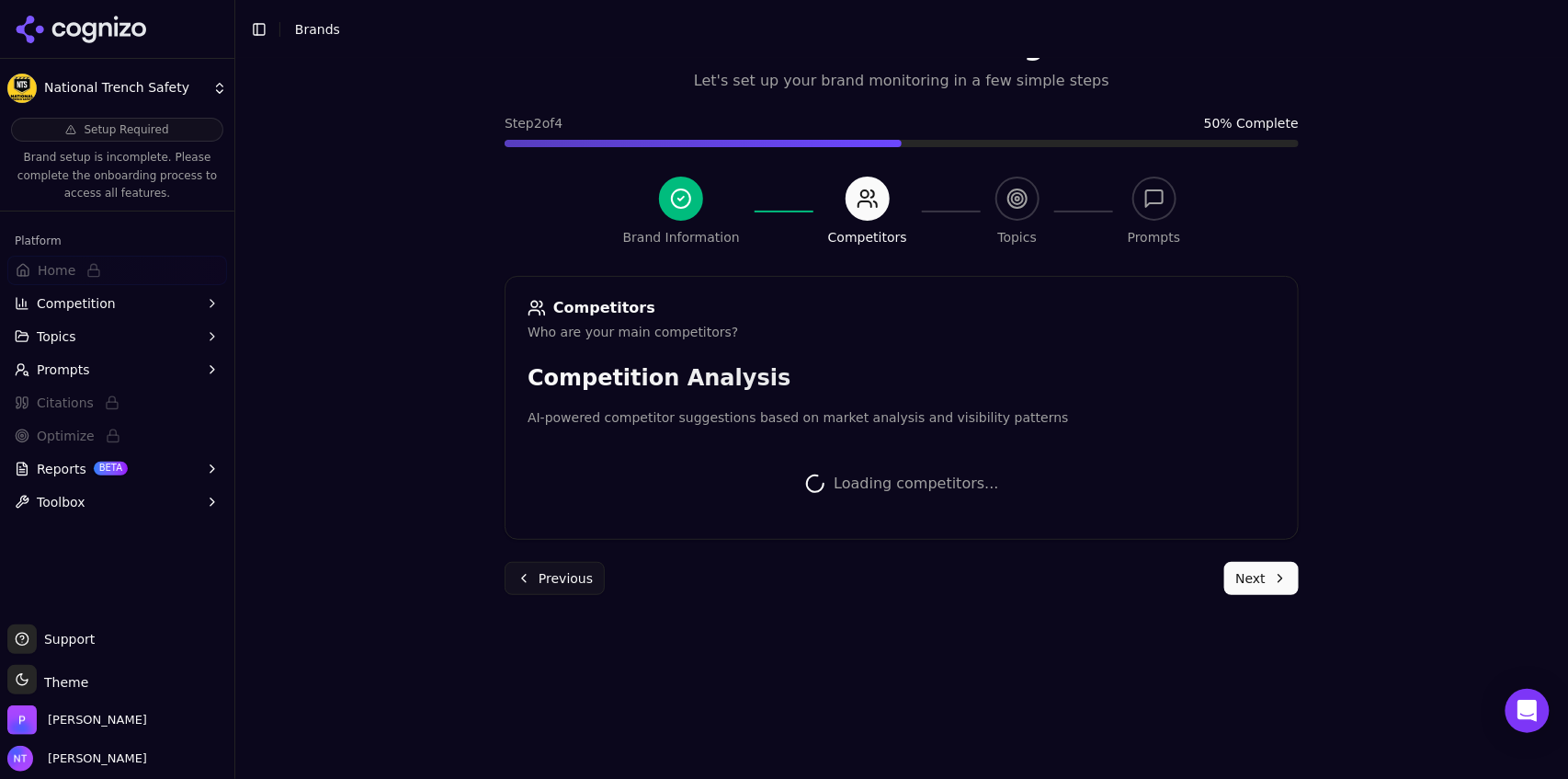
scroll to position [404, 0]
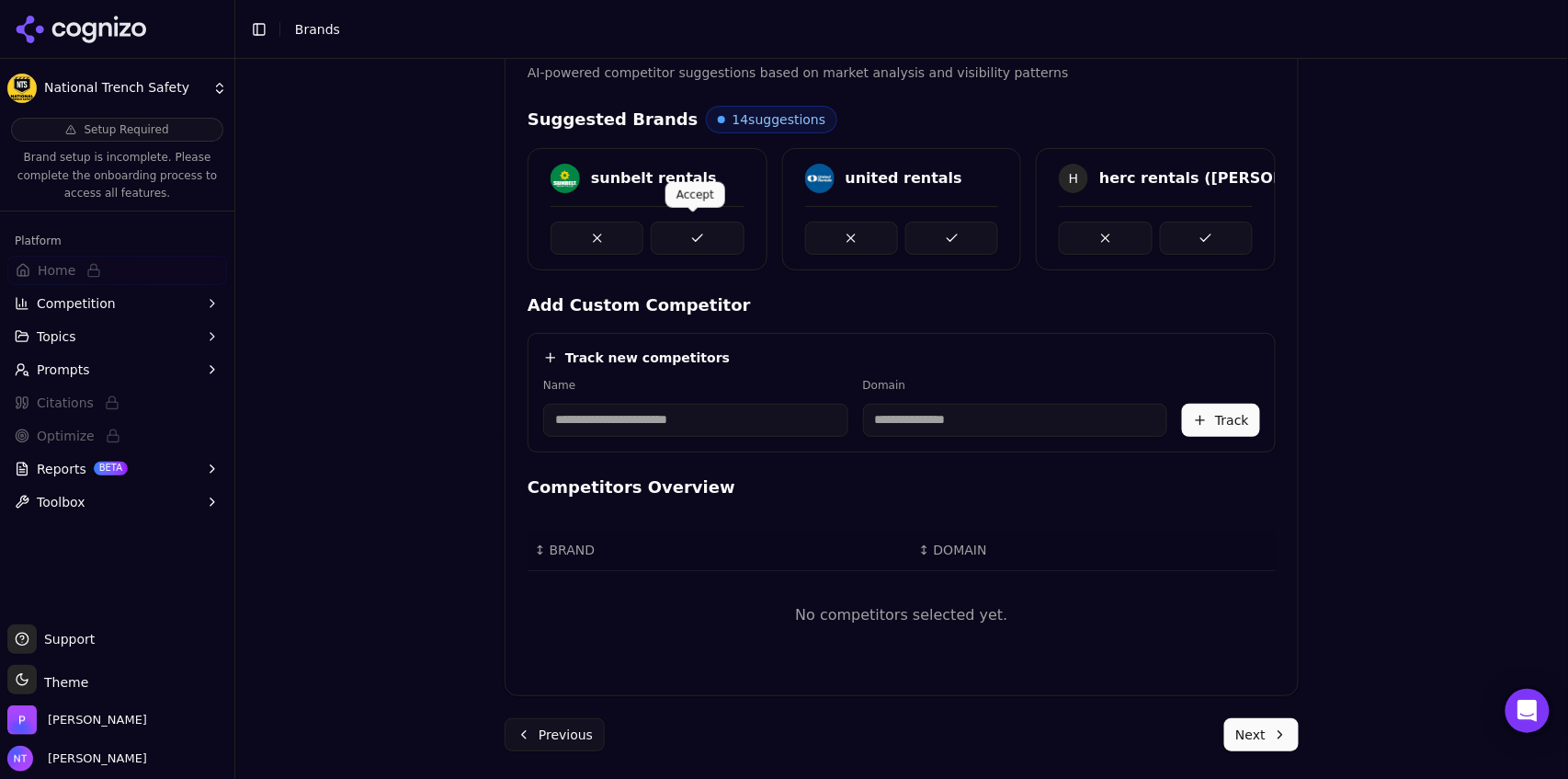
click at [689, 240] on button at bounding box center [696, 238] width 92 height 33
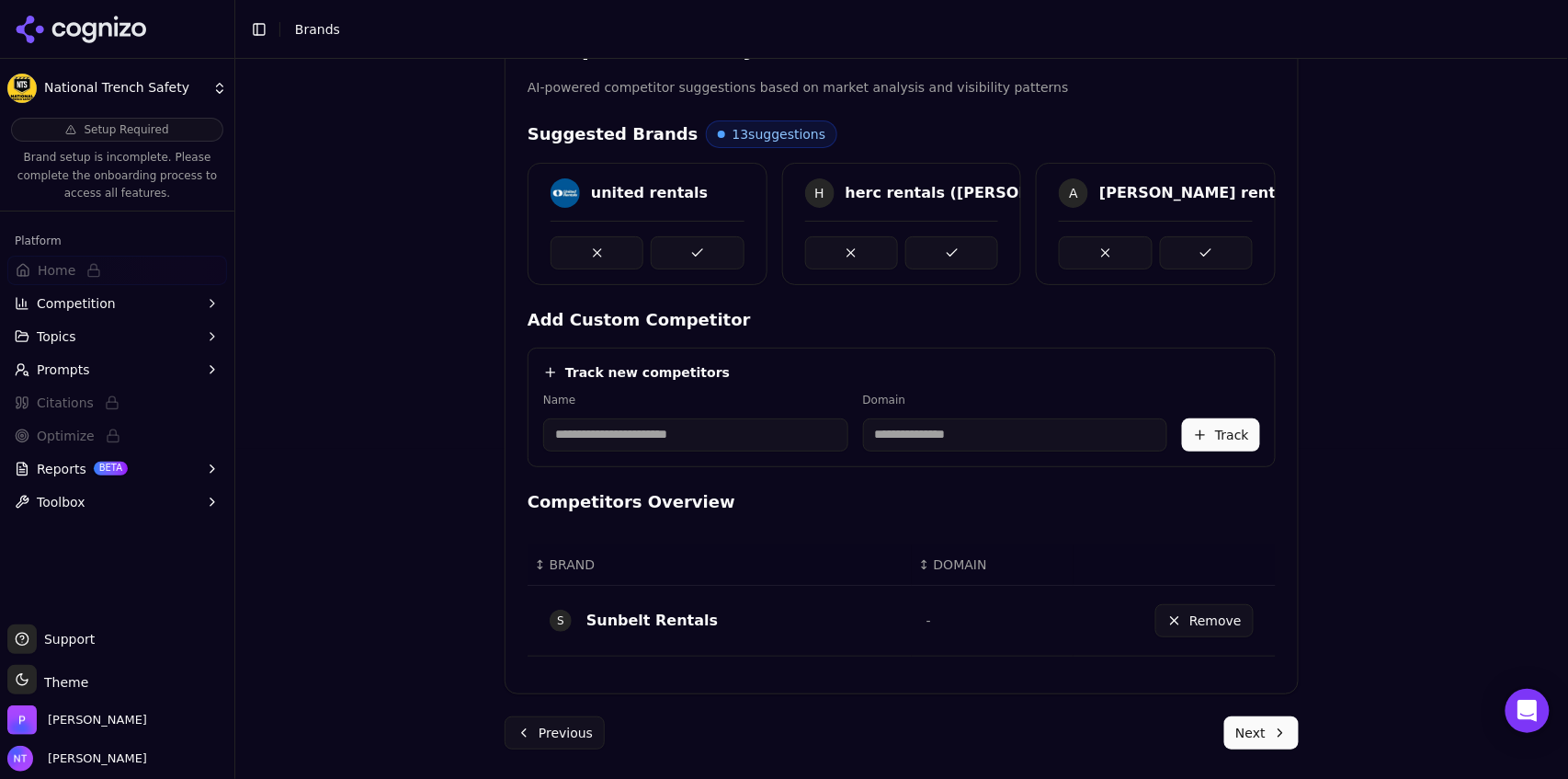
scroll to position [386, 0]
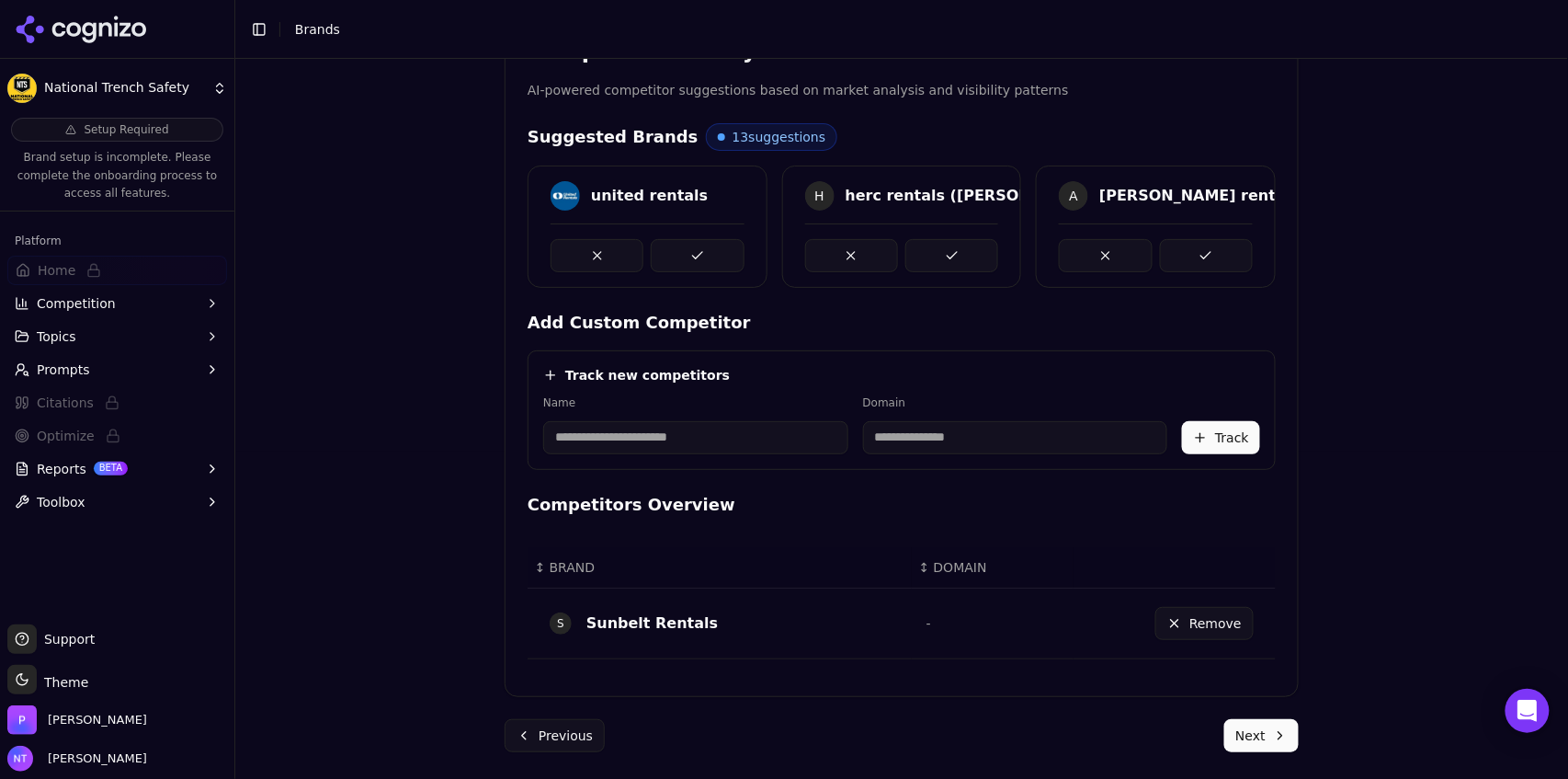
click at [689, 240] on button at bounding box center [696, 255] width 92 height 33
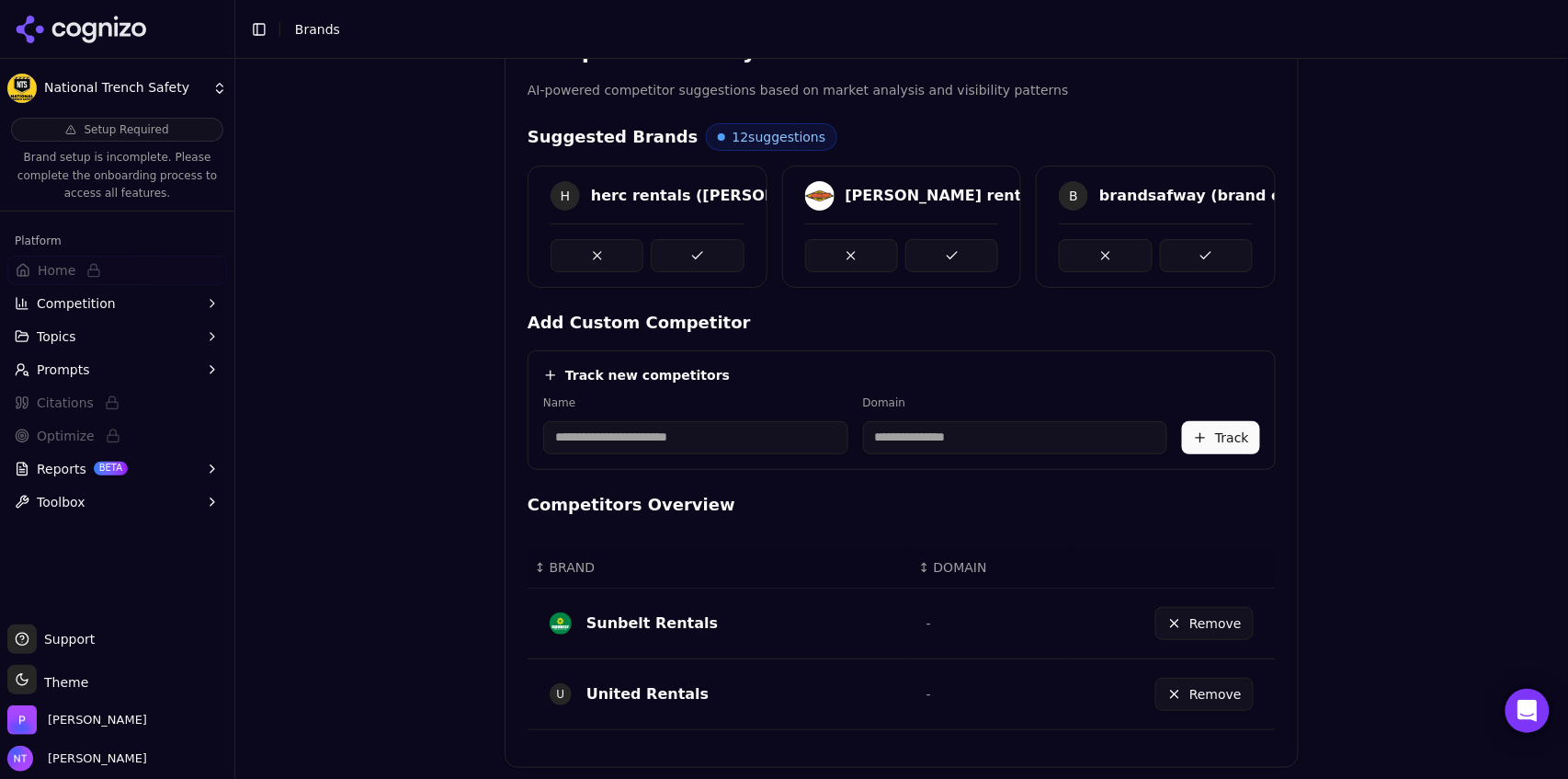
click at [691, 260] on button at bounding box center [696, 255] width 92 height 33
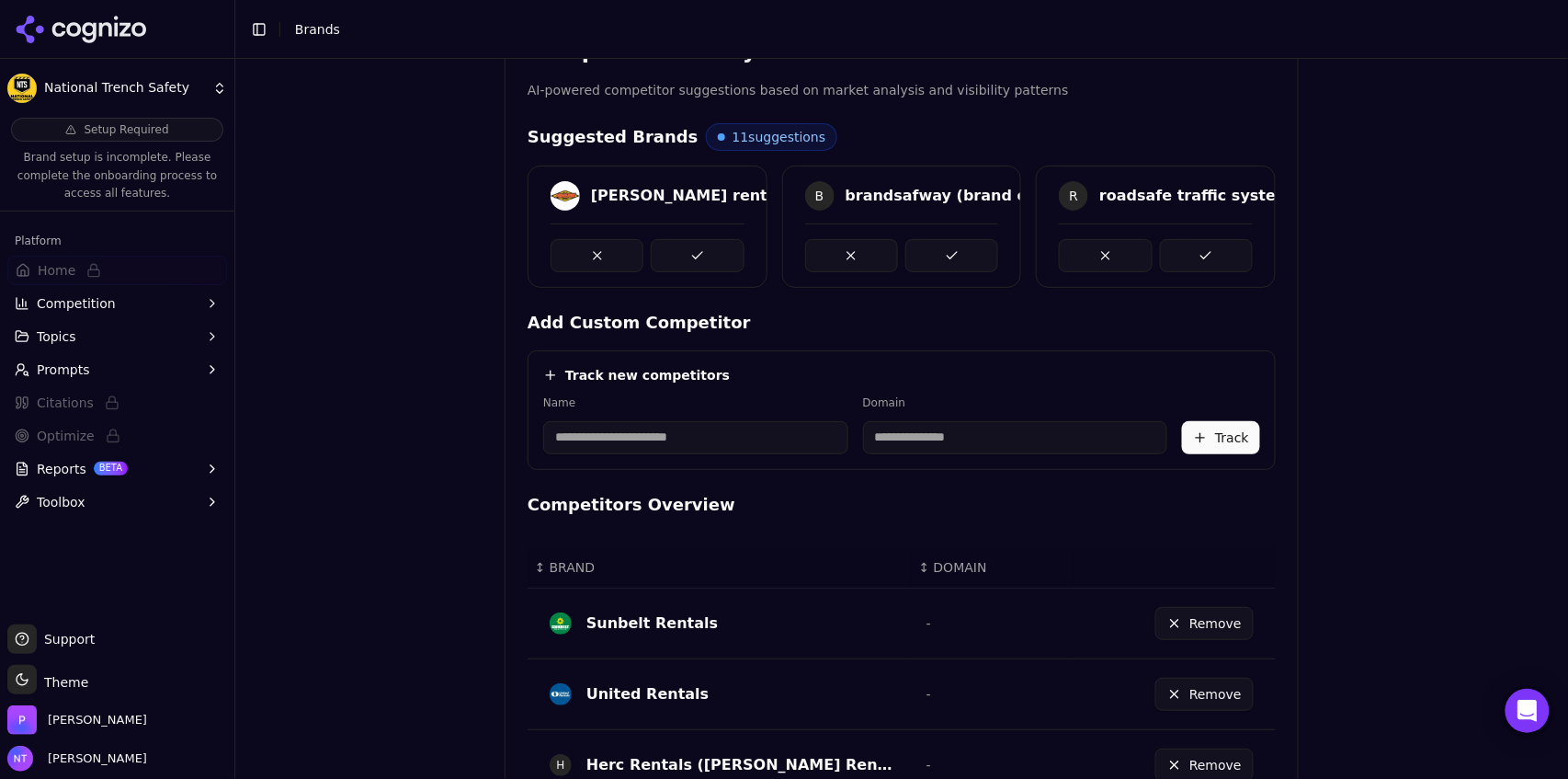
click at [691, 260] on button at bounding box center [696, 255] width 92 height 33
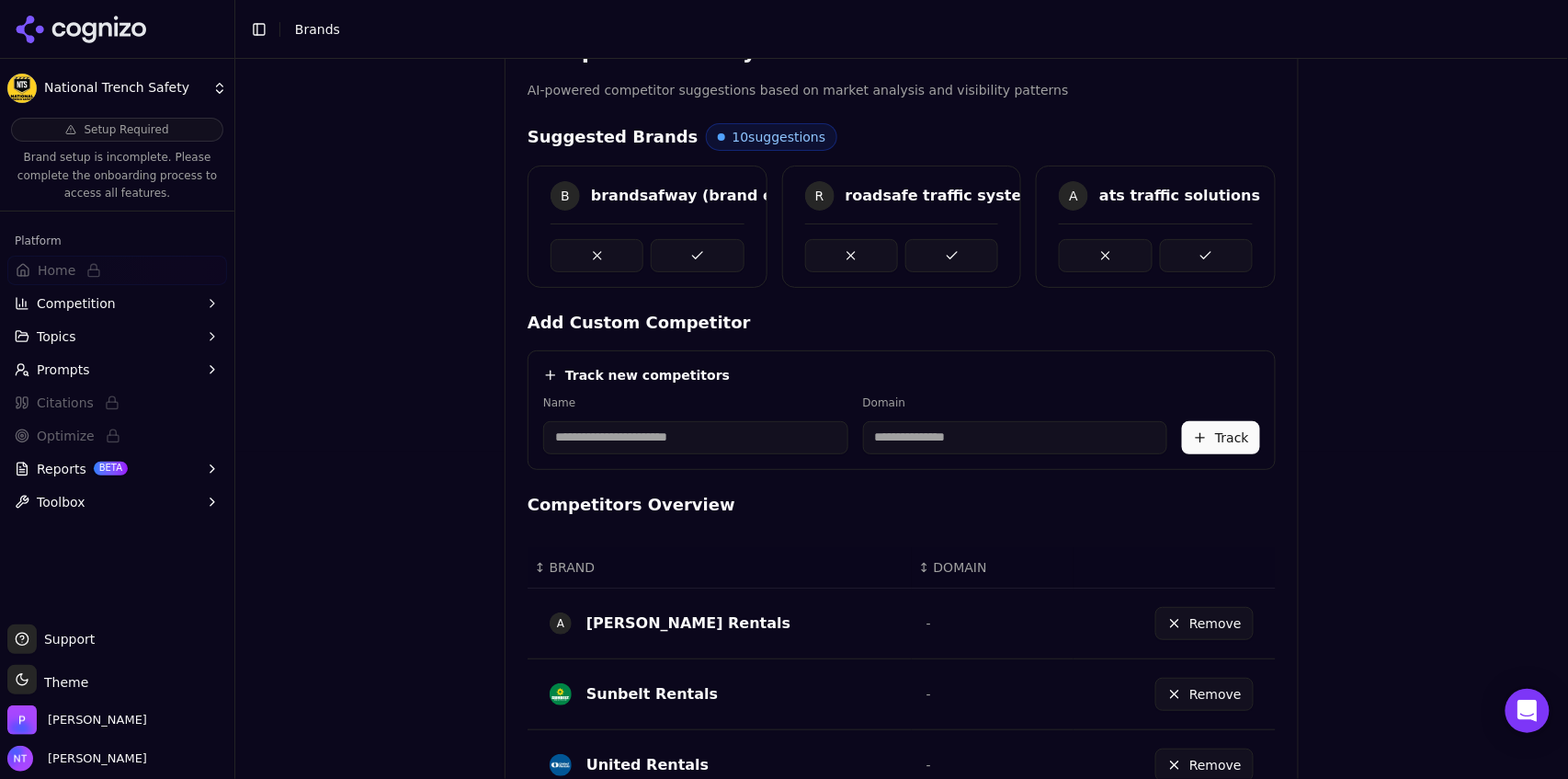
click at [691, 260] on button at bounding box center [696, 255] width 92 height 33
click at [905, 260] on button at bounding box center [951, 255] width 92 height 33
click at [691, 260] on button at bounding box center [696, 255] width 92 height 33
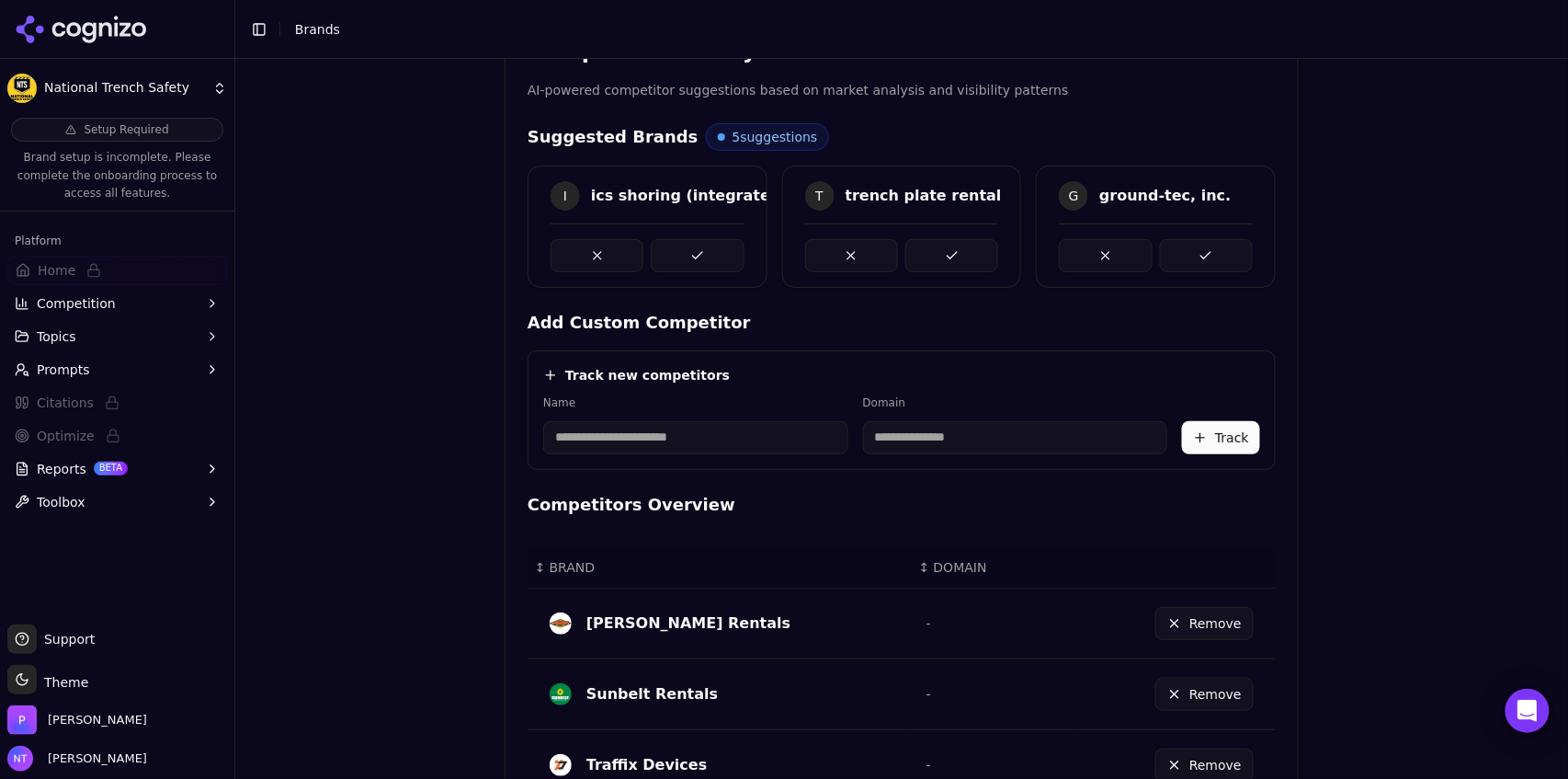
click at [691, 260] on button at bounding box center [696, 255] width 92 height 33
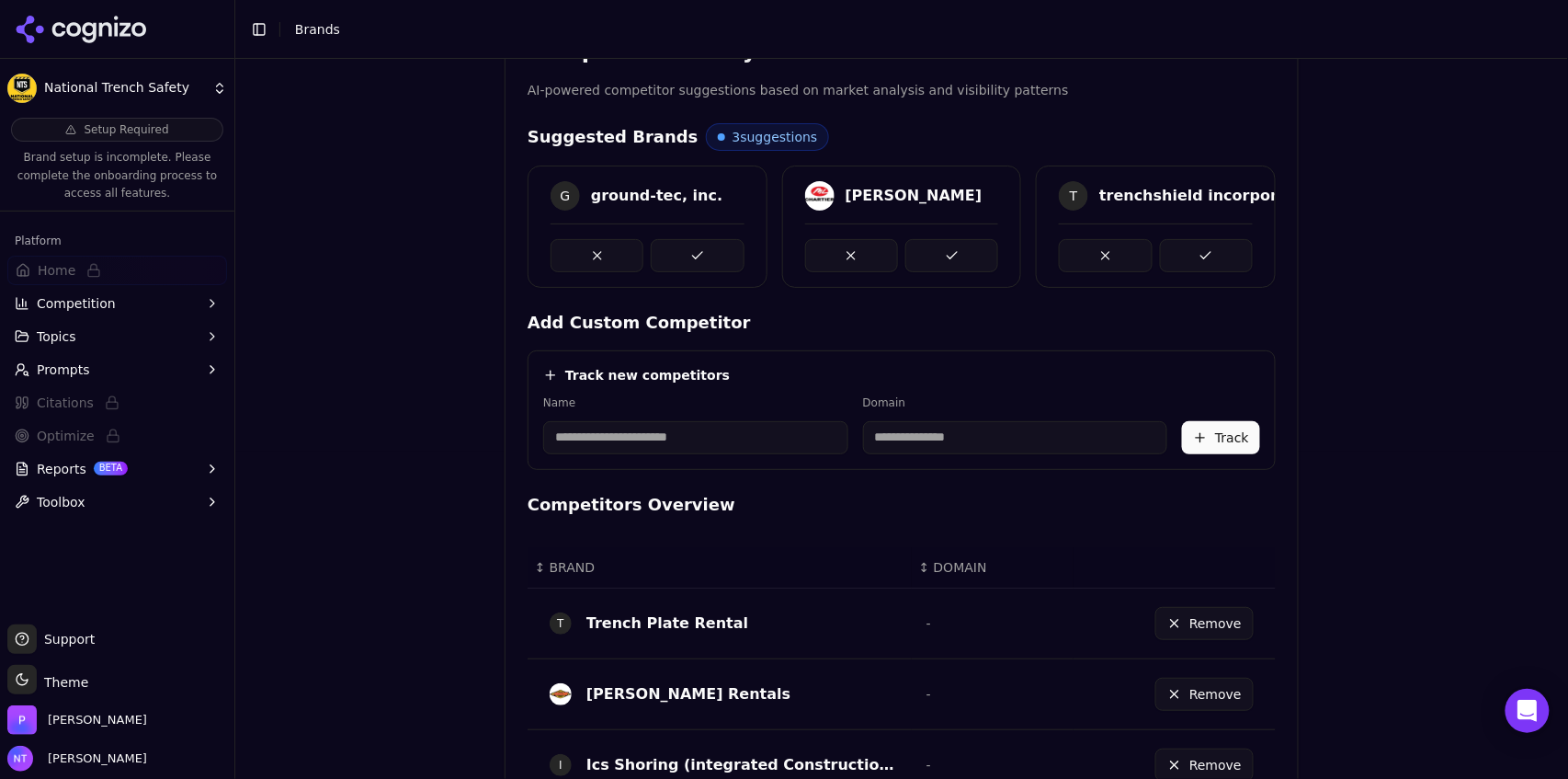
click at [691, 260] on button at bounding box center [696, 255] width 92 height 33
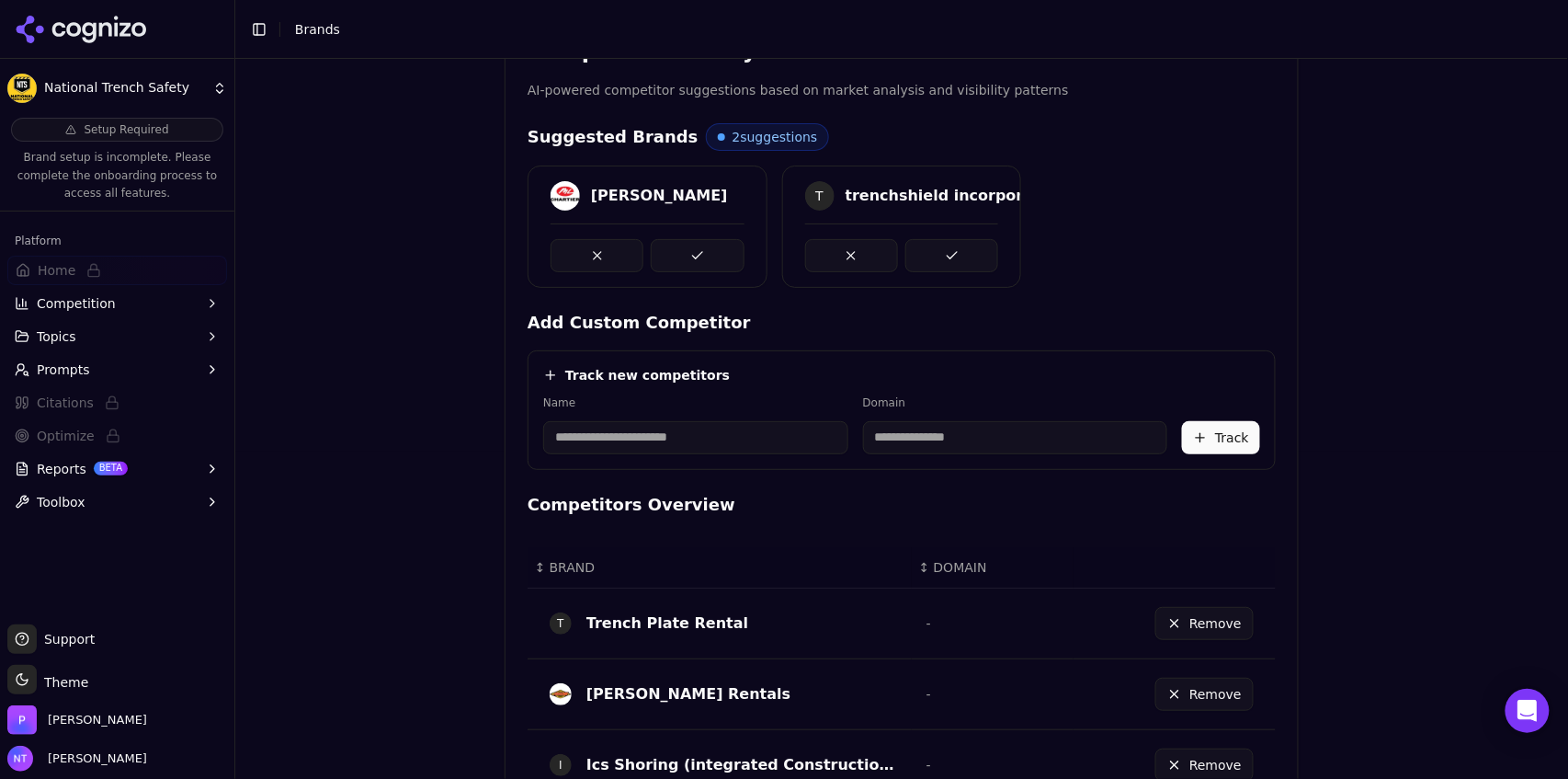
click at [691, 260] on button at bounding box center [696, 255] width 92 height 33
click at [693, 259] on button at bounding box center [696, 255] width 92 height 33
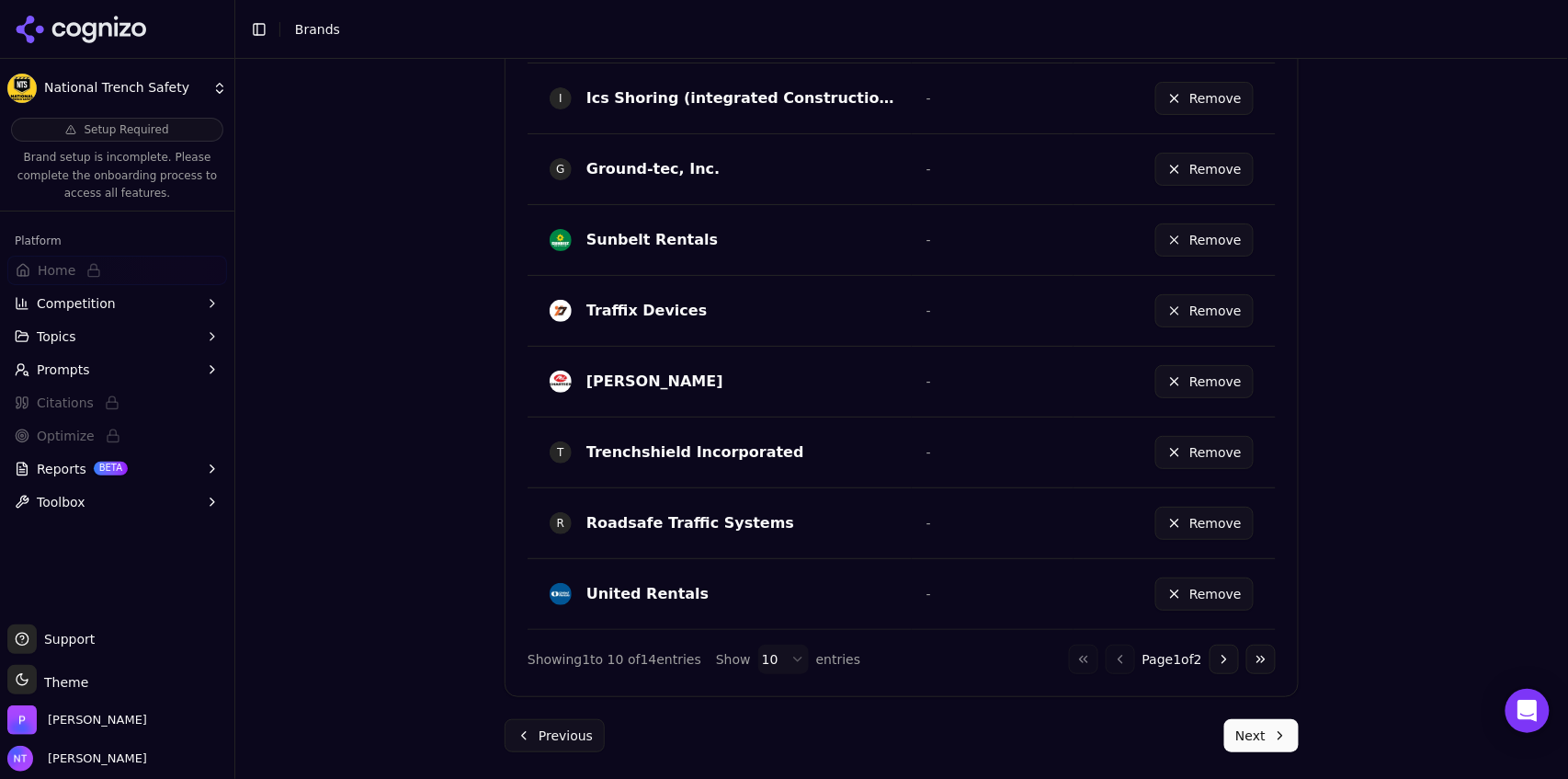
click at [1250, 749] on button "Next" at bounding box center [1261, 735] width 74 height 33
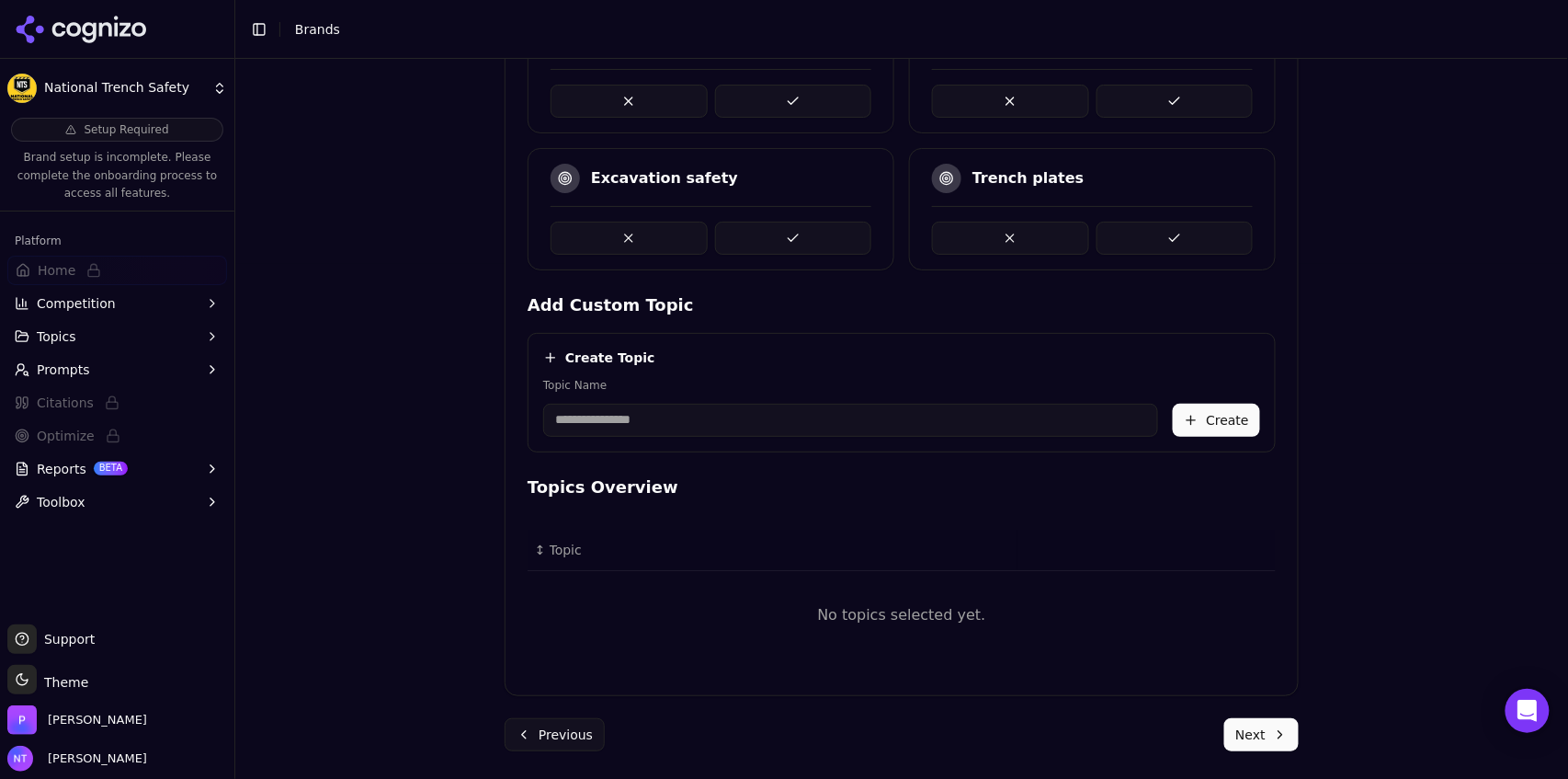
scroll to position [279, 0]
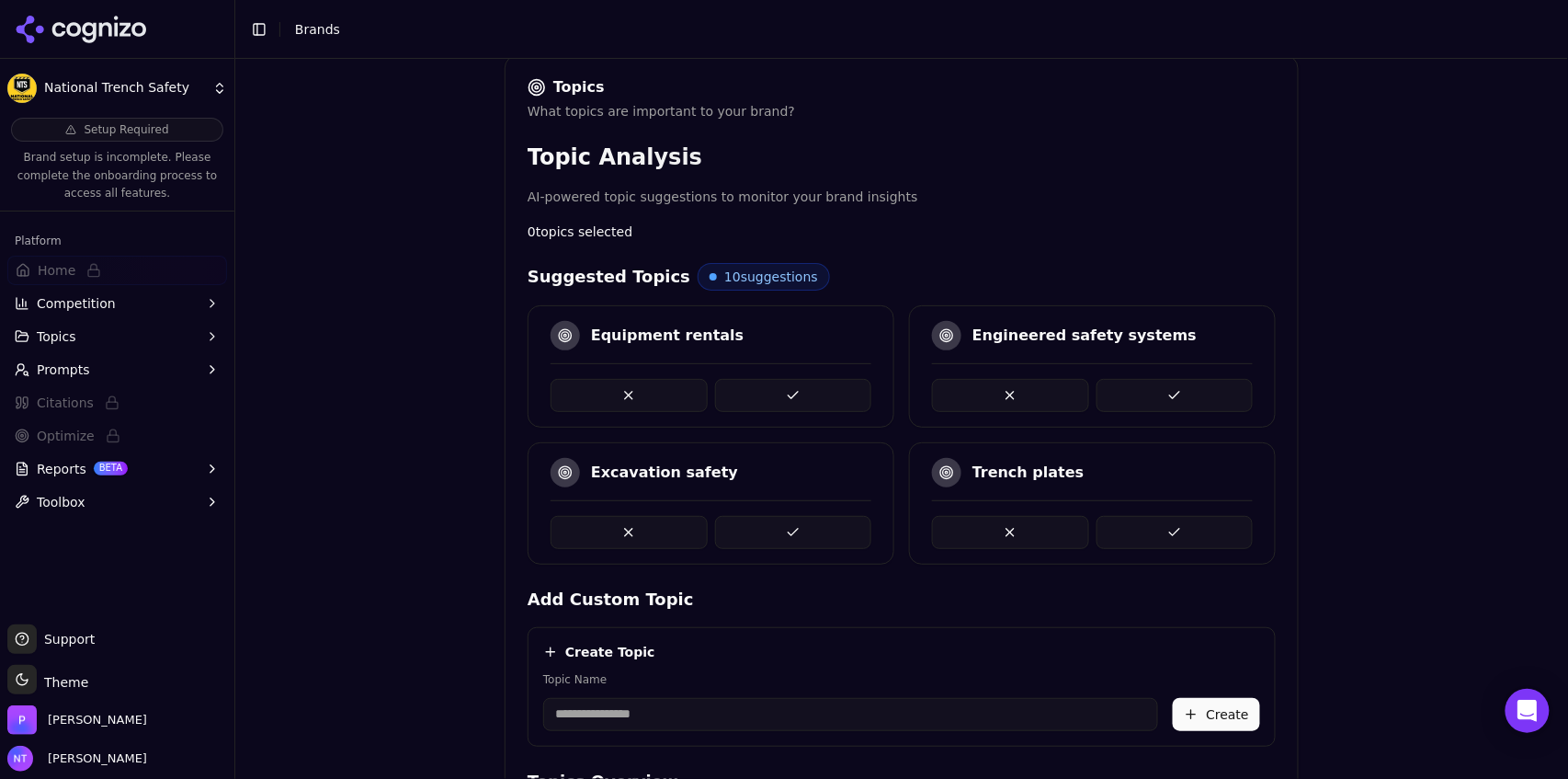
click at [1190, 528] on button at bounding box center [1175, 532] width 157 height 33
click at [1131, 518] on button at bounding box center [1175, 532] width 157 height 33
click at [1188, 530] on button at bounding box center [1175, 532] width 157 height 33
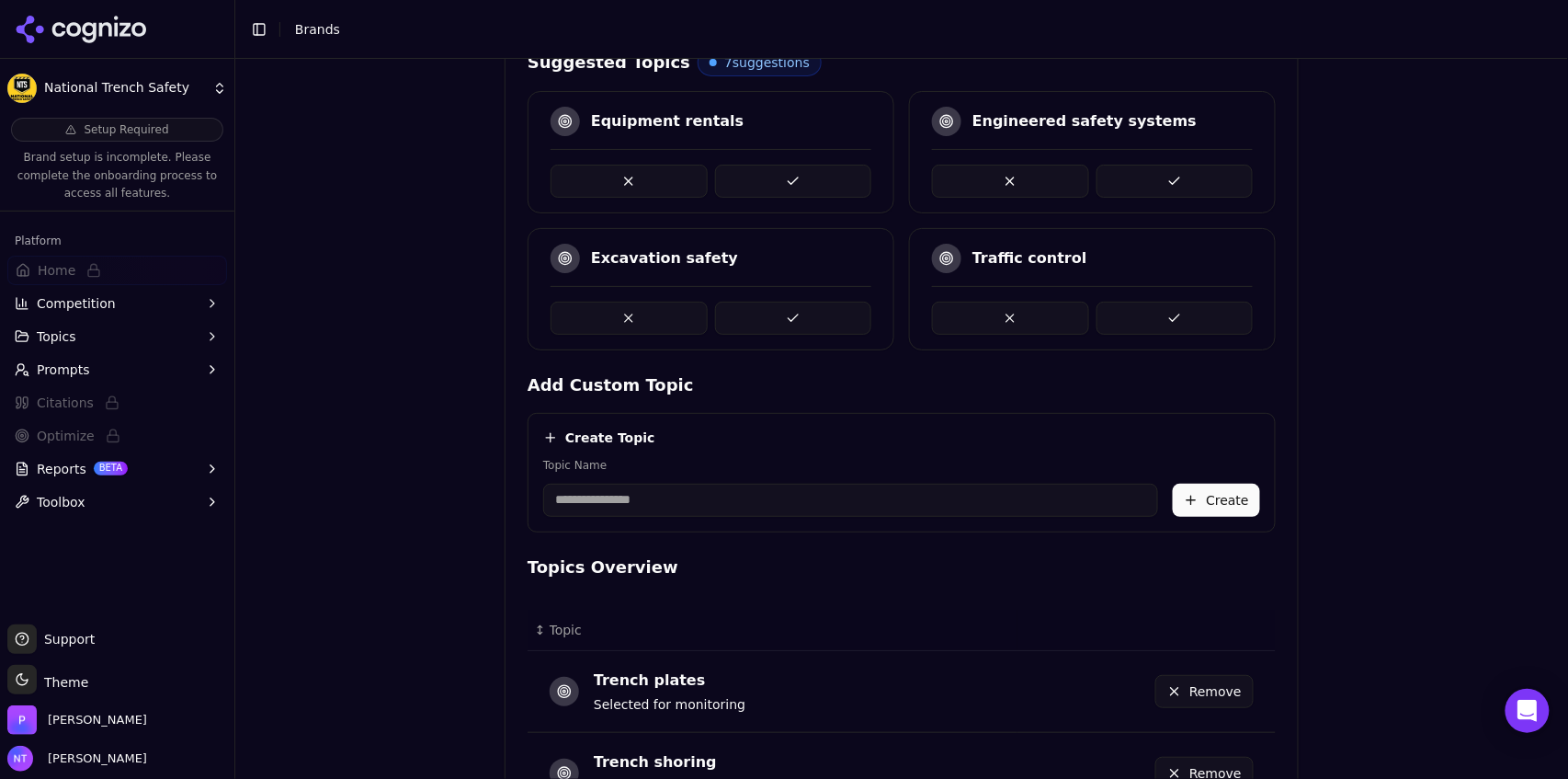
scroll to position [495, 0]
click at [1178, 178] on button at bounding box center [1175, 179] width 157 height 33
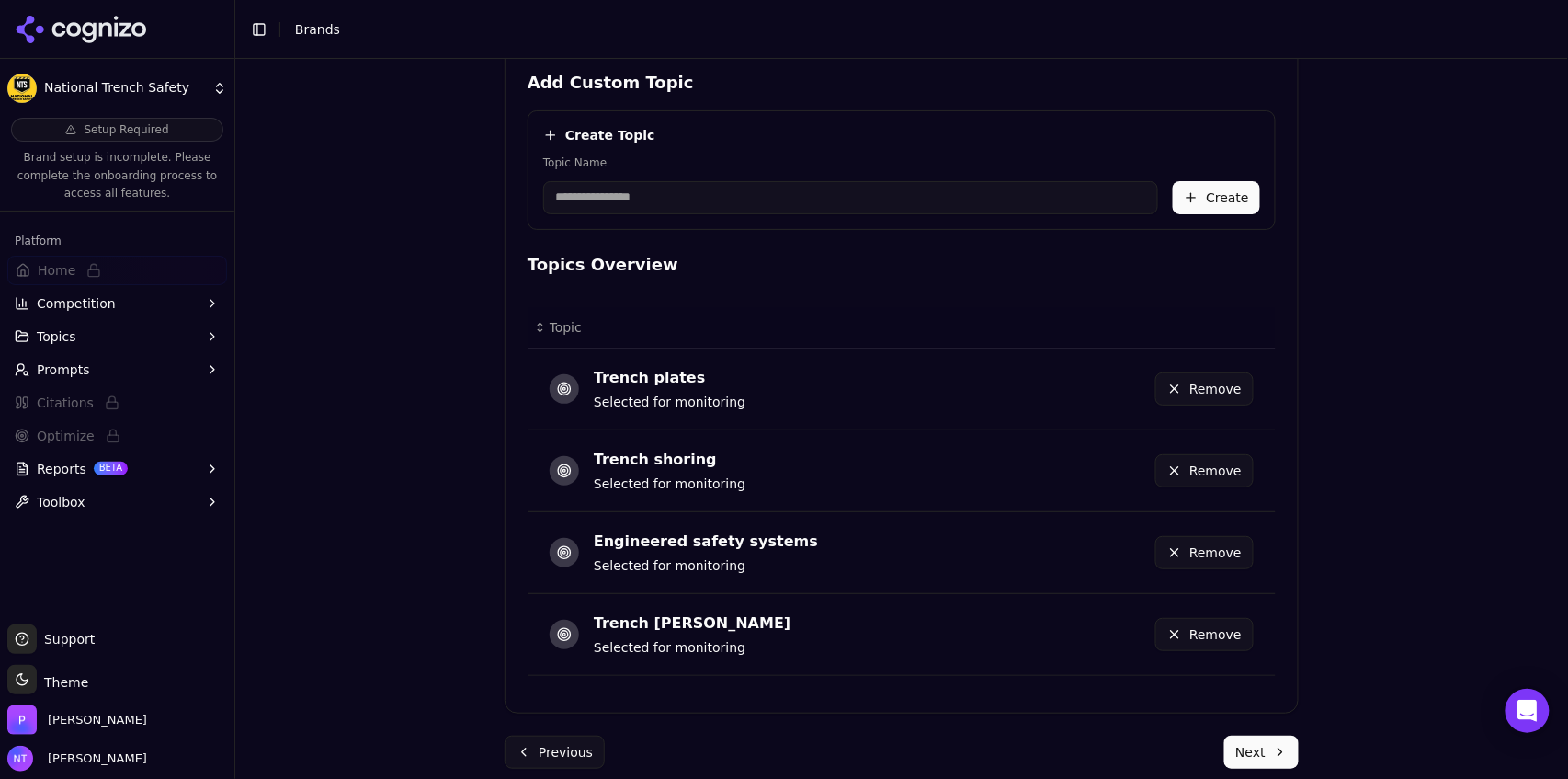
scroll to position [812, 0]
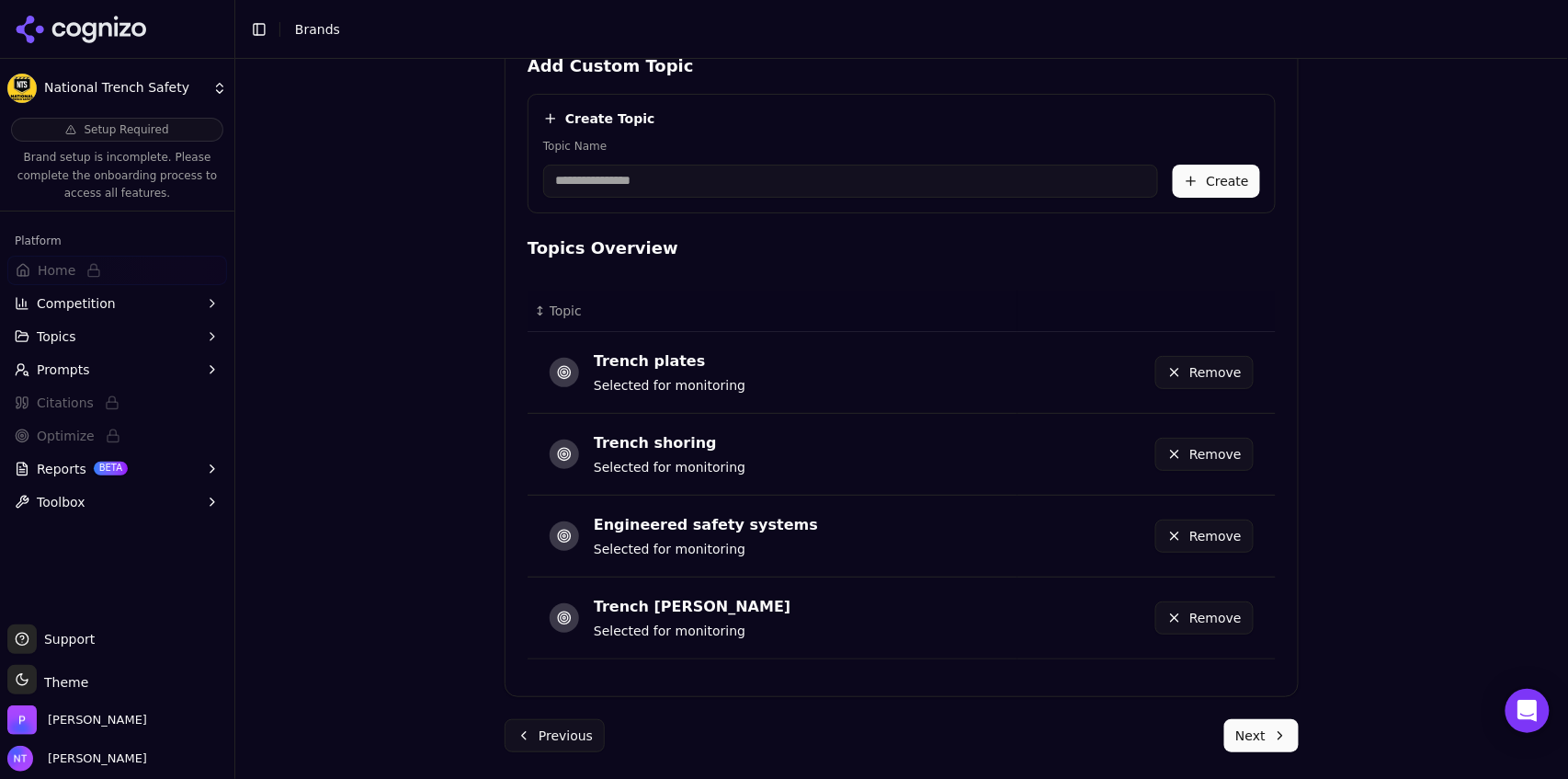
click at [1258, 735] on button "Next" at bounding box center [1261, 735] width 74 height 33
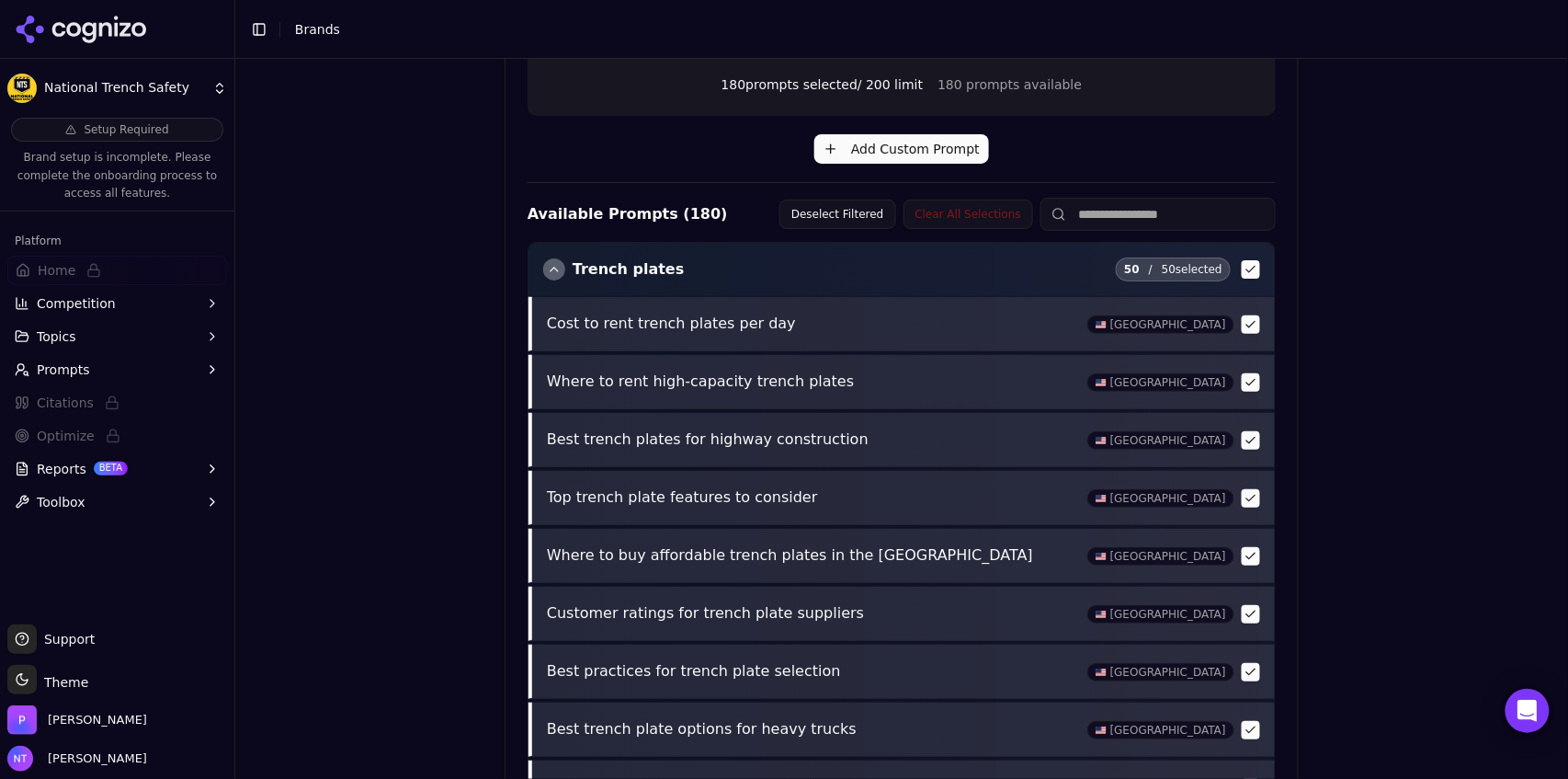
scroll to position [707, 0]
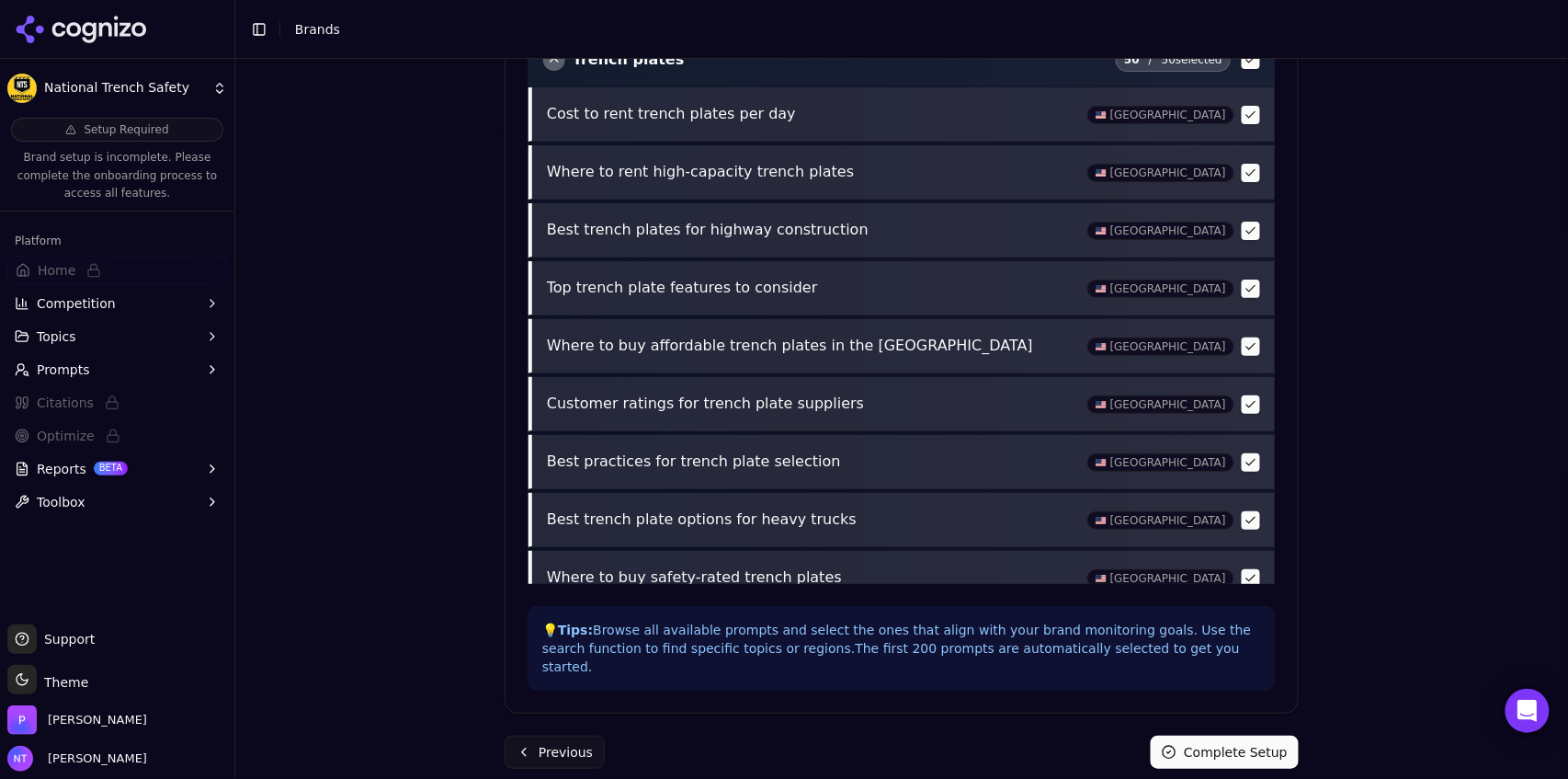
click at [1239, 742] on button "Complete Setup" at bounding box center [1224, 751] width 148 height 33
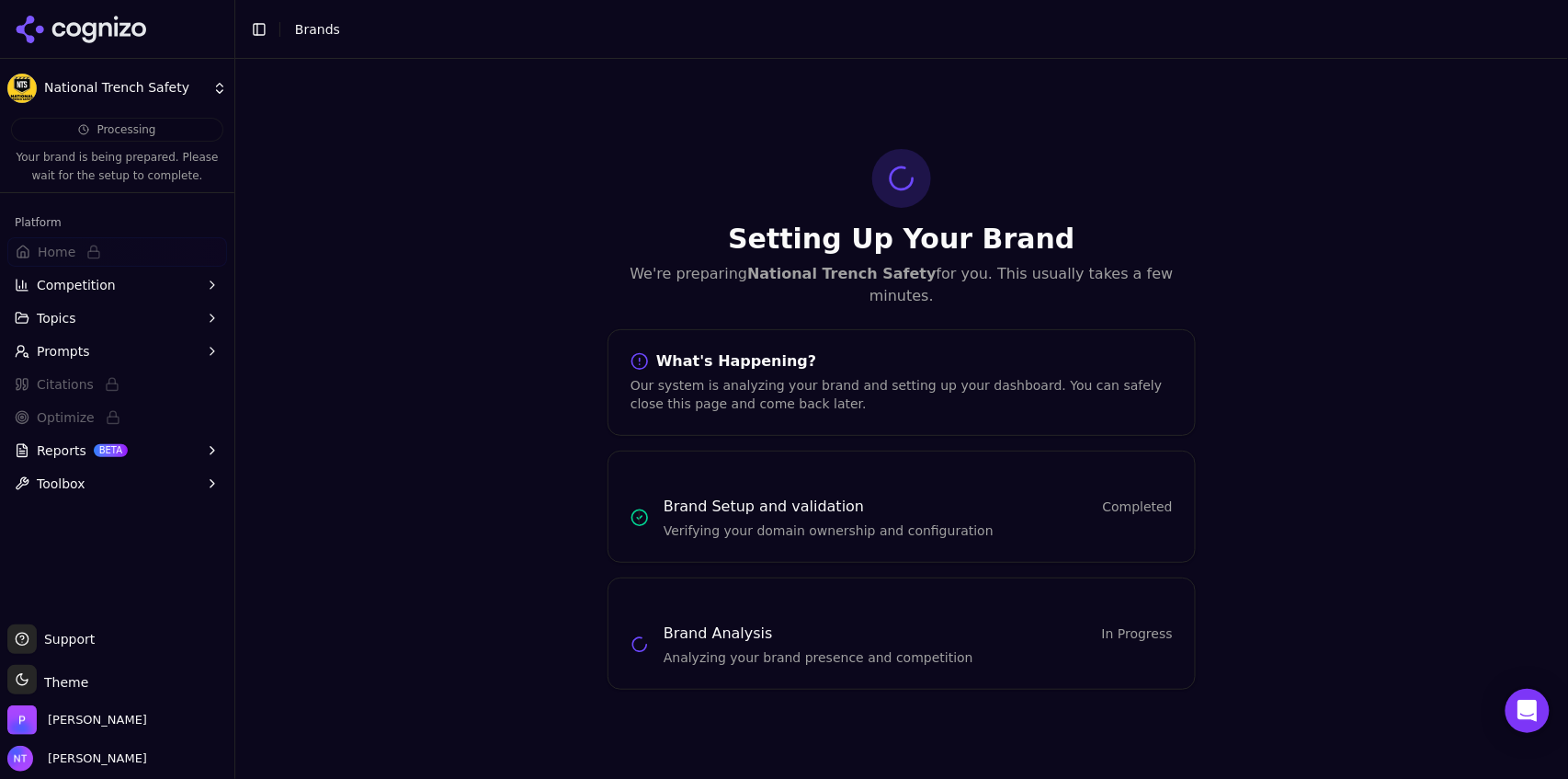
scroll to position [0, 0]
